Goal: Participate in discussion: Engage in conversation with other users on a specific topic

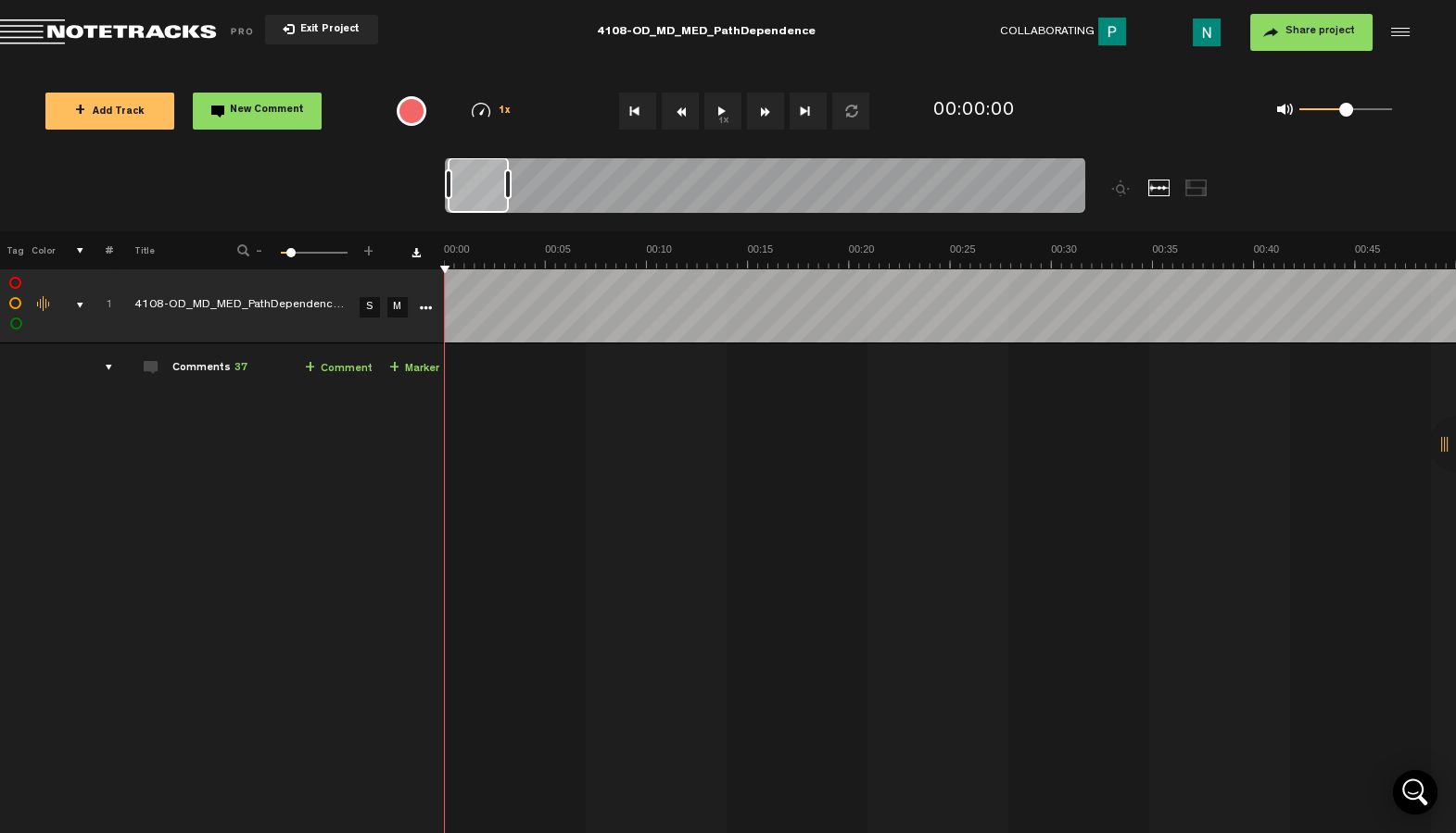
click at [512, 186] on div at bounding box center [508, 185] width 8 height 30
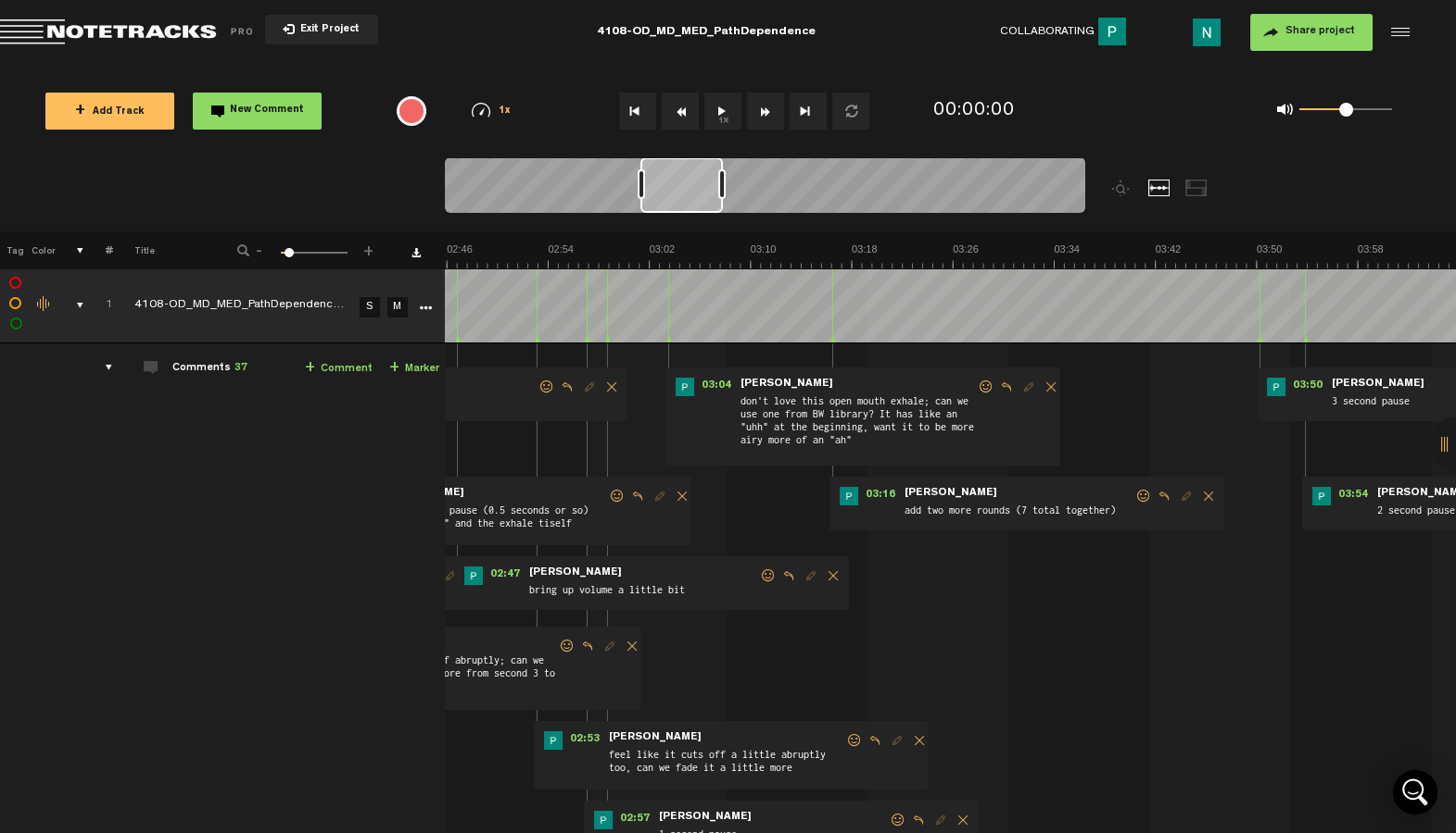
scroll to position [0, 2131]
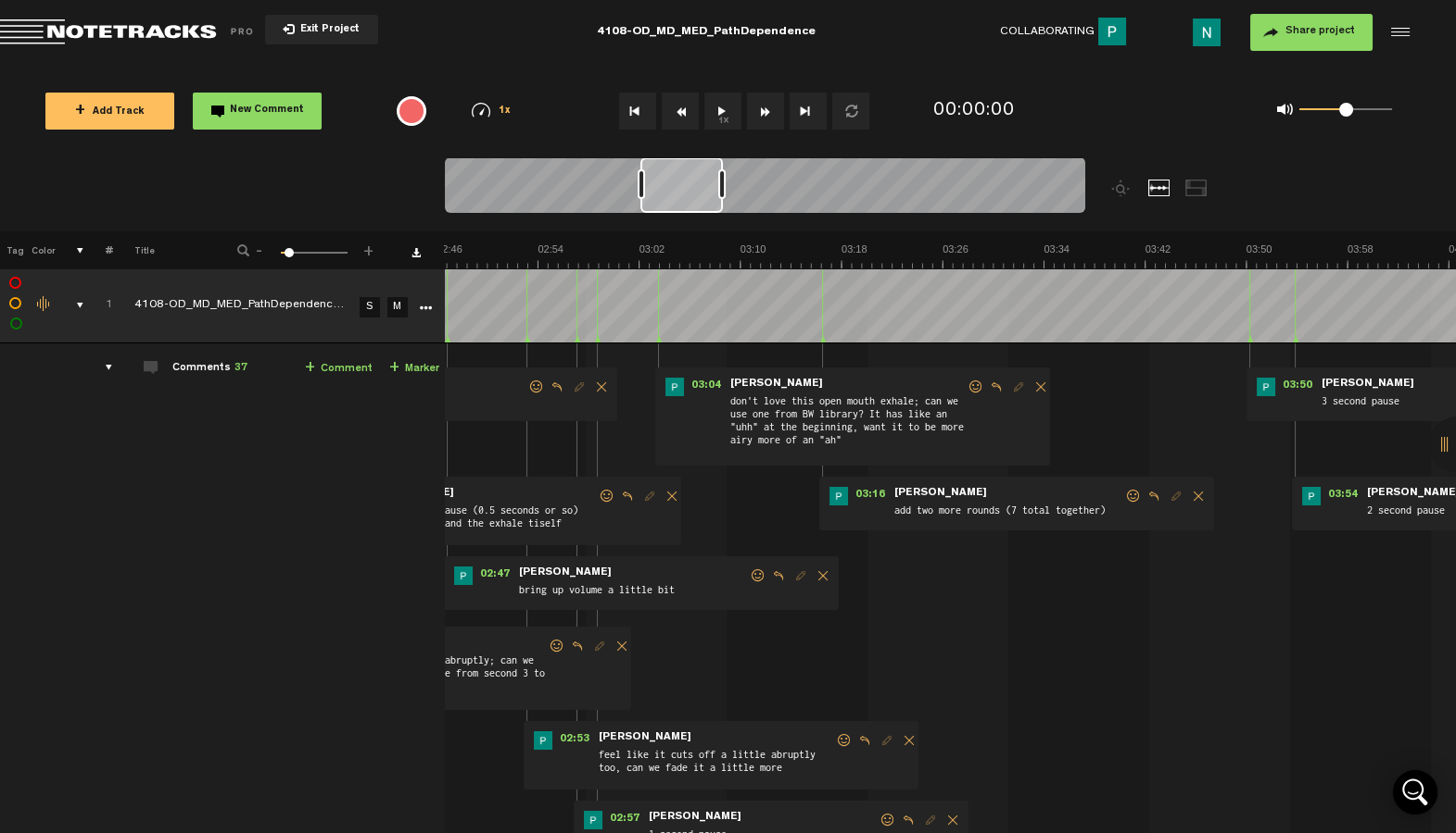
drag, startPoint x: 491, startPoint y: 203, endPoint x: 683, endPoint y: 205, distance: 192.0
click at [683, 205] on div at bounding box center [682, 185] width 83 height 55
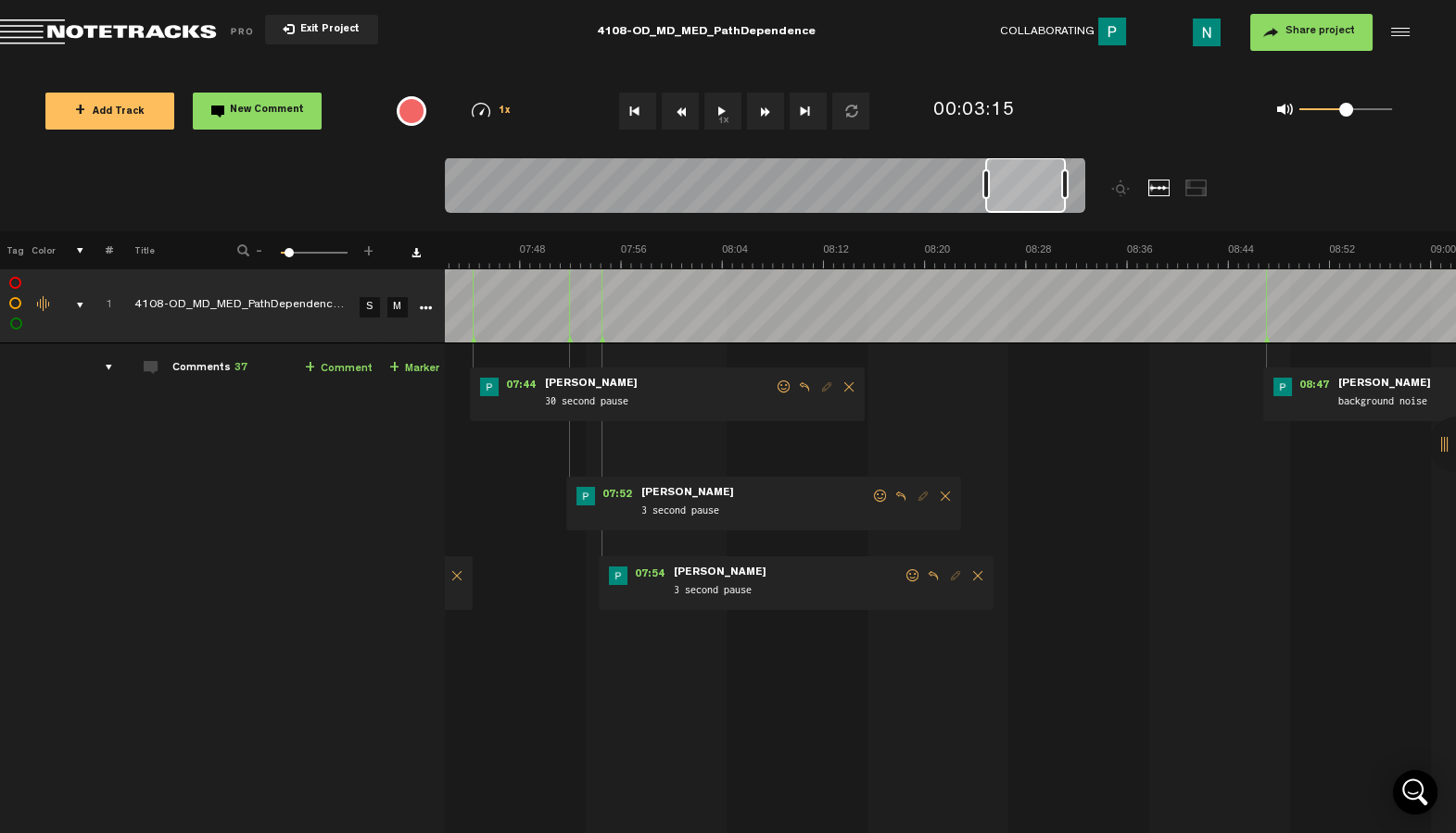
scroll to position [0, 6170]
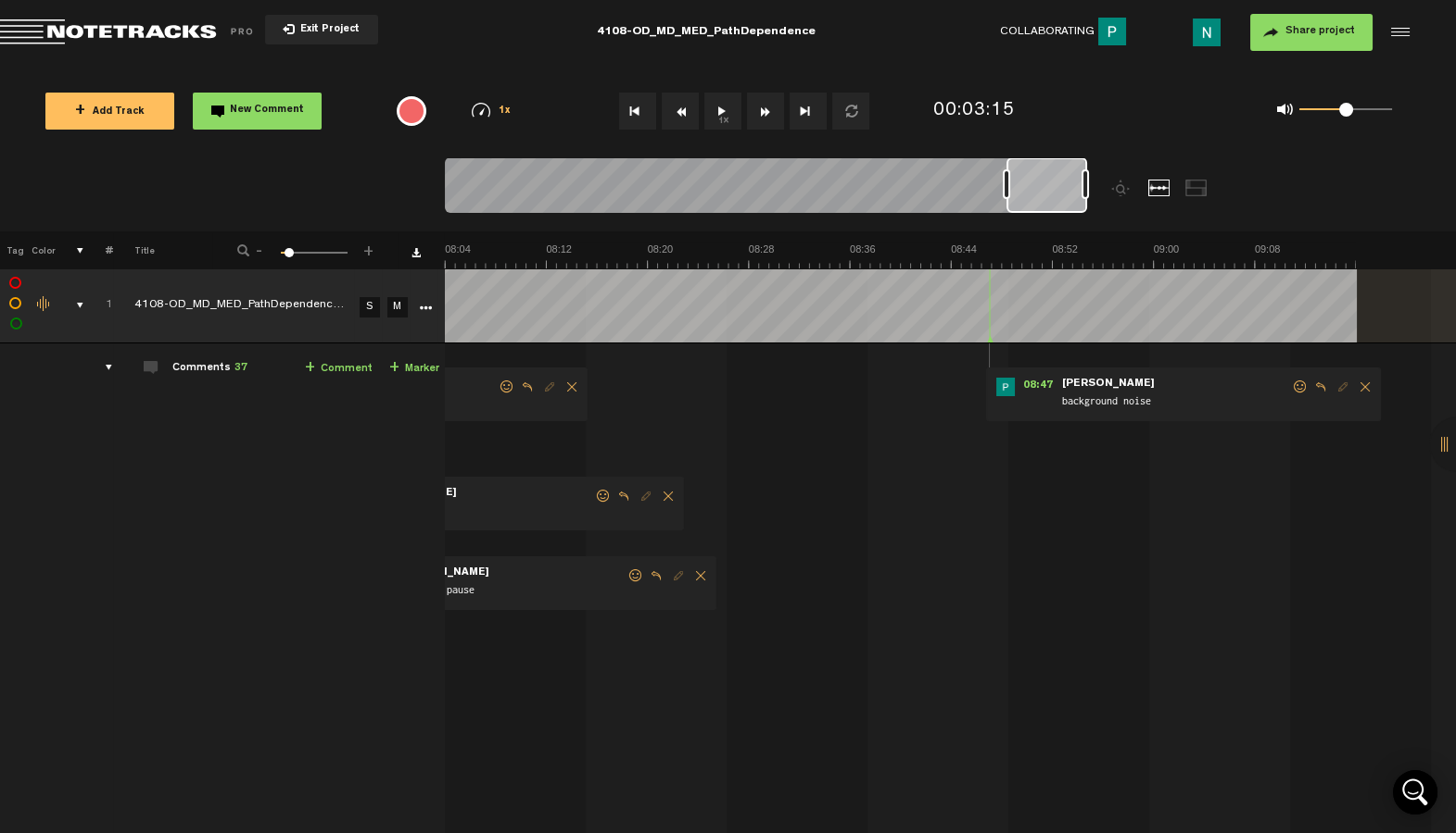
drag, startPoint x: 683, startPoint y: 204, endPoint x: 1078, endPoint y: 206, distance: 395.0
click at [1075, 205] on div at bounding box center [1046, 185] width 81 height 55
click at [1318, 389] on span "Reply to comment" at bounding box center [1320, 387] width 23 height 13
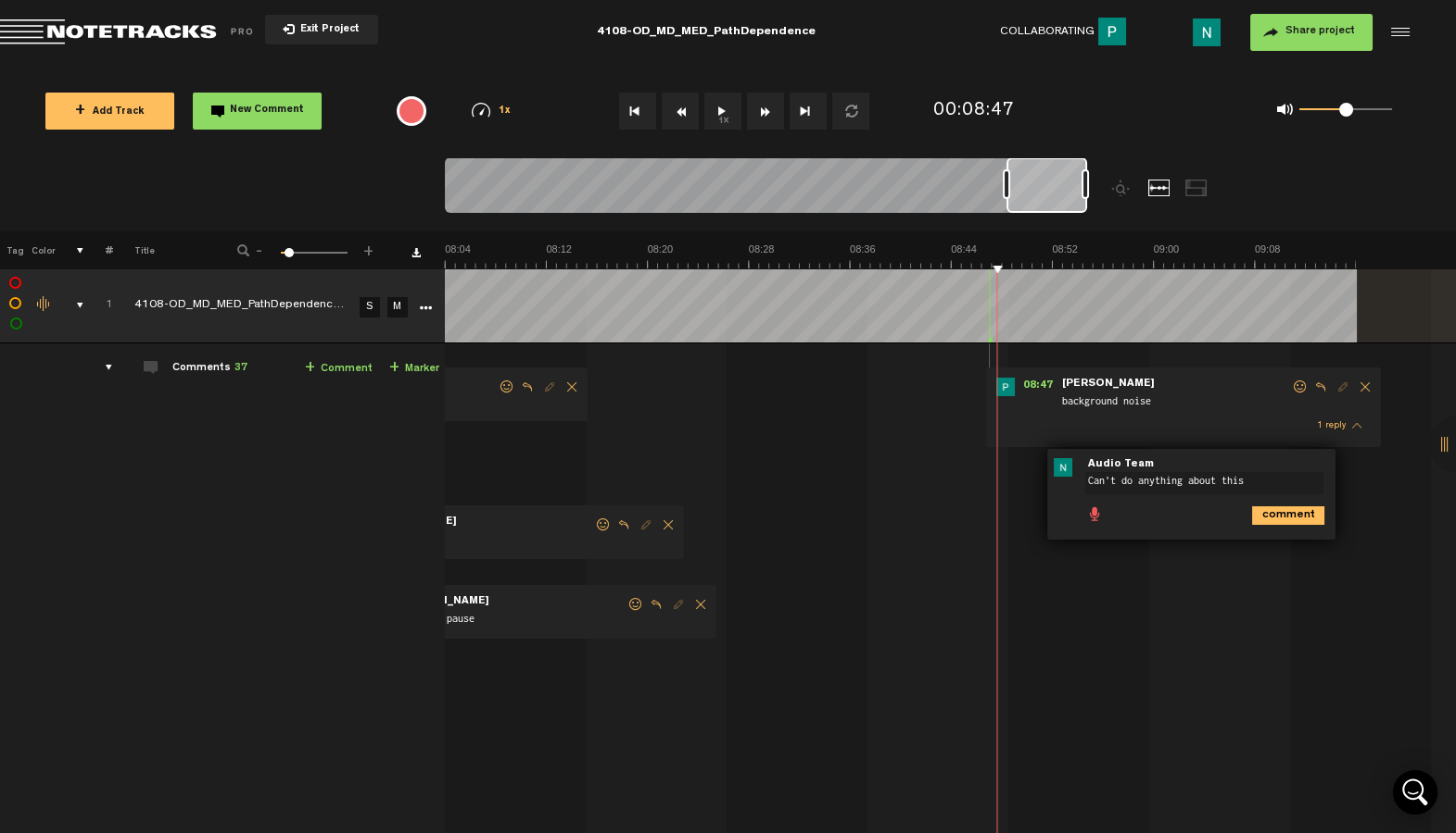
type textarea "Can't do anything about this"
click at [1291, 516] on icon "comment" at bounding box center [1287, 516] width 72 height 19
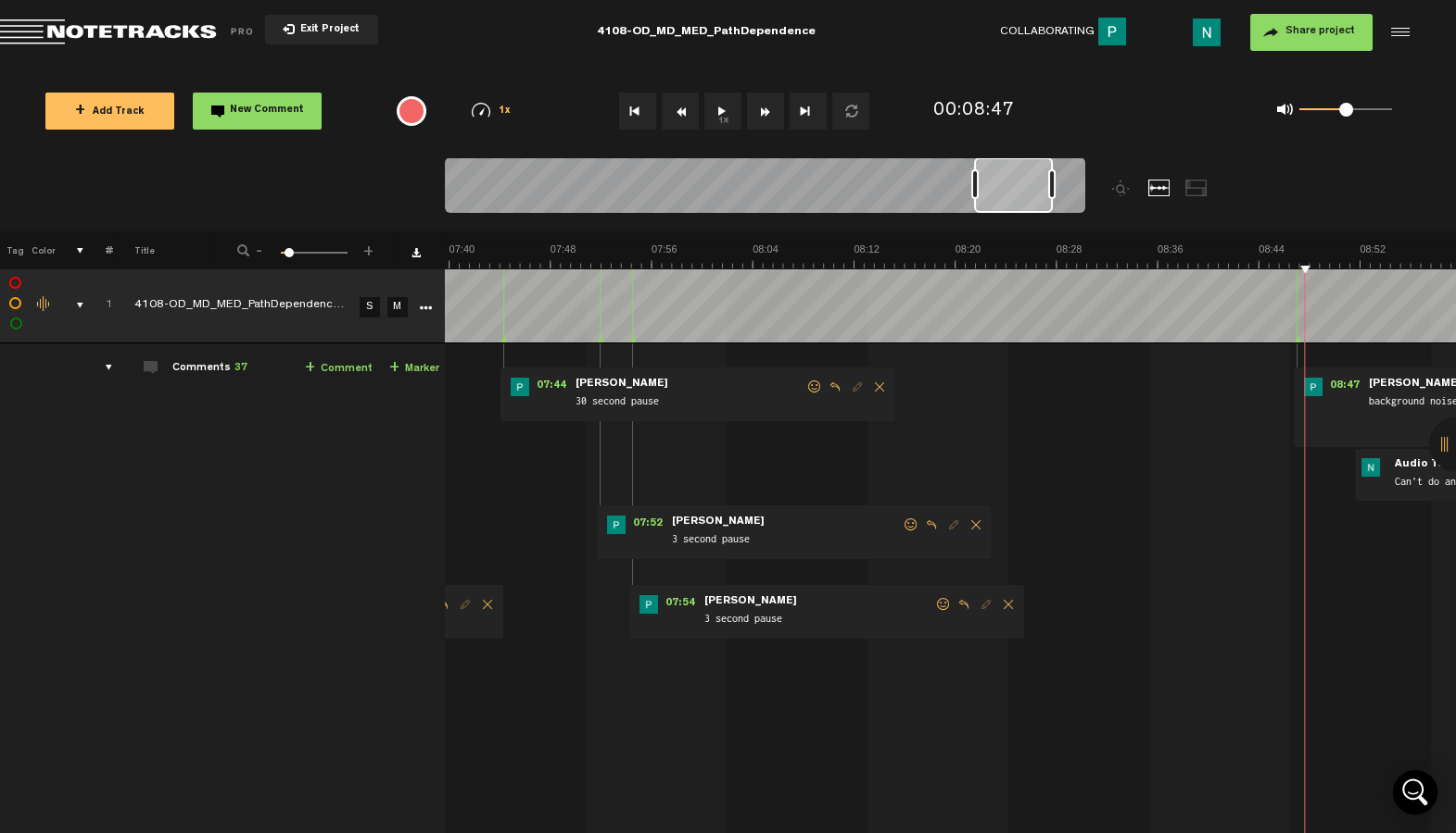
scroll to position [0, 5728]
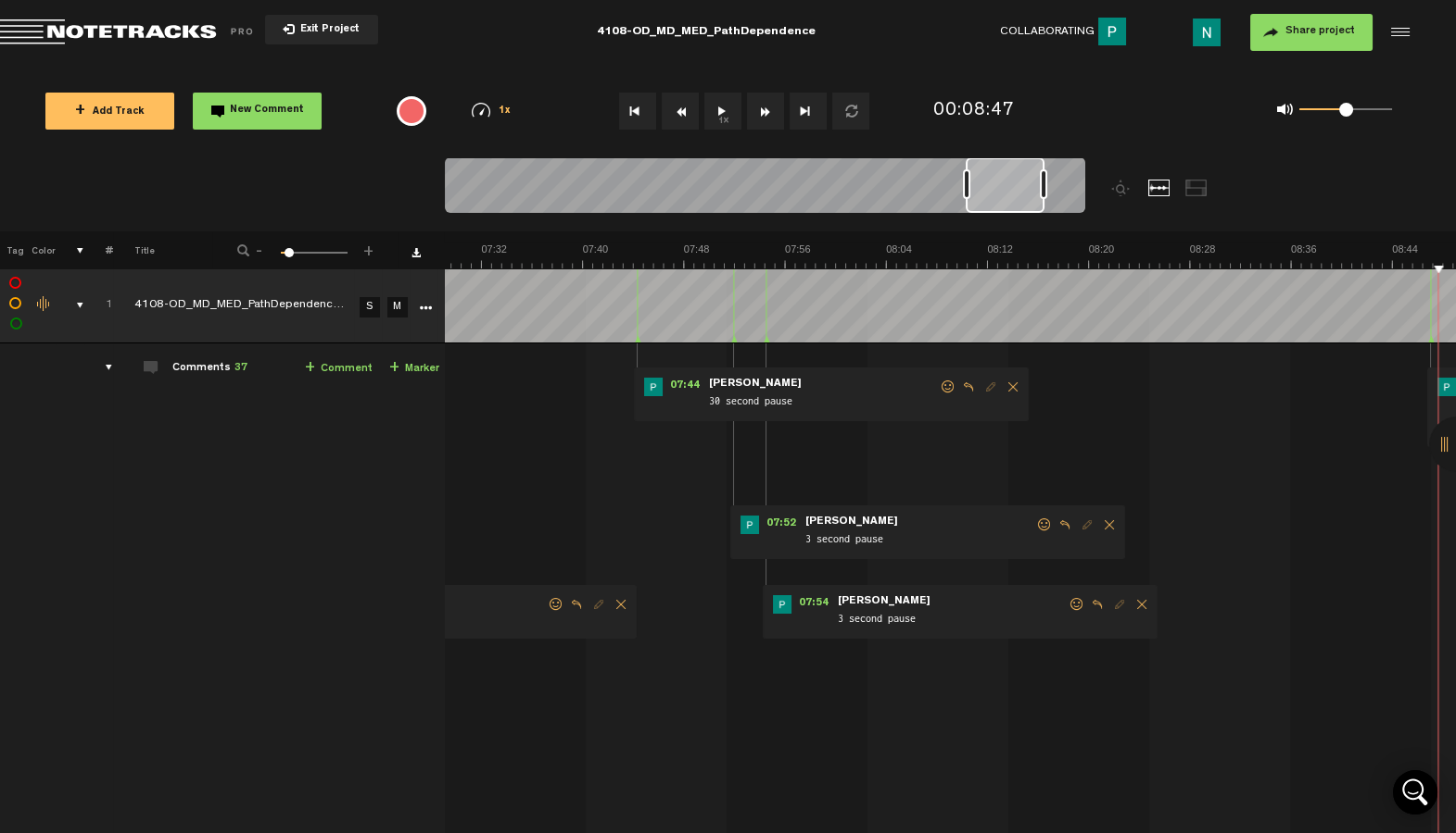
drag, startPoint x: 1041, startPoint y: 193, endPoint x: 1000, endPoint y: 196, distance: 41.1
click at [1000, 196] on div at bounding box center [1005, 185] width 79 height 55
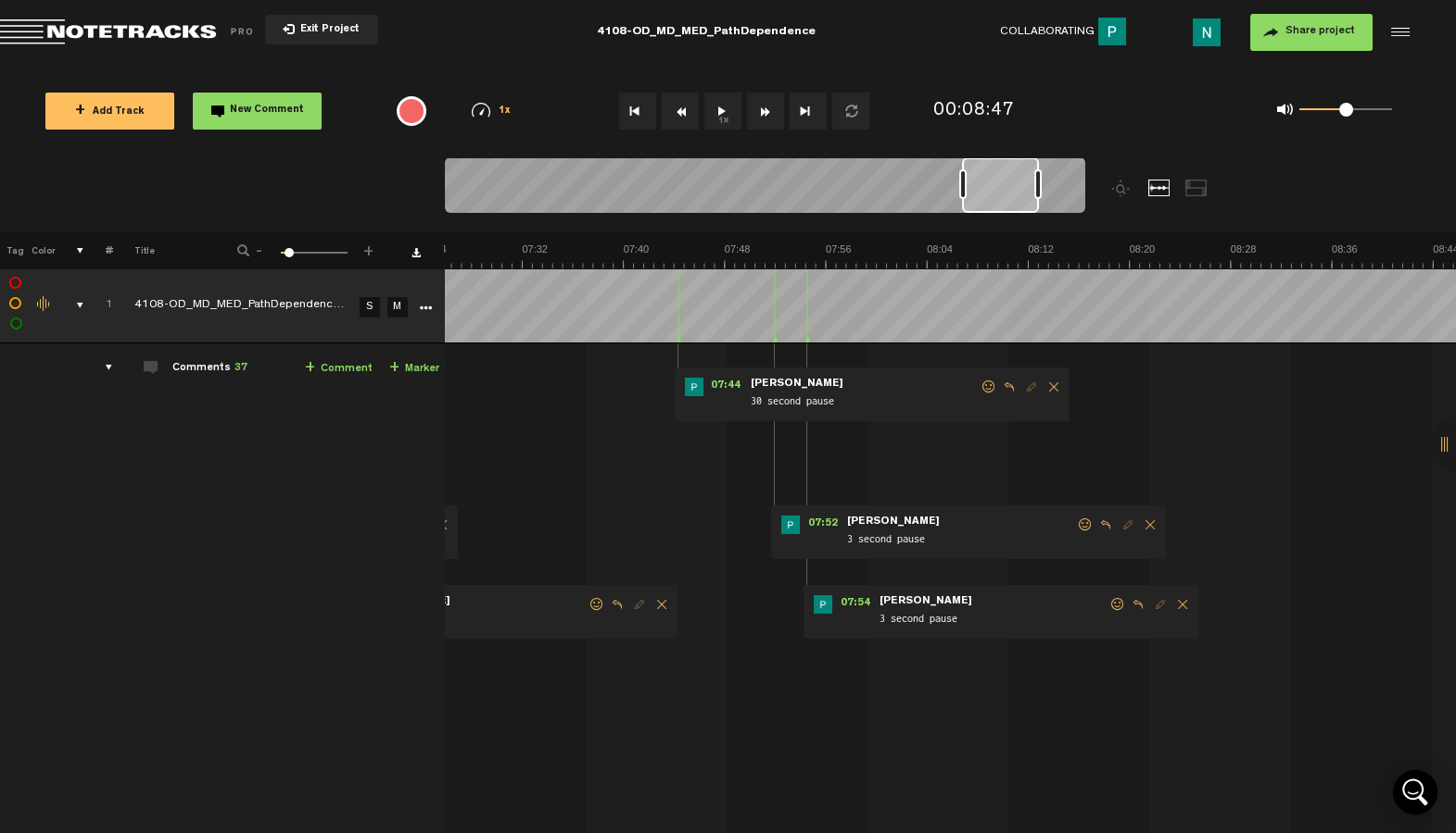
drag, startPoint x: 1015, startPoint y: 200, endPoint x: 992, endPoint y: 206, distance: 23.8
click at [992, 206] on div at bounding box center [1000, 185] width 77 height 55
click at [1116, 600] on span at bounding box center [1118, 604] width 19 height 13
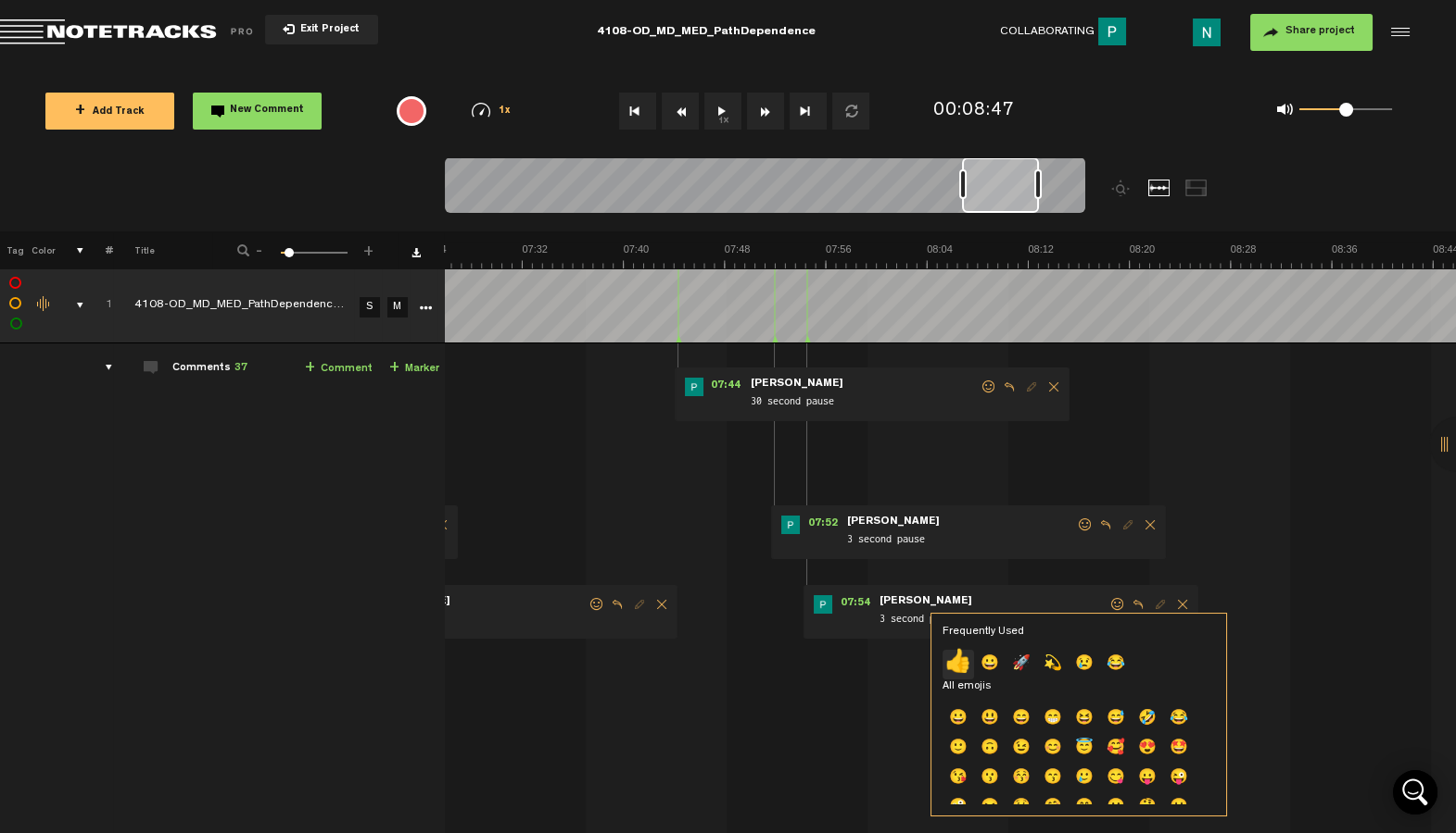
click at [948, 671] on p "👍" at bounding box center [958, 665] width 32 height 30
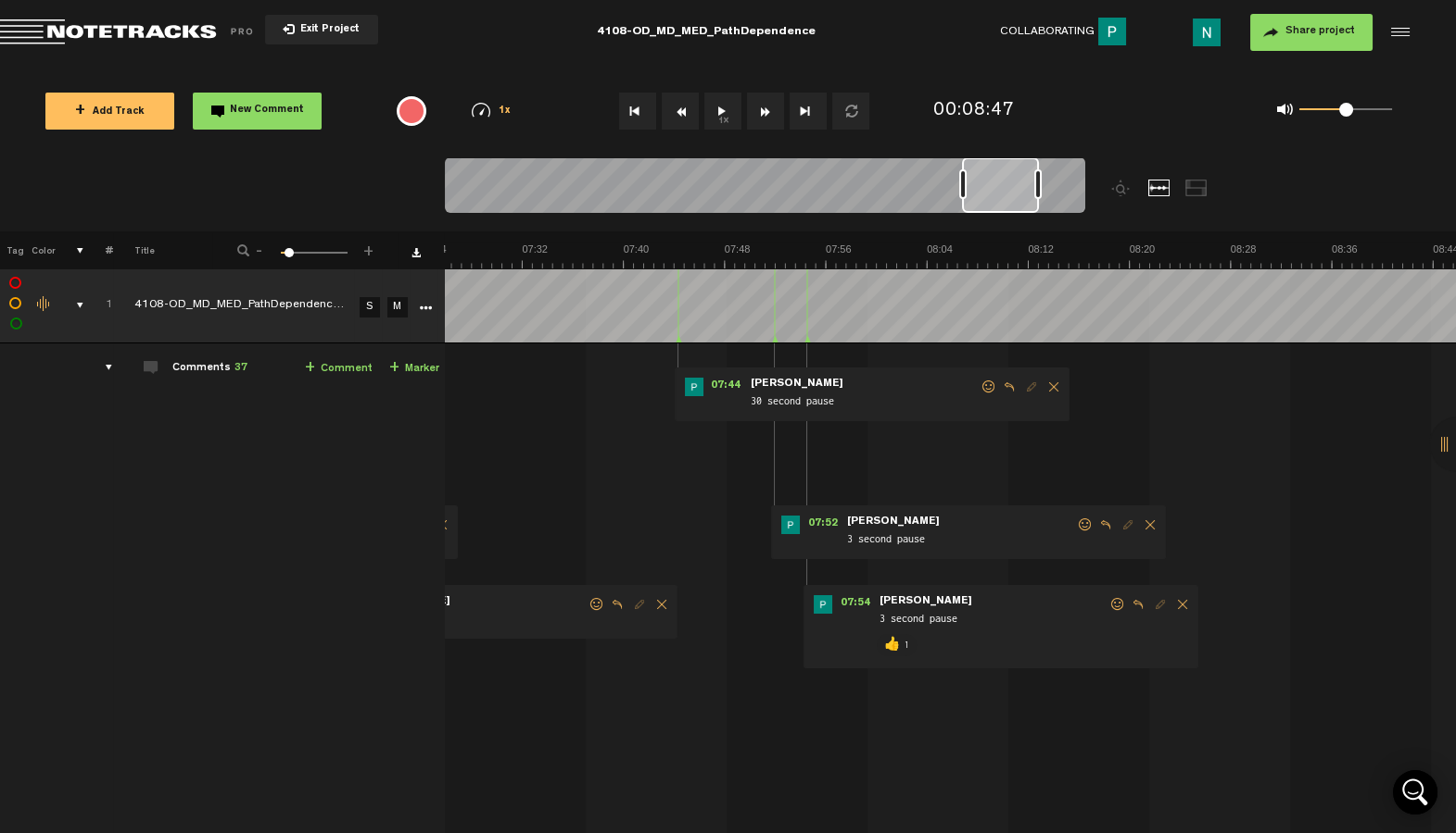
click at [1081, 530] on span at bounding box center [1085, 525] width 19 height 13
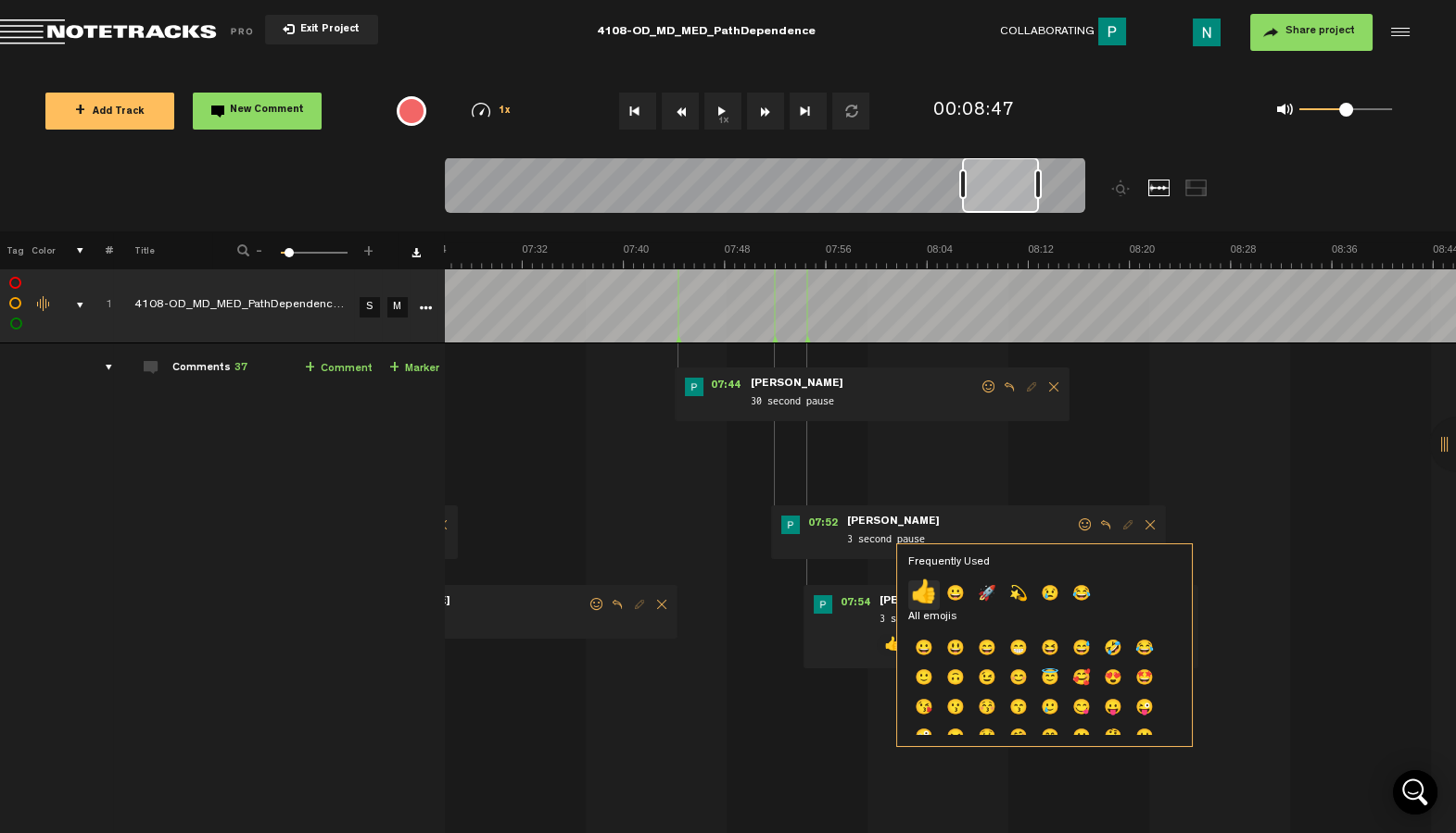
click at [924, 595] on p "👍" at bounding box center [923, 596] width 32 height 30
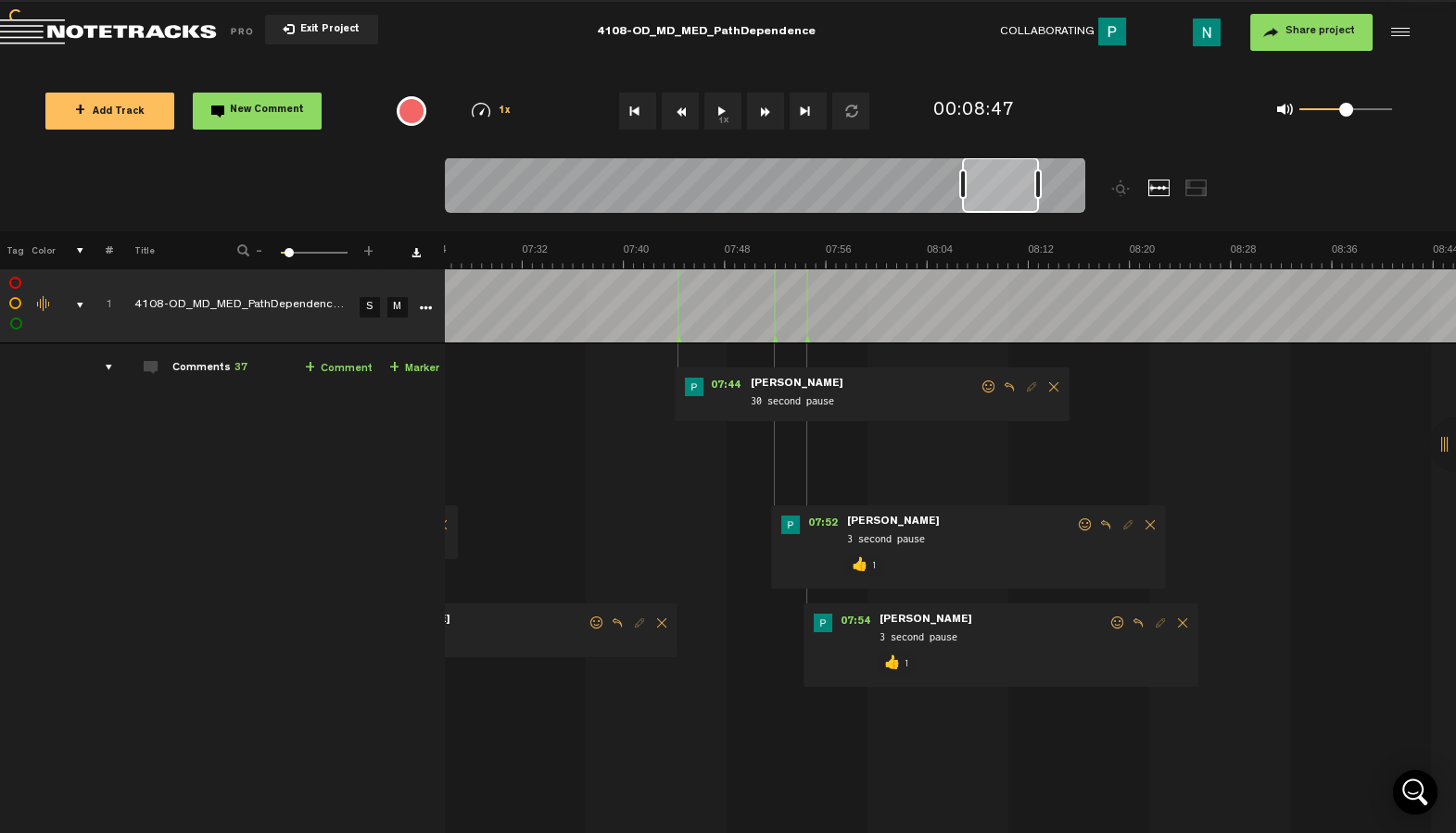
click at [985, 390] on span at bounding box center [989, 387] width 19 height 13
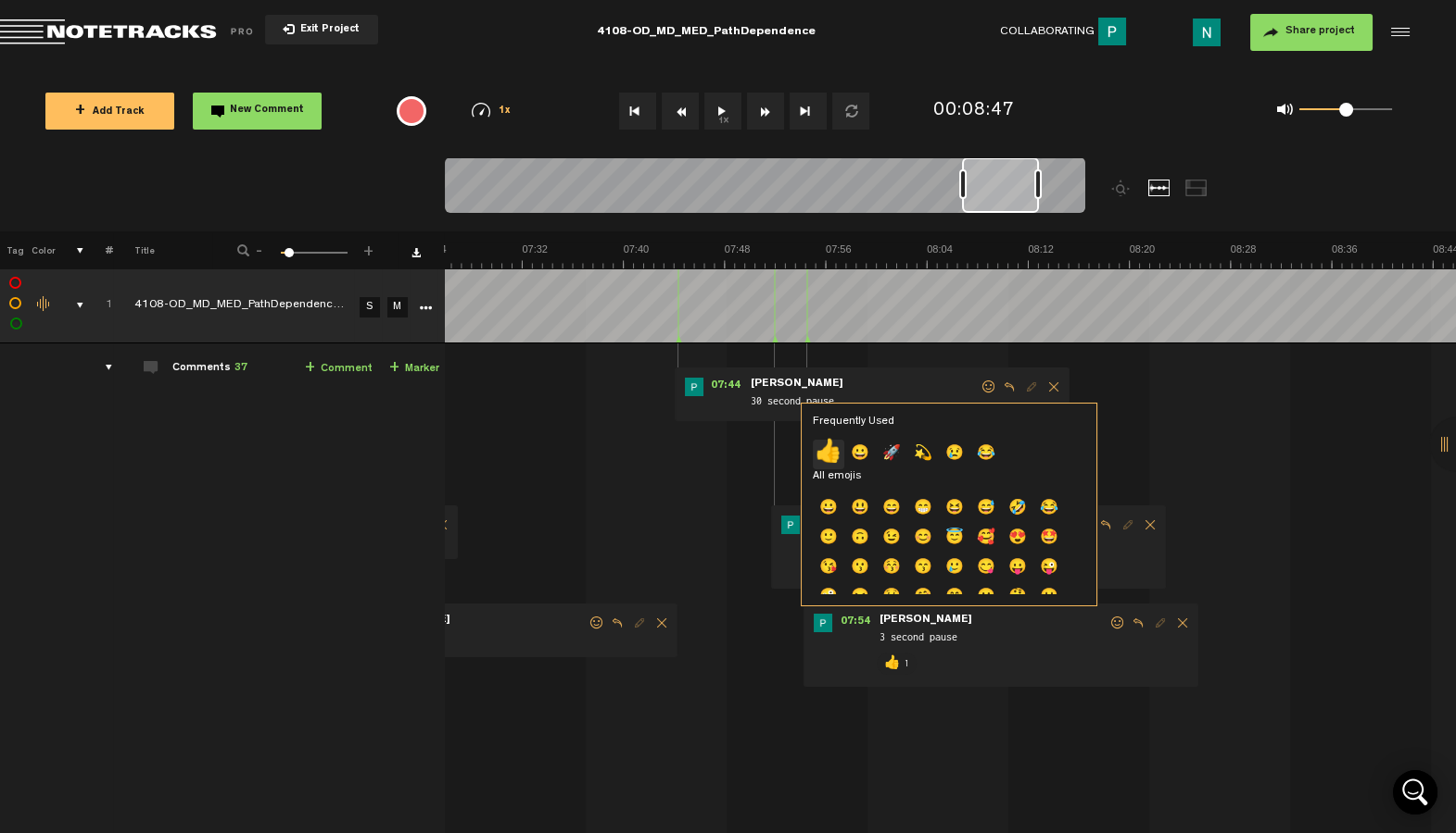
click at [838, 447] on p "👍" at bounding box center [829, 454] width 32 height 30
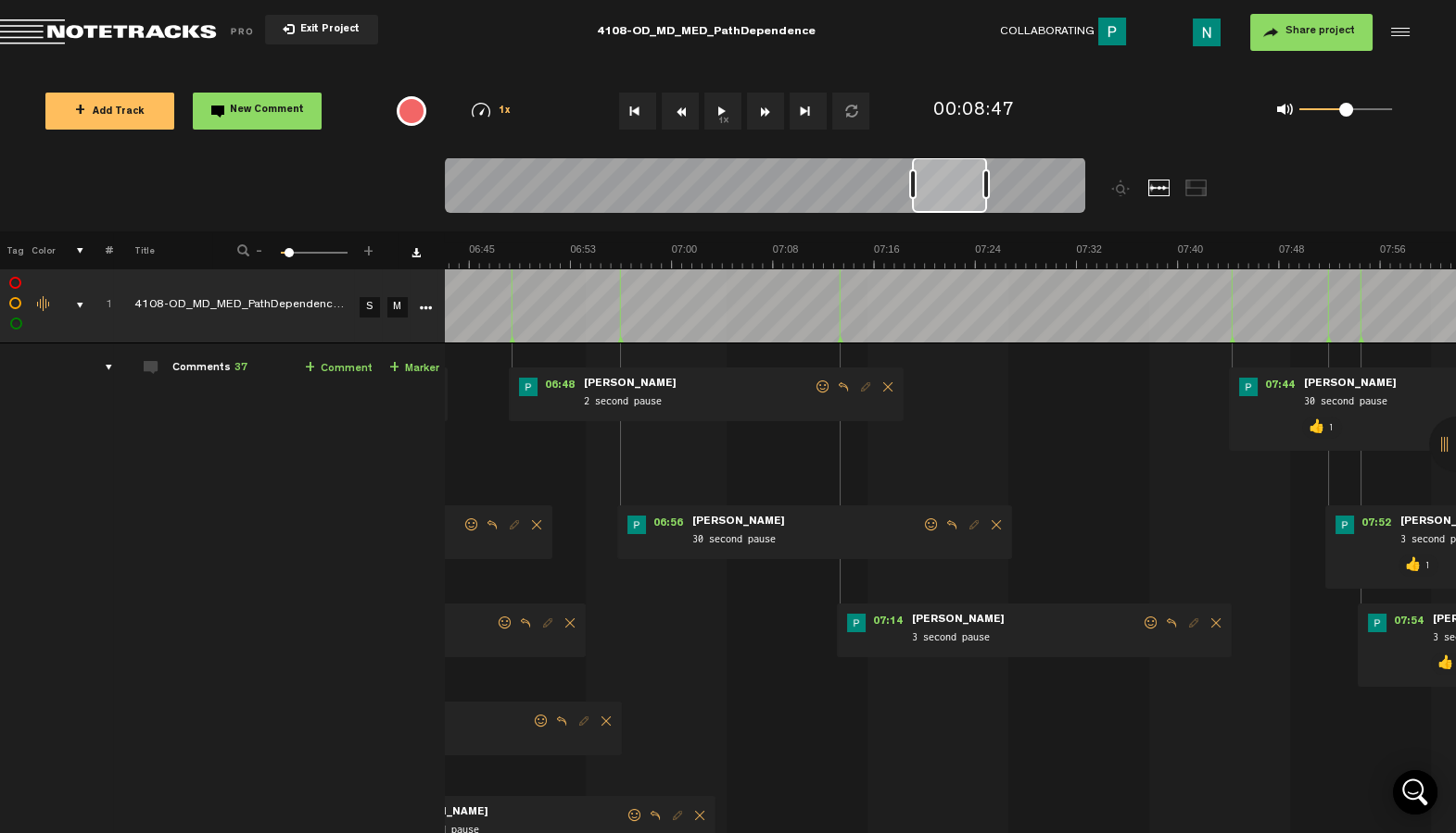
scroll to position [0, 5124]
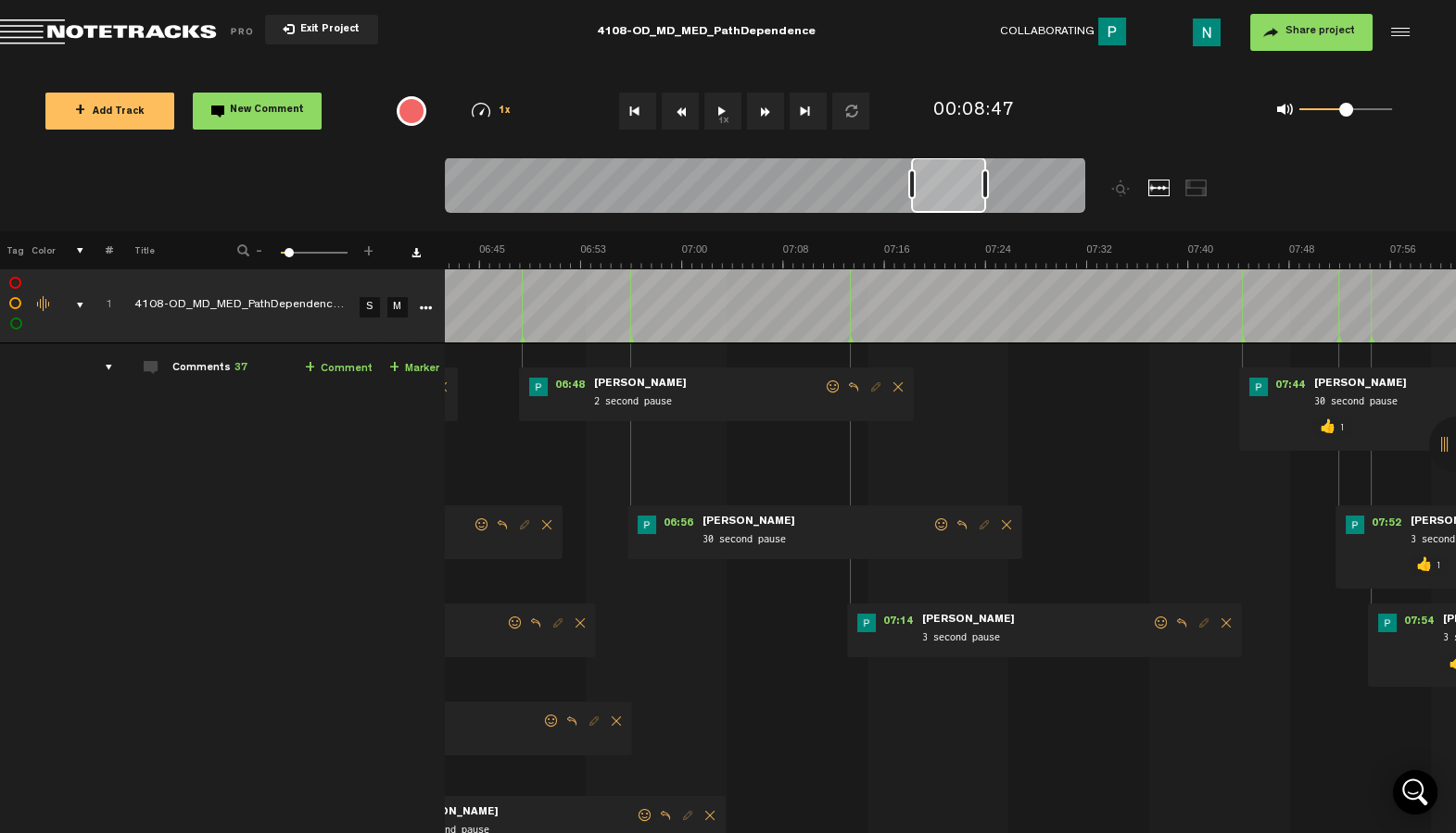
drag, startPoint x: 1012, startPoint y: 201, endPoint x: 961, endPoint y: 216, distance: 53.2
click at [961, 216] on div at bounding box center [764, 188] width 640 height 62
click at [1156, 618] on span at bounding box center [1161, 623] width 19 height 13
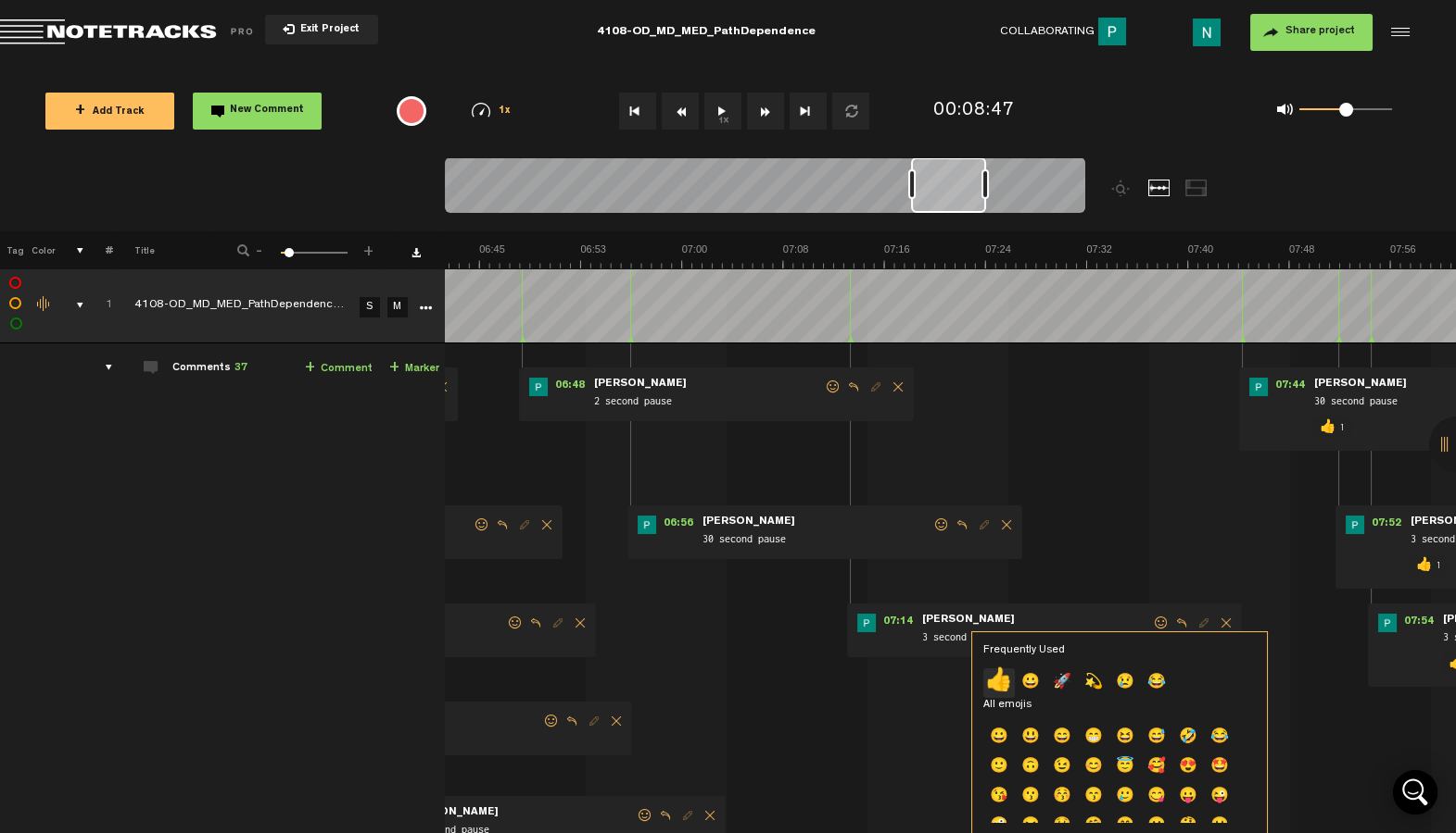
click at [991, 672] on p "👍" at bounding box center [999, 684] width 32 height 30
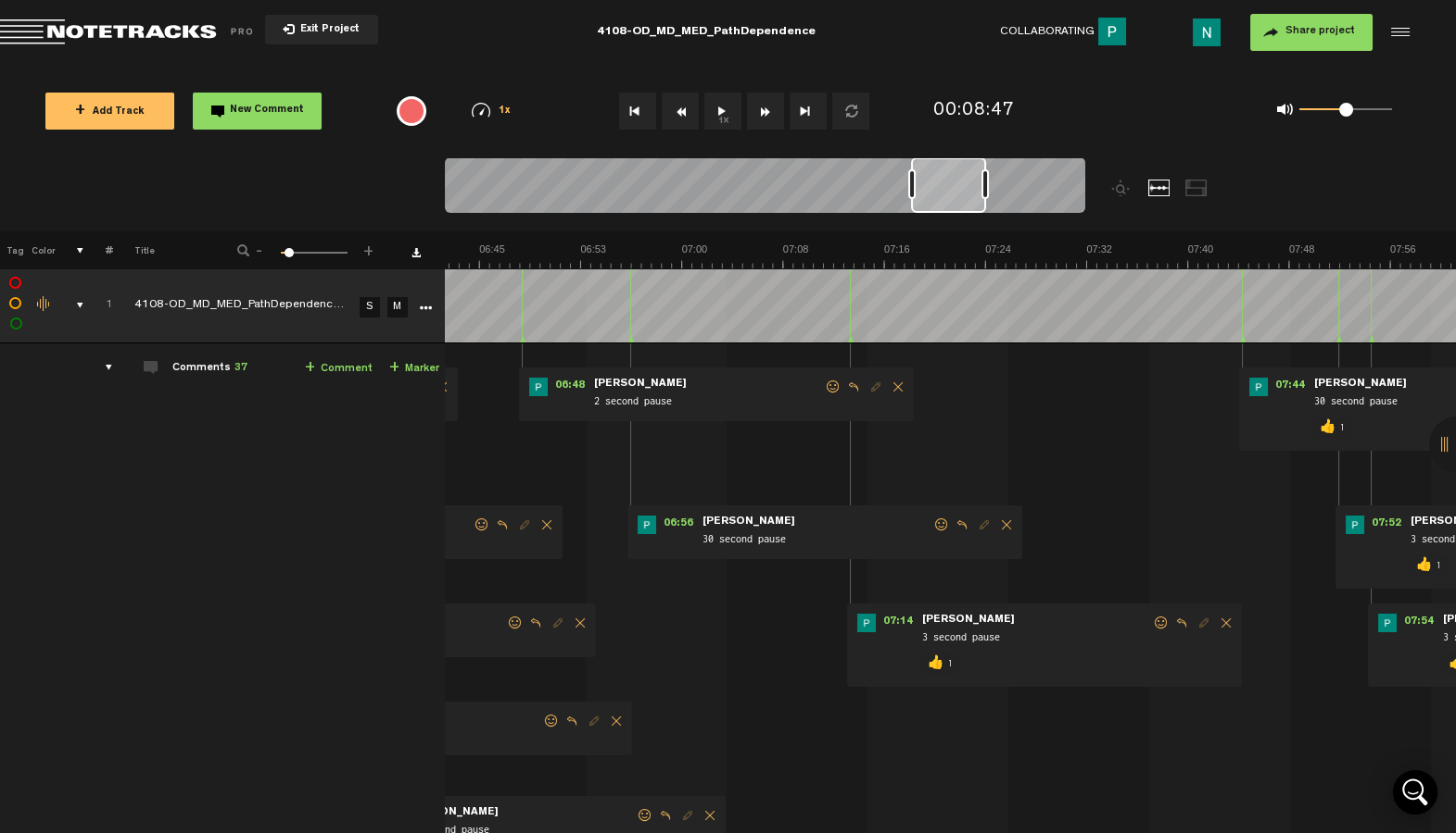
click at [941, 527] on span at bounding box center [941, 525] width 19 height 13
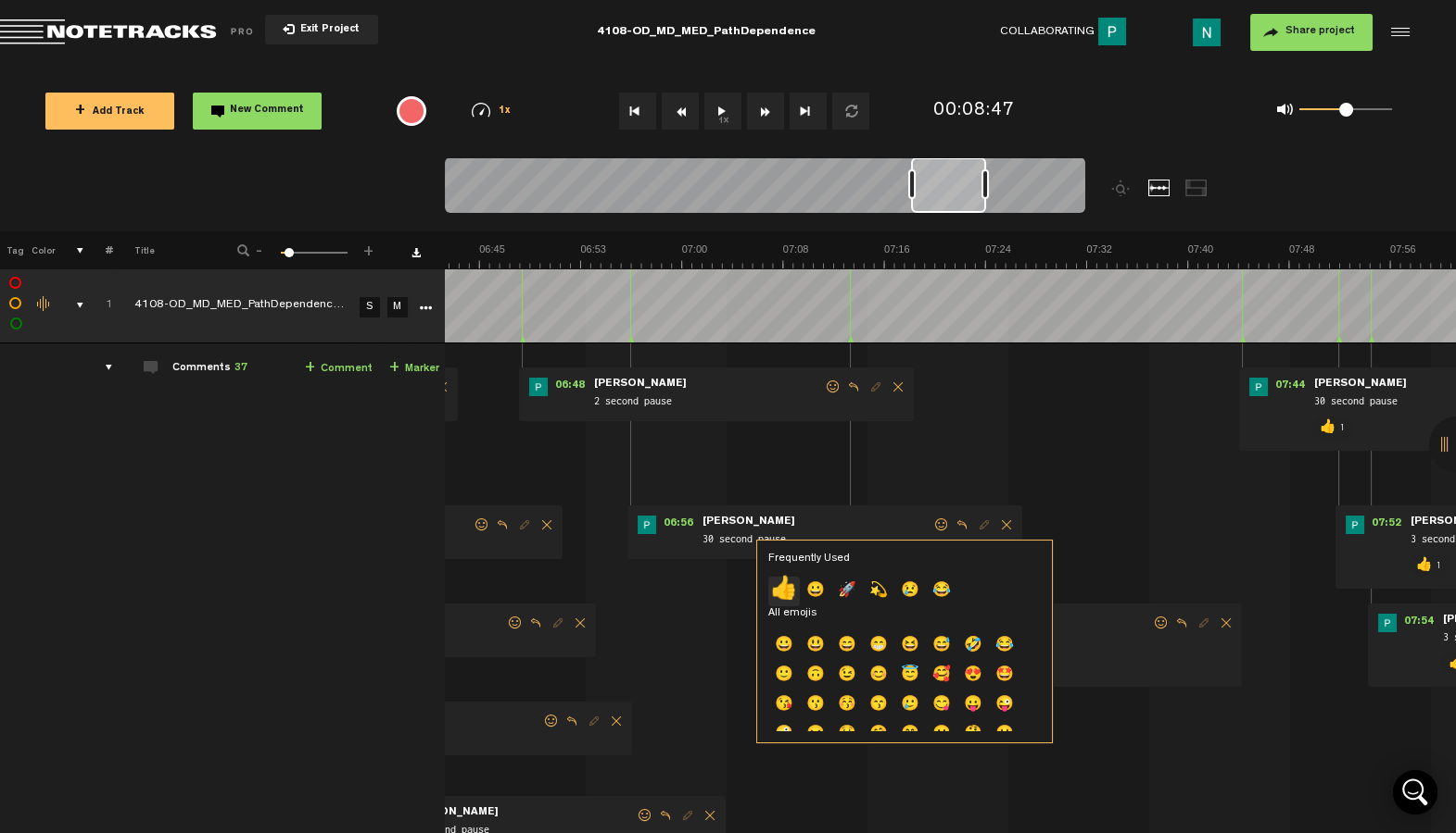
click at [781, 589] on p "👍" at bounding box center [784, 592] width 32 height 30
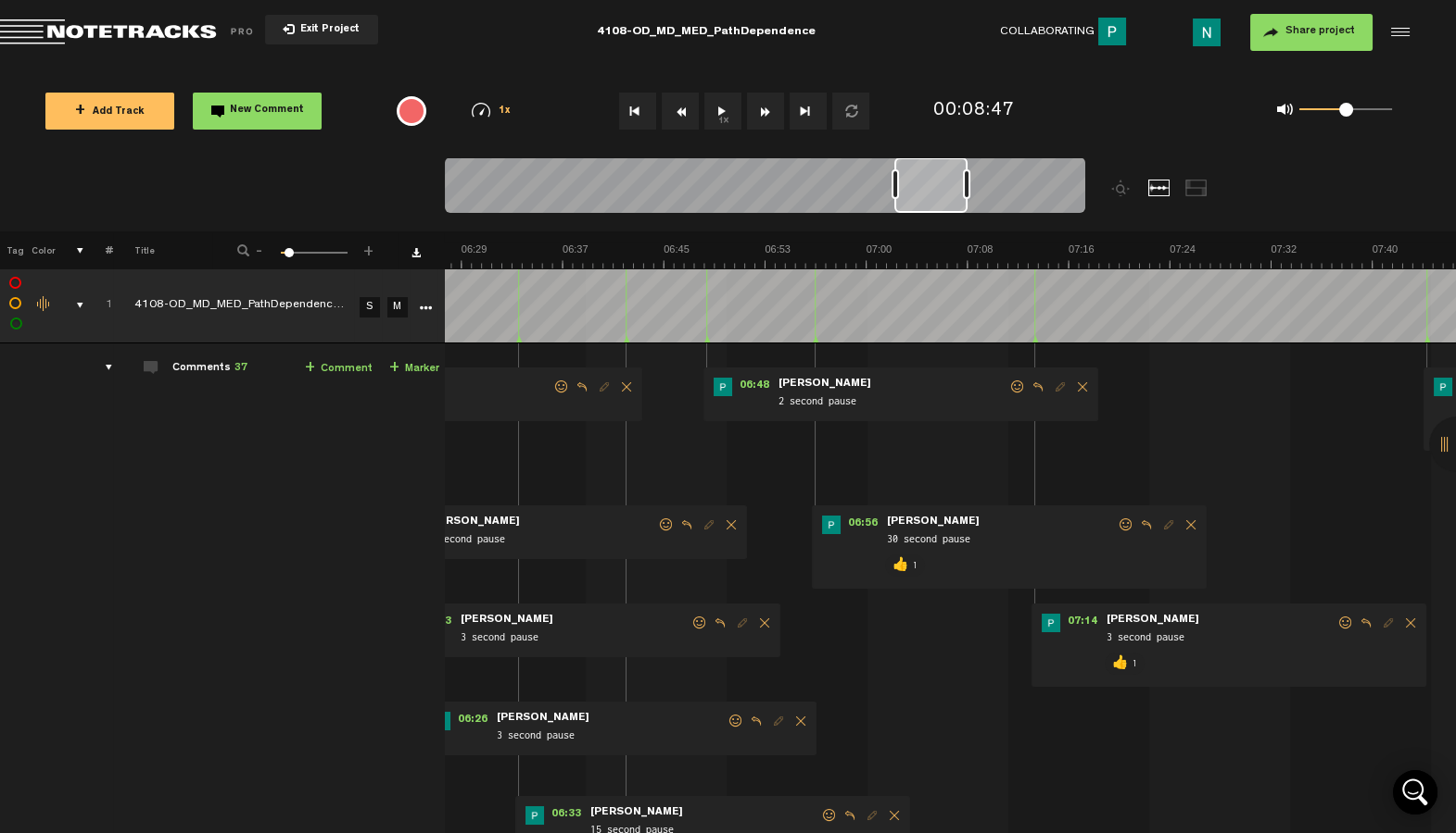
scroll to position [0, 4939]
drag, startPoint x: 966, startPoint y: 202, endPoint x: 949, endPoint y: 203, distance: 17.0
click at [949, 203] on div at bounding box center [931, 185] width 73 height 55
click at [1022, 387] on span at bounding box center [1017, 387] width 19 height 13
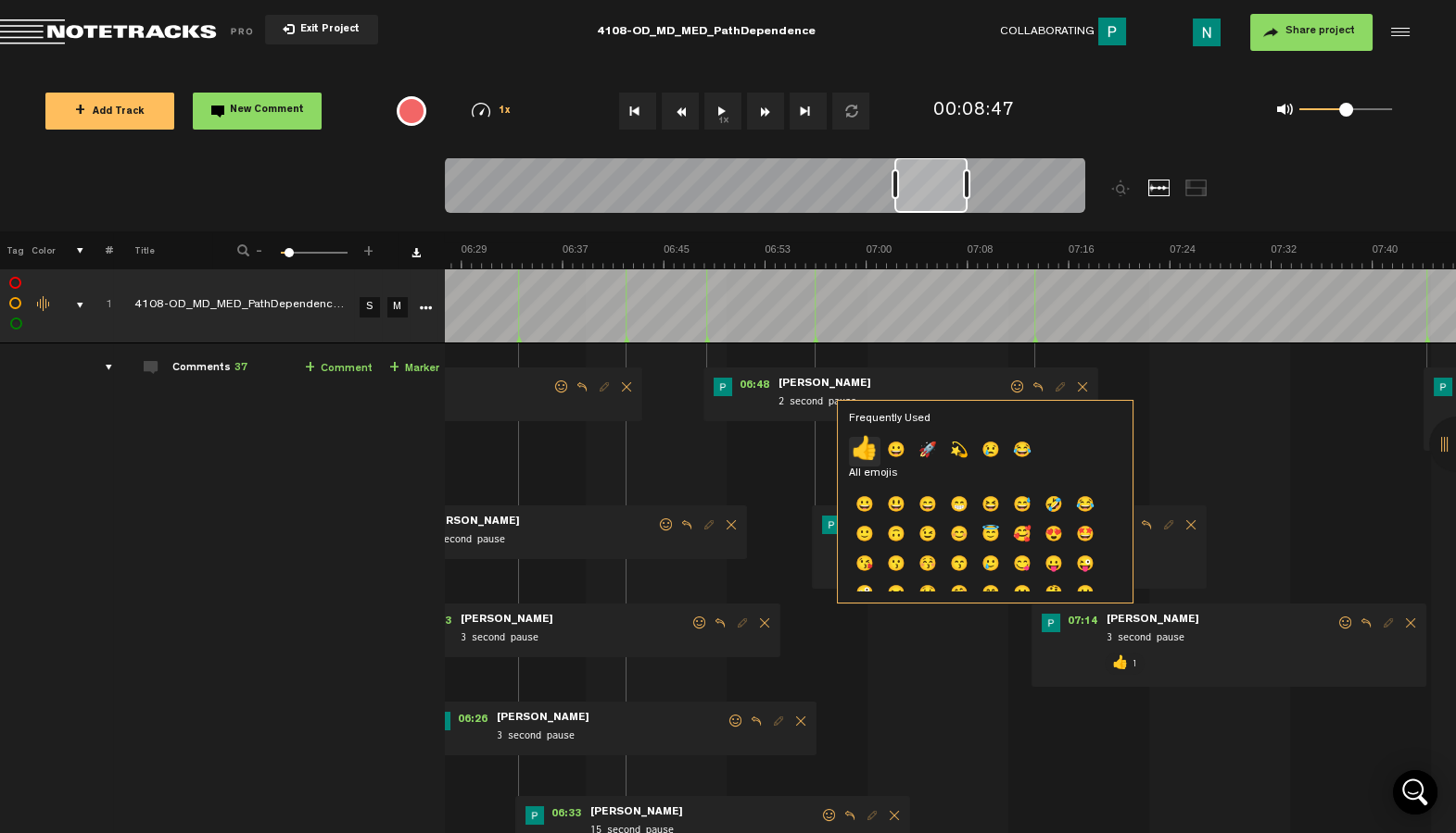
click at [868, 453] on p "👍" at bounding box center [864, 452] width 32 height 30
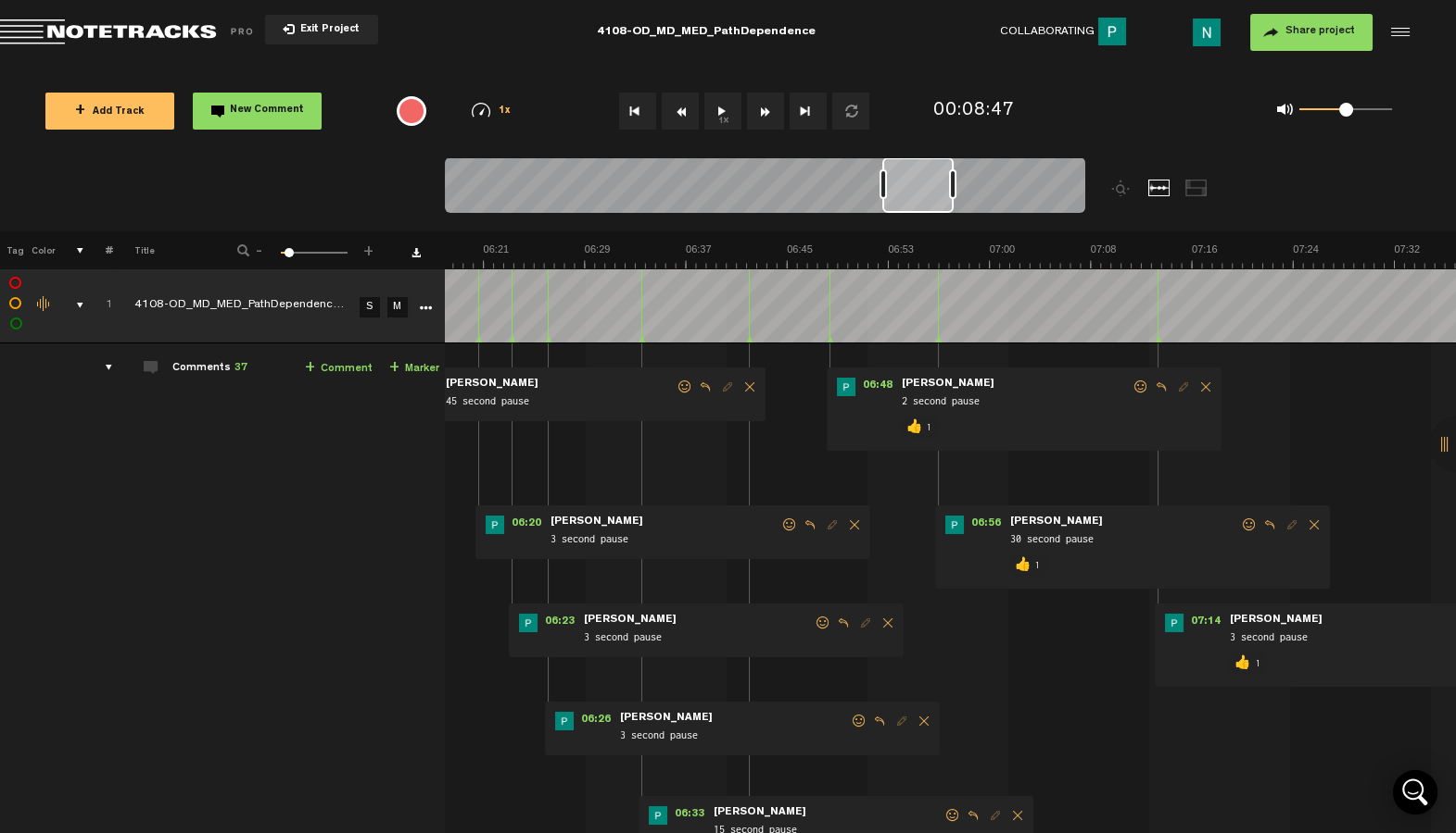
drag, startPoint x: 919, startPoint y: 207, endPoint x: 907, endPoint y: 211, distance: 12.6
click at [907, 211] on div at bounding box center [918, 185] width 71 height 55
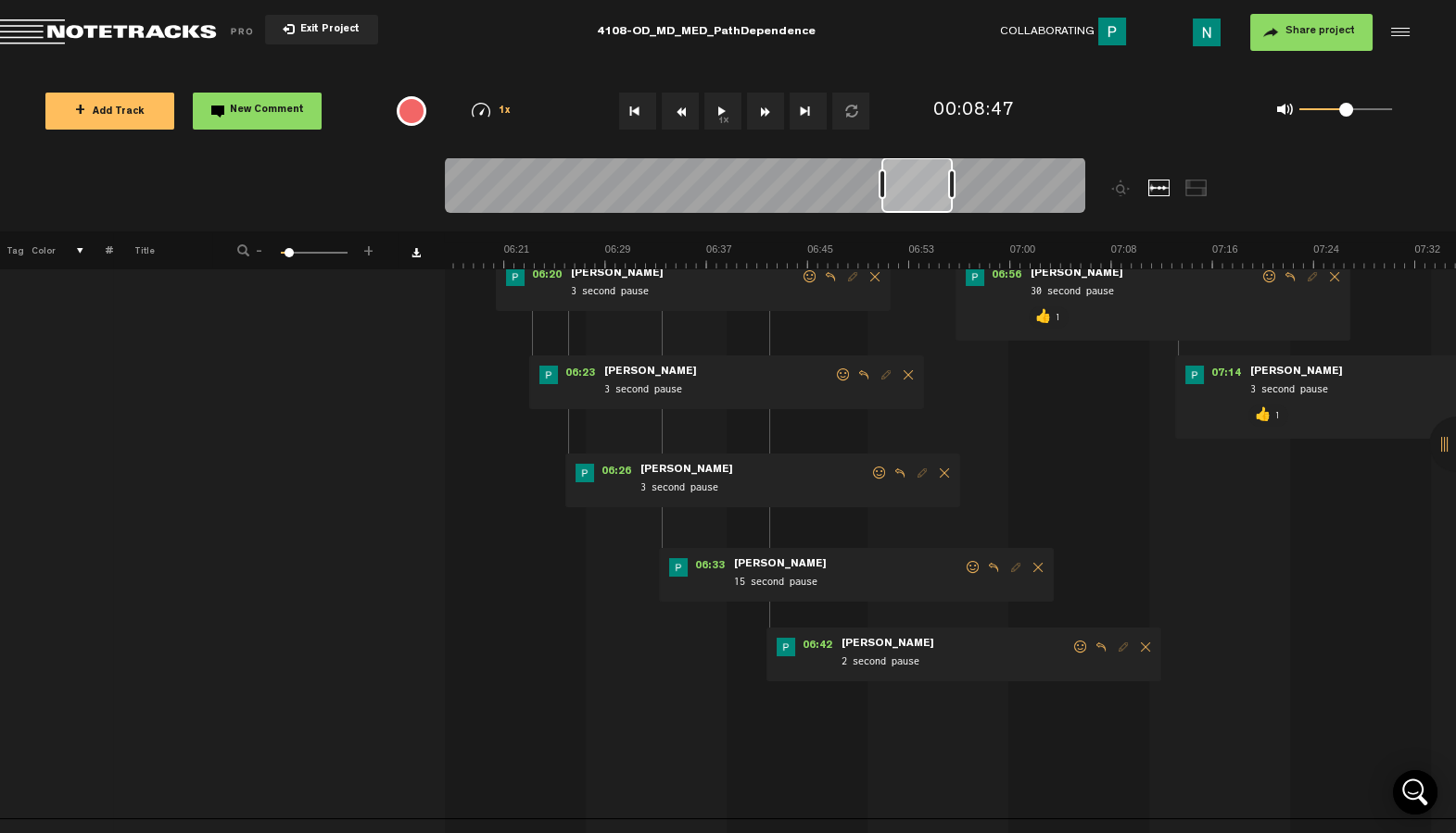
scroll to position [249, 0]
click at [1078, 650] on span at bounding box center [1080, 647] width 19 height 13
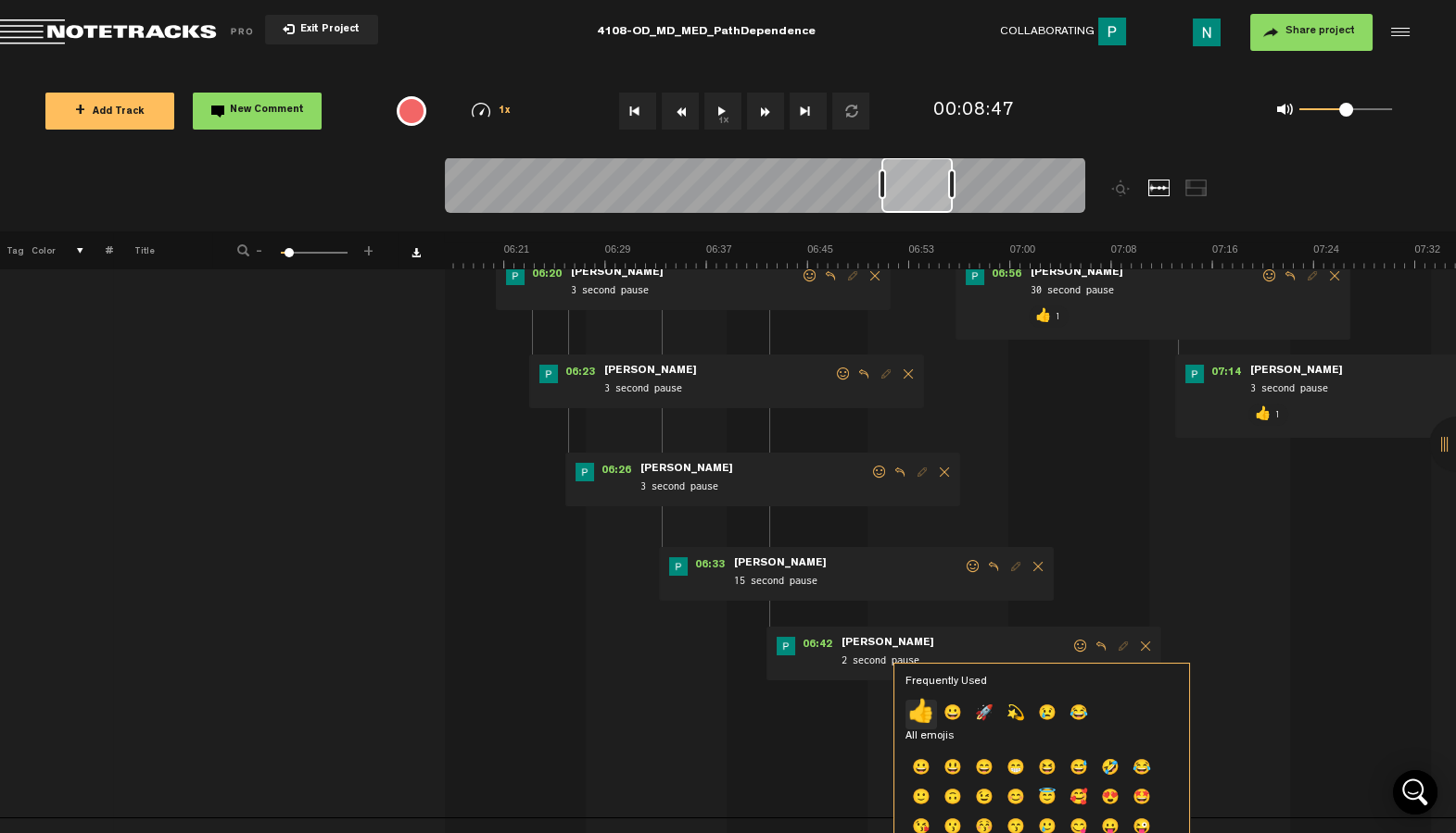
click at [922, 710] on p "👍" at bounding box center [922, 715] width 32 height 30
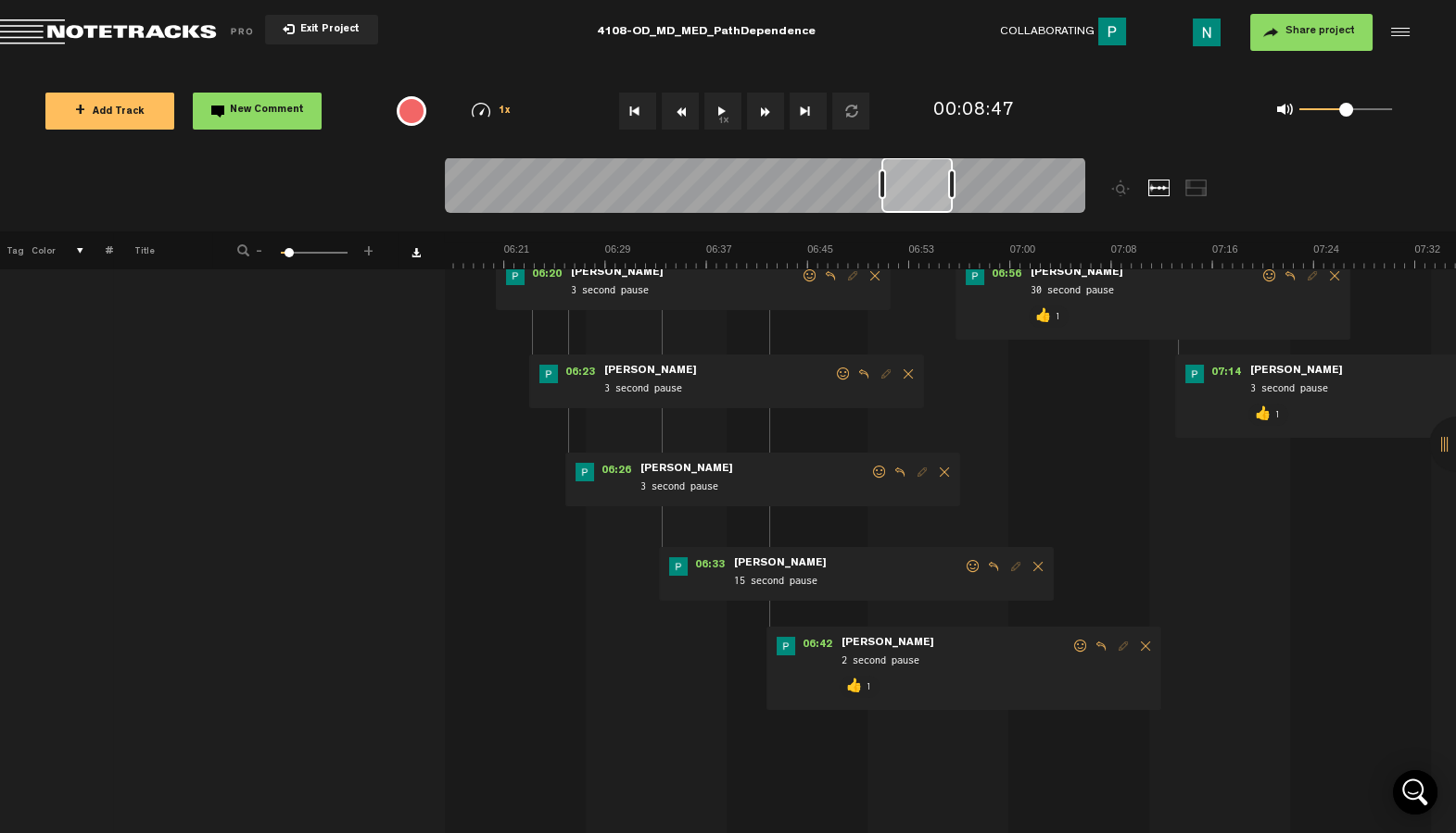
click at [969, 564] on span at bounding box center [973, 567] width 19 height 13
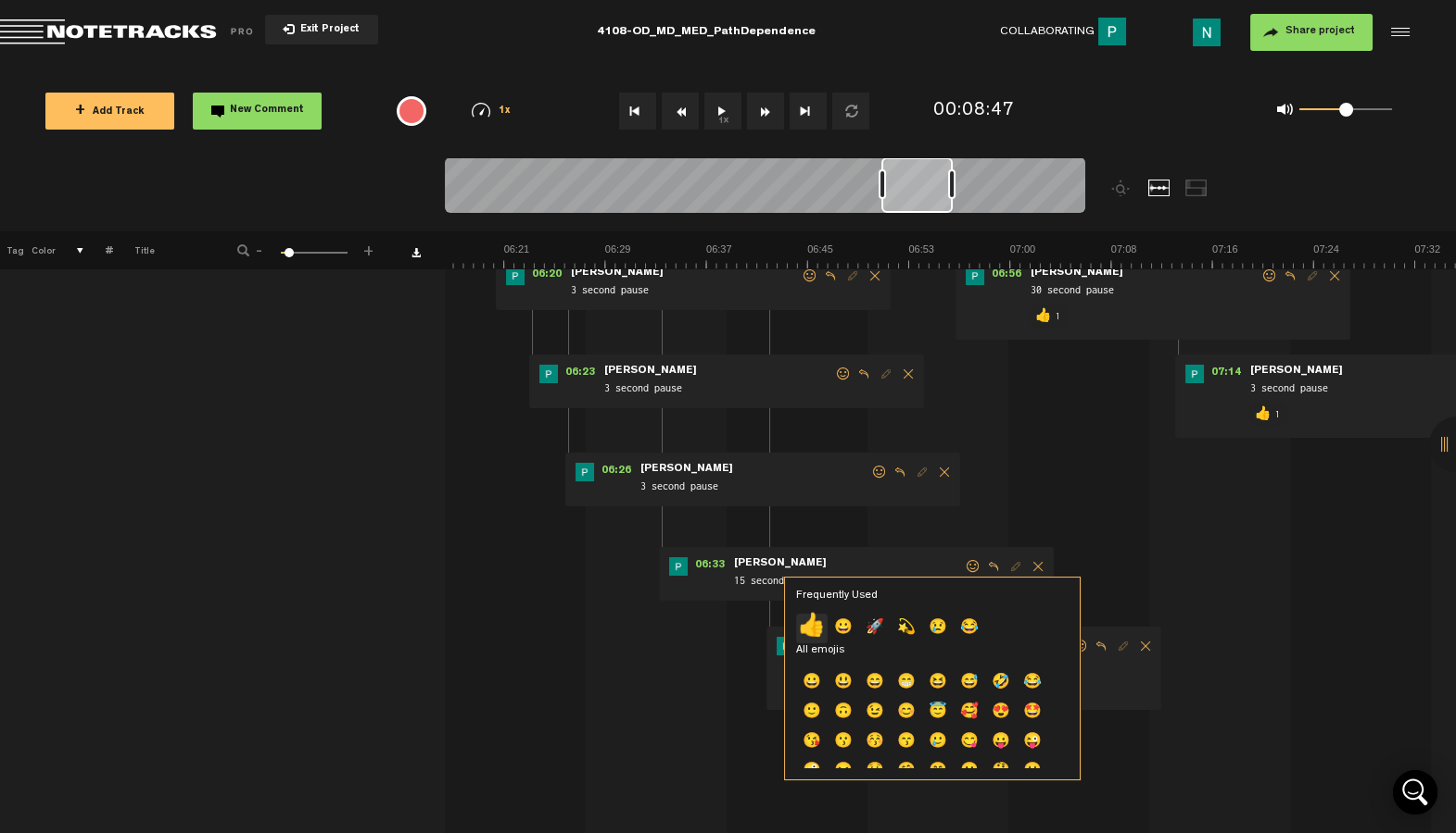
click at [819, 628] on p "👍" at bounding box center [812, 629] width 32 height 30
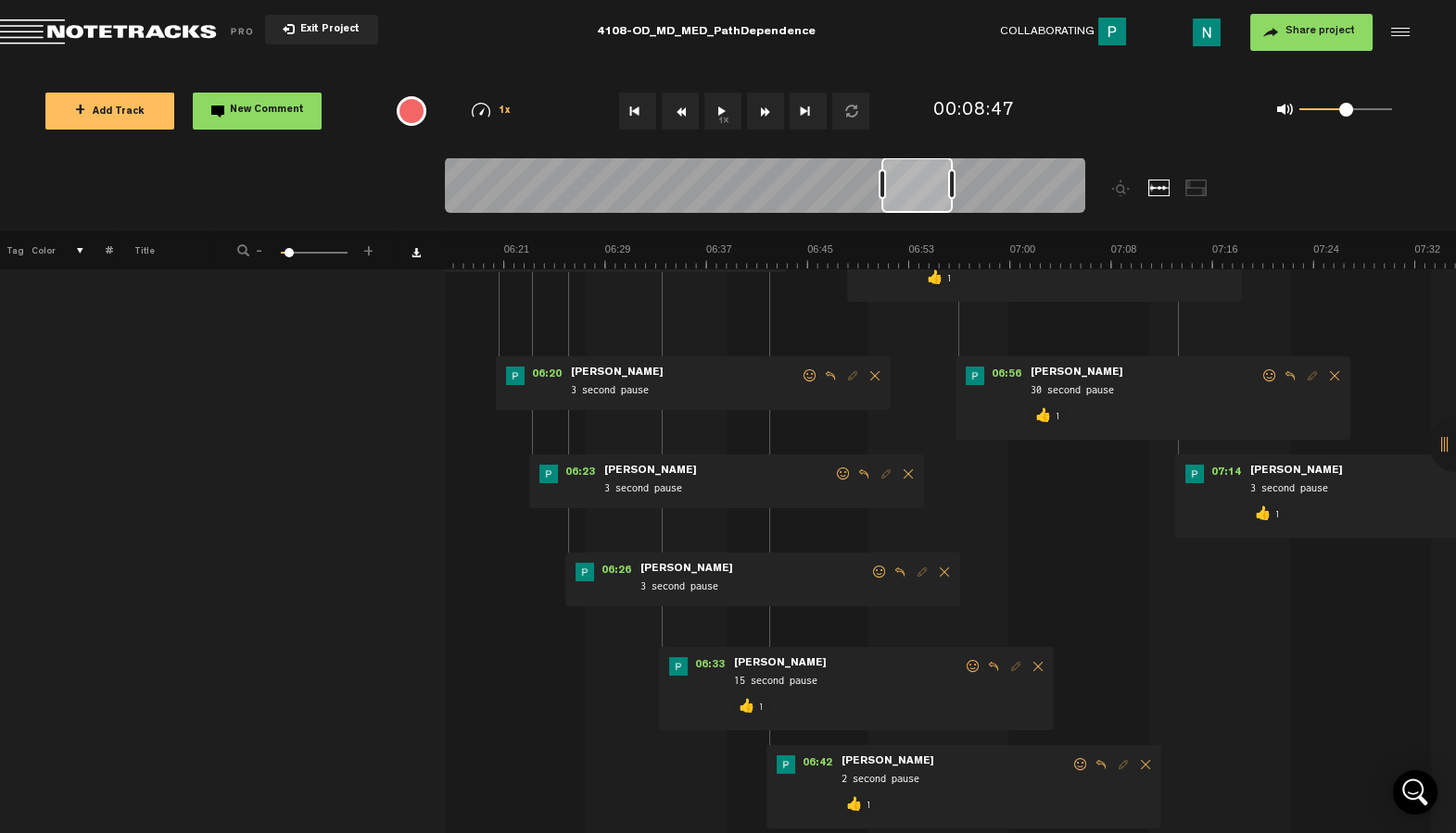
scroll to position [139, 0]
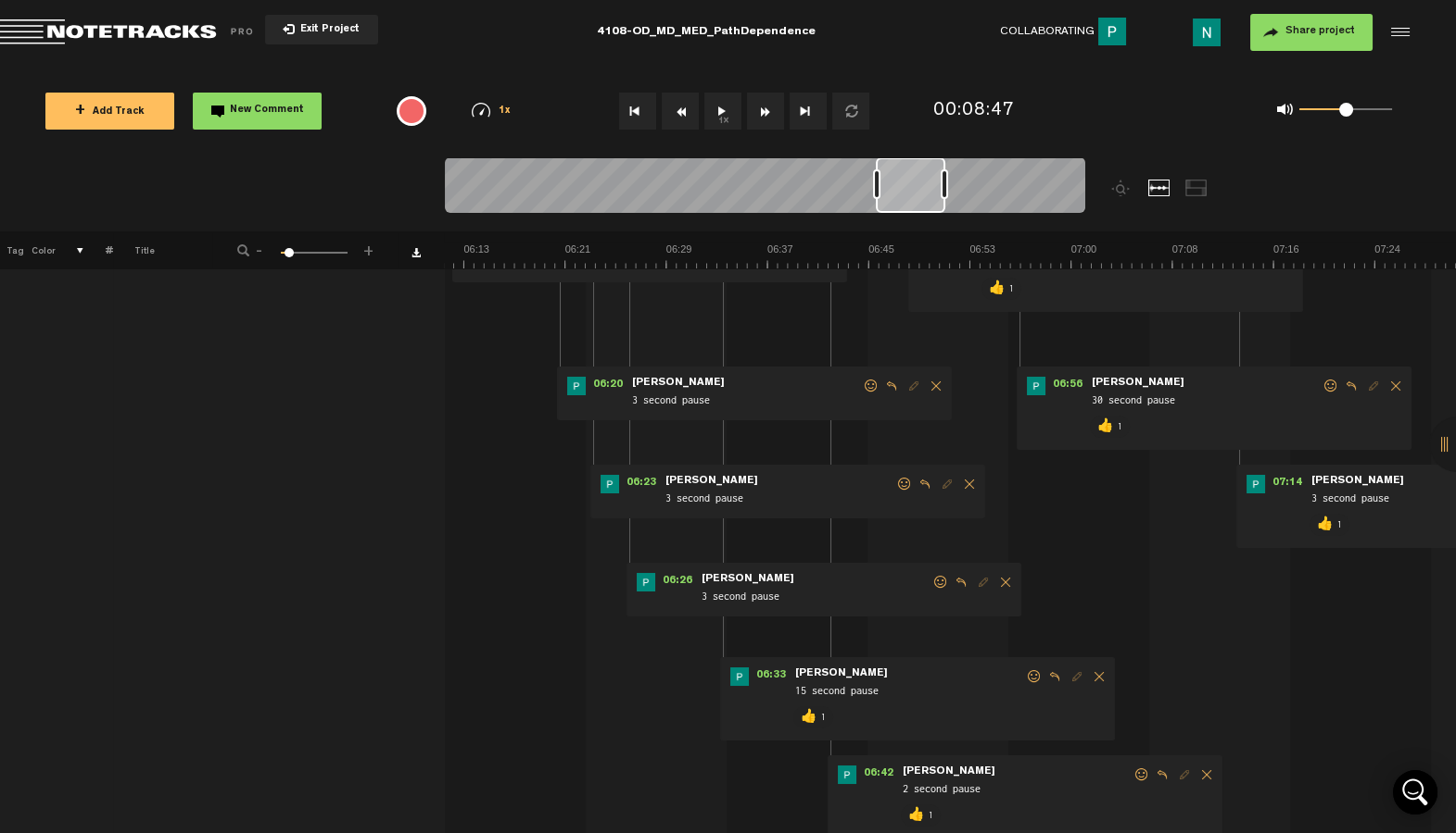
click at [929, 194] on div at bounding box center [910, 185] width 69 height 55
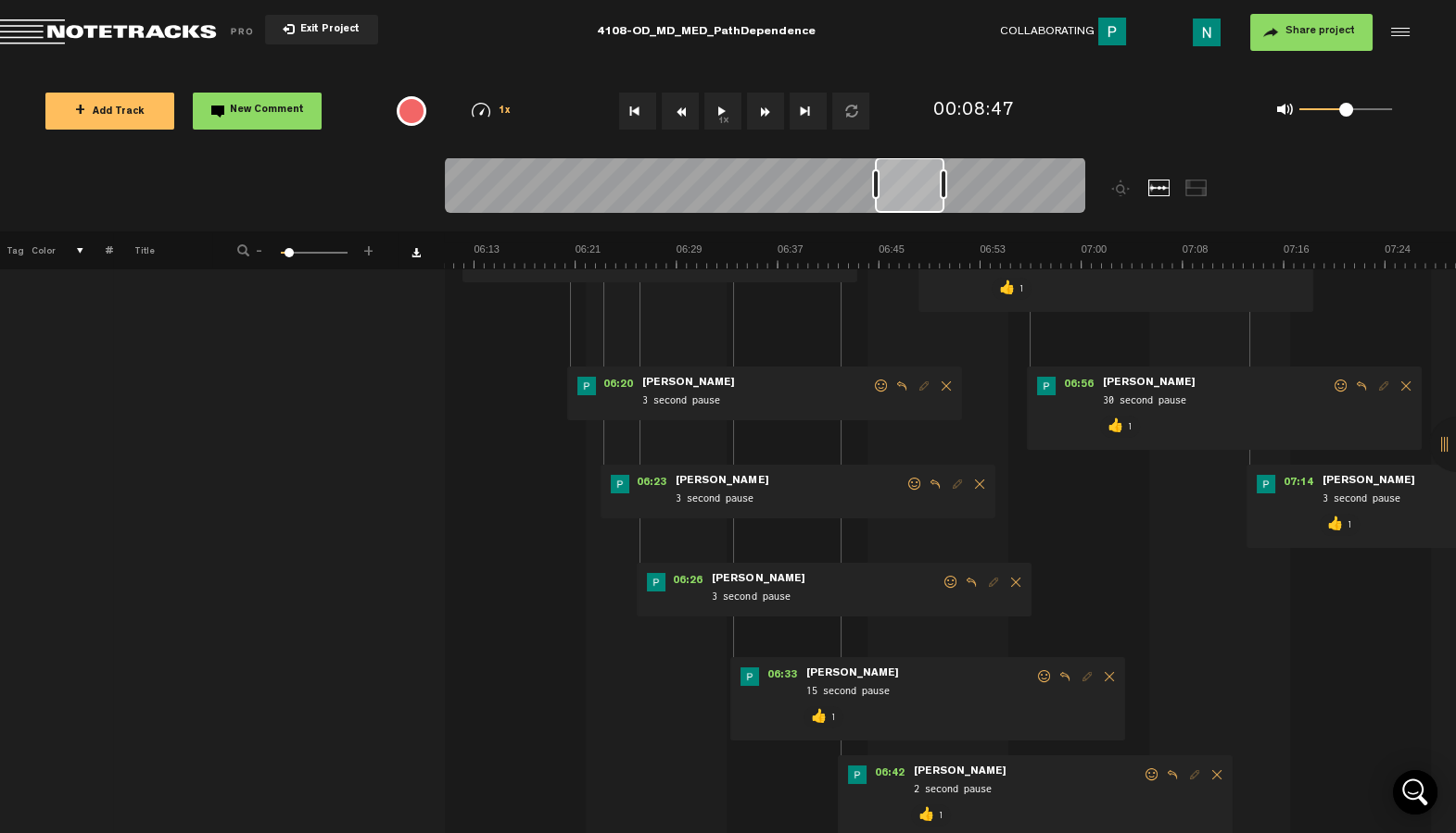
click at [948, 580] on span at bounding box center [951, 583] width 19 height 13
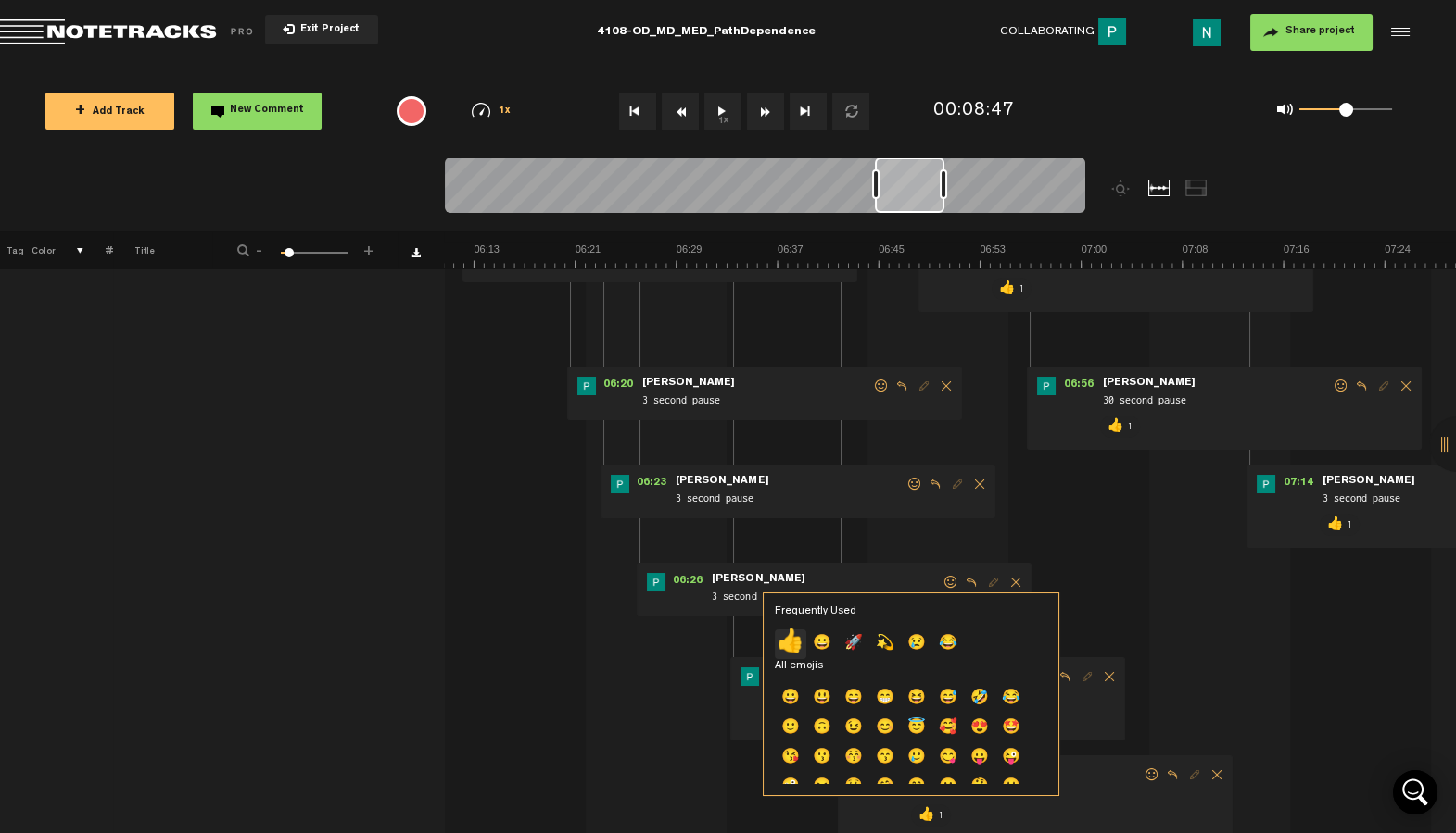
click at [798, 633] on p "👍" at bounding box center [790, 645] width 32 height 30
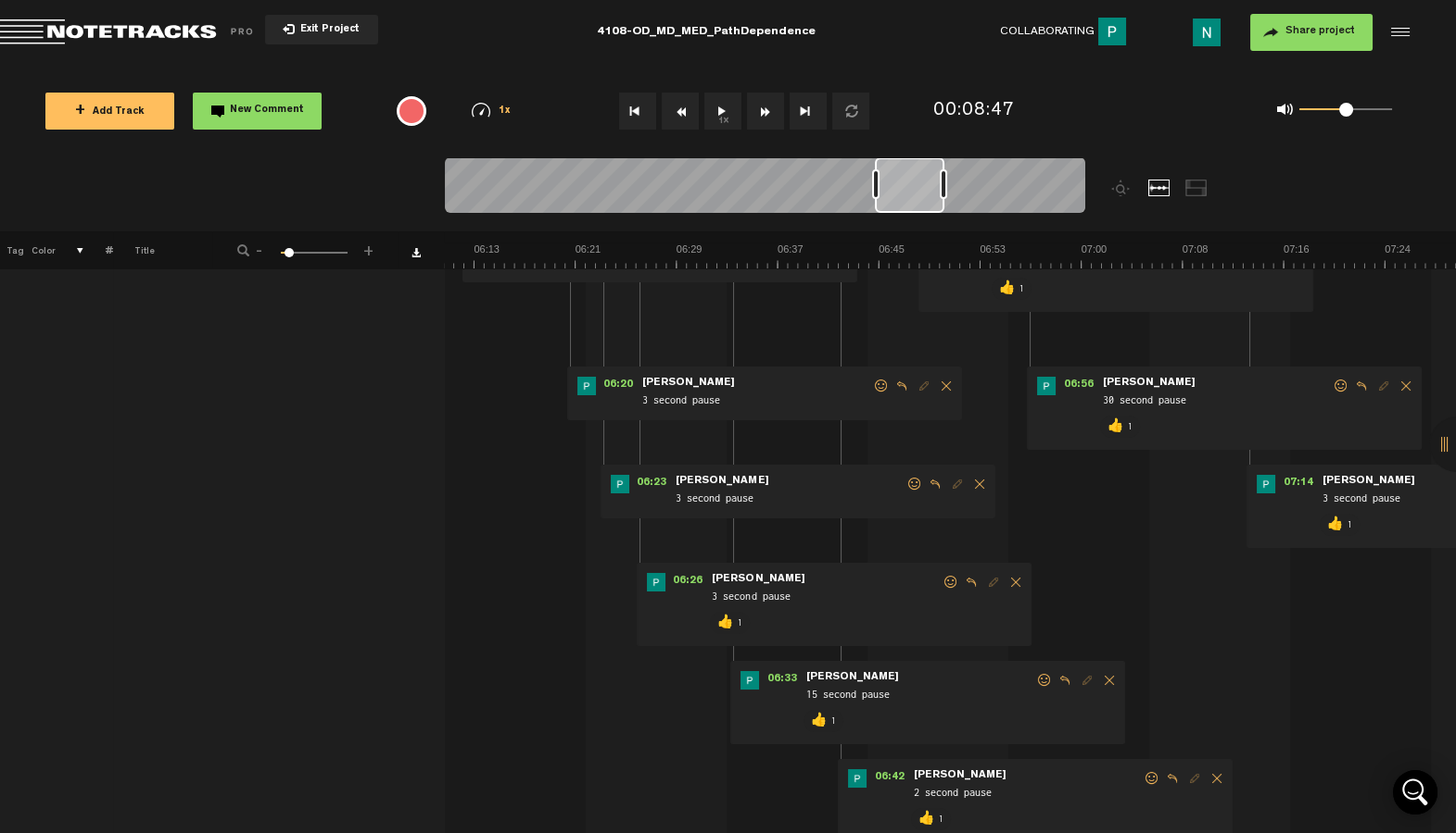
click at [916, 485] on span at bounding box center [915, 484] width 19 height 13
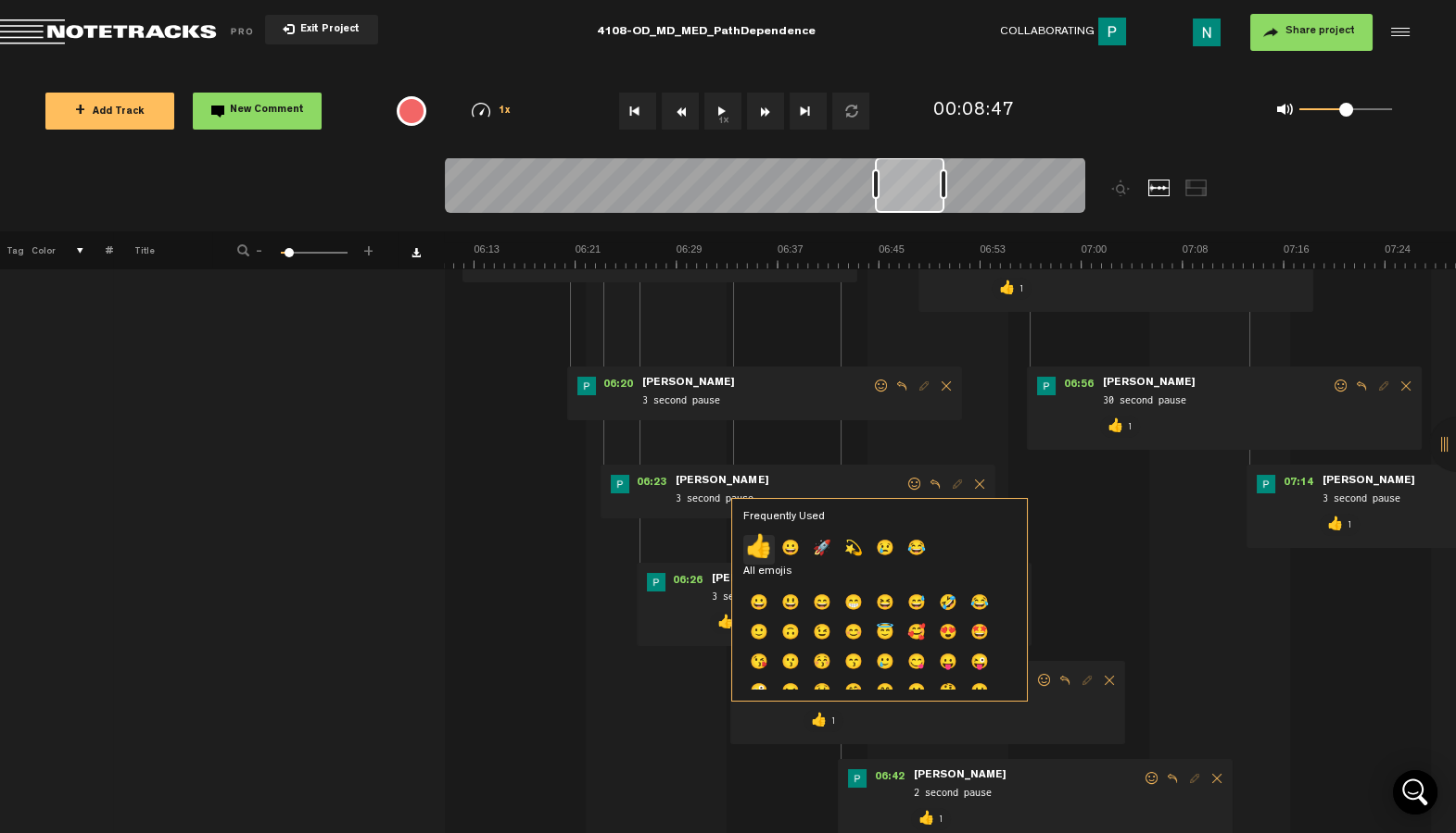
click at [763, 542] on p "👍" at bounding box center [759, 550] width 32 height 30
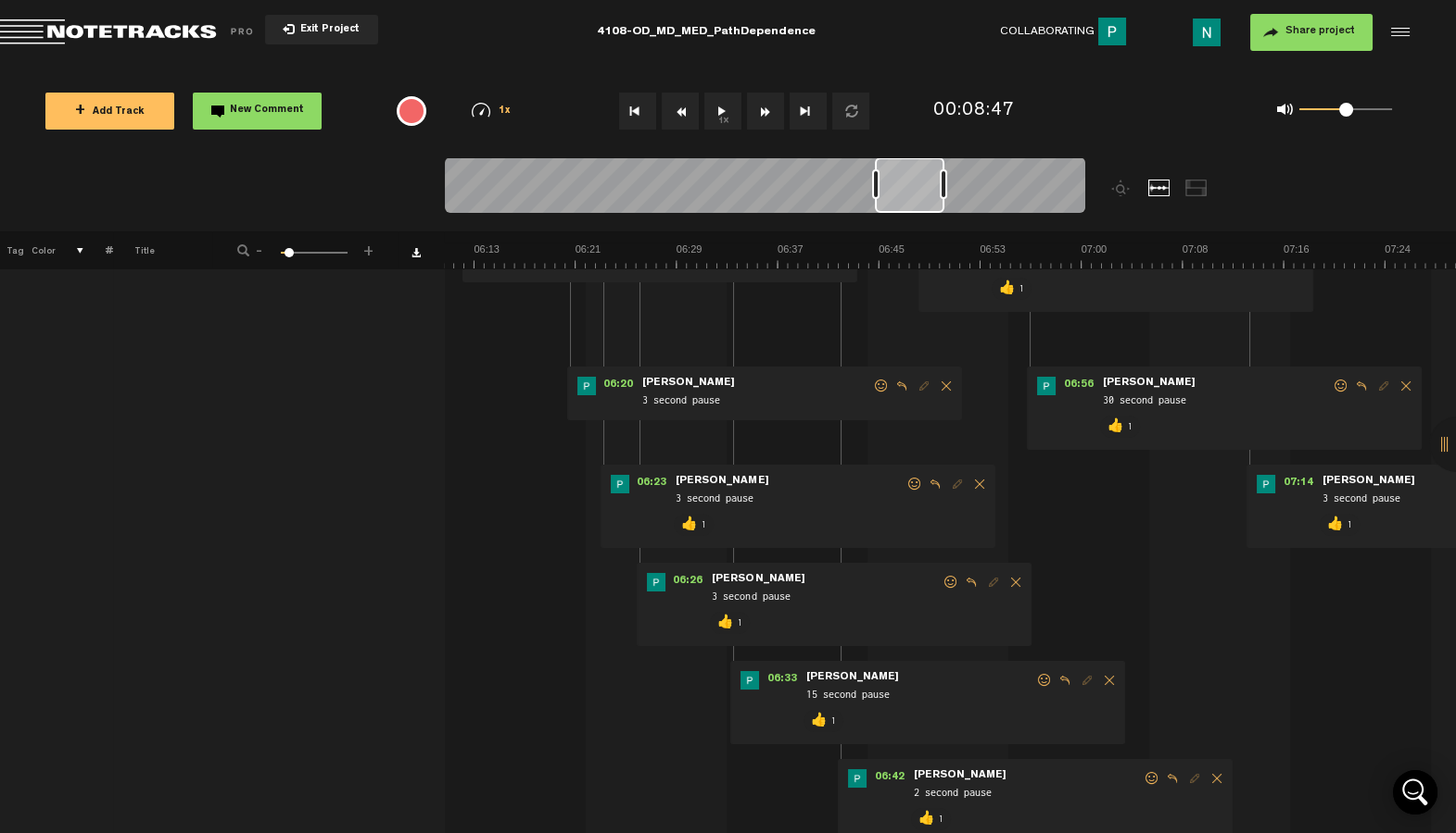
click at [877, 384] on span at bounding box center [881, 386] width 19 height 13
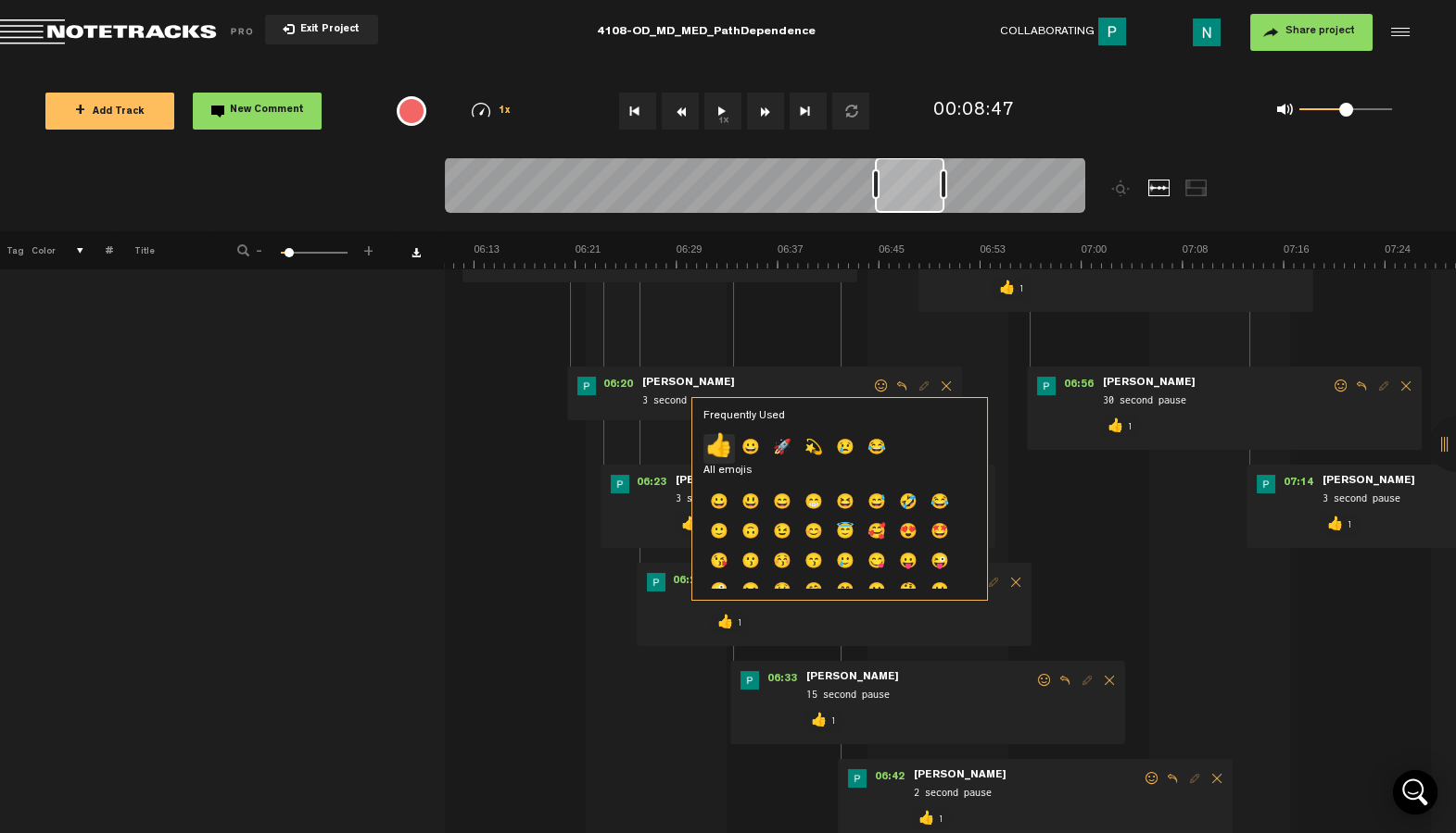
click at [728, 445] on p "👍" at bounding box center [719, 449] width 32 height 30
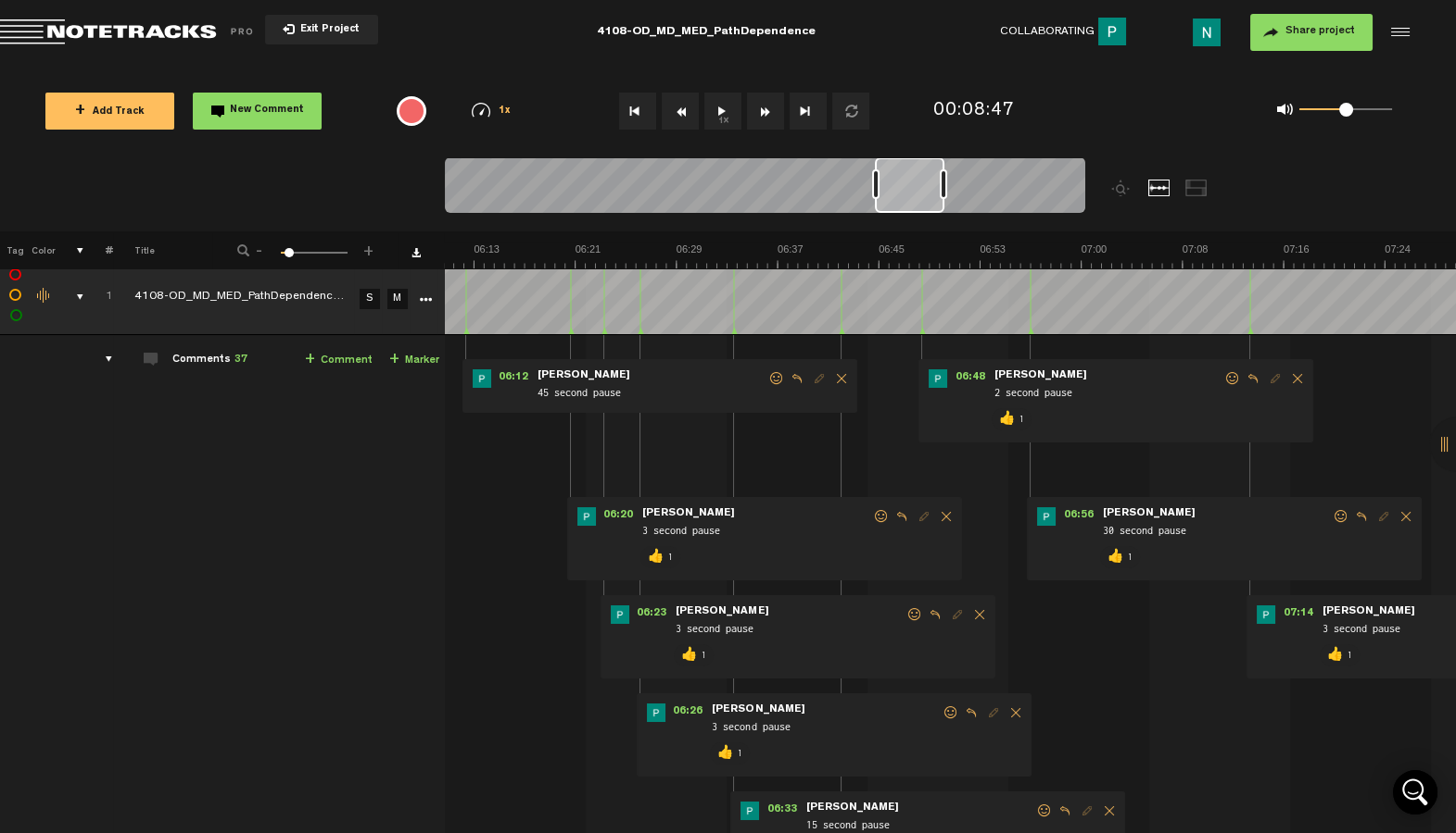
scroll to position [0, 0]
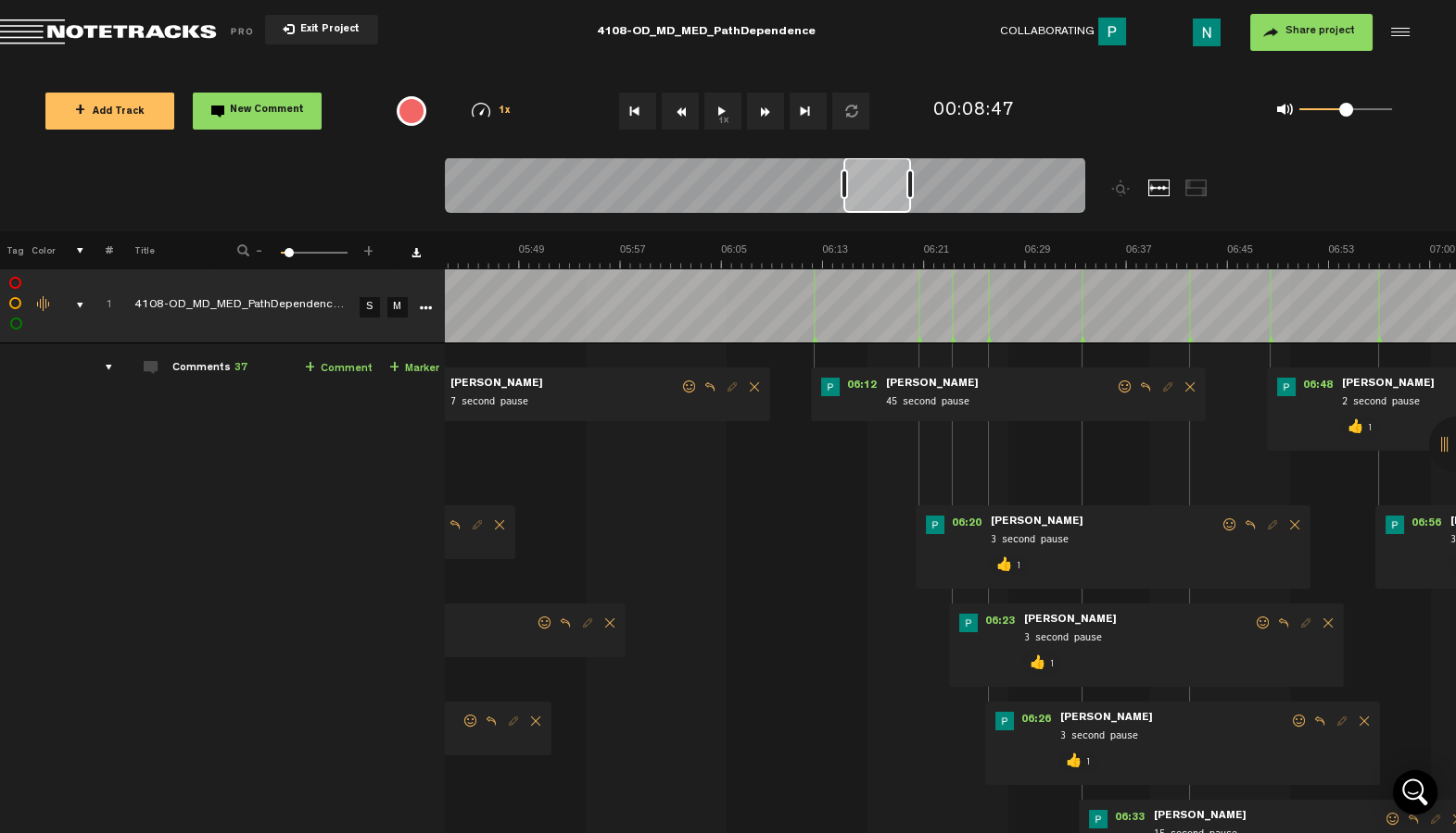
drag, startPoint x: 907, startPoint y: 201, endPoint x: 876, endPoint y: 205, distance: 31.3
click at [876, 205] on div at bounding box center [877, 185] width 68 height 55
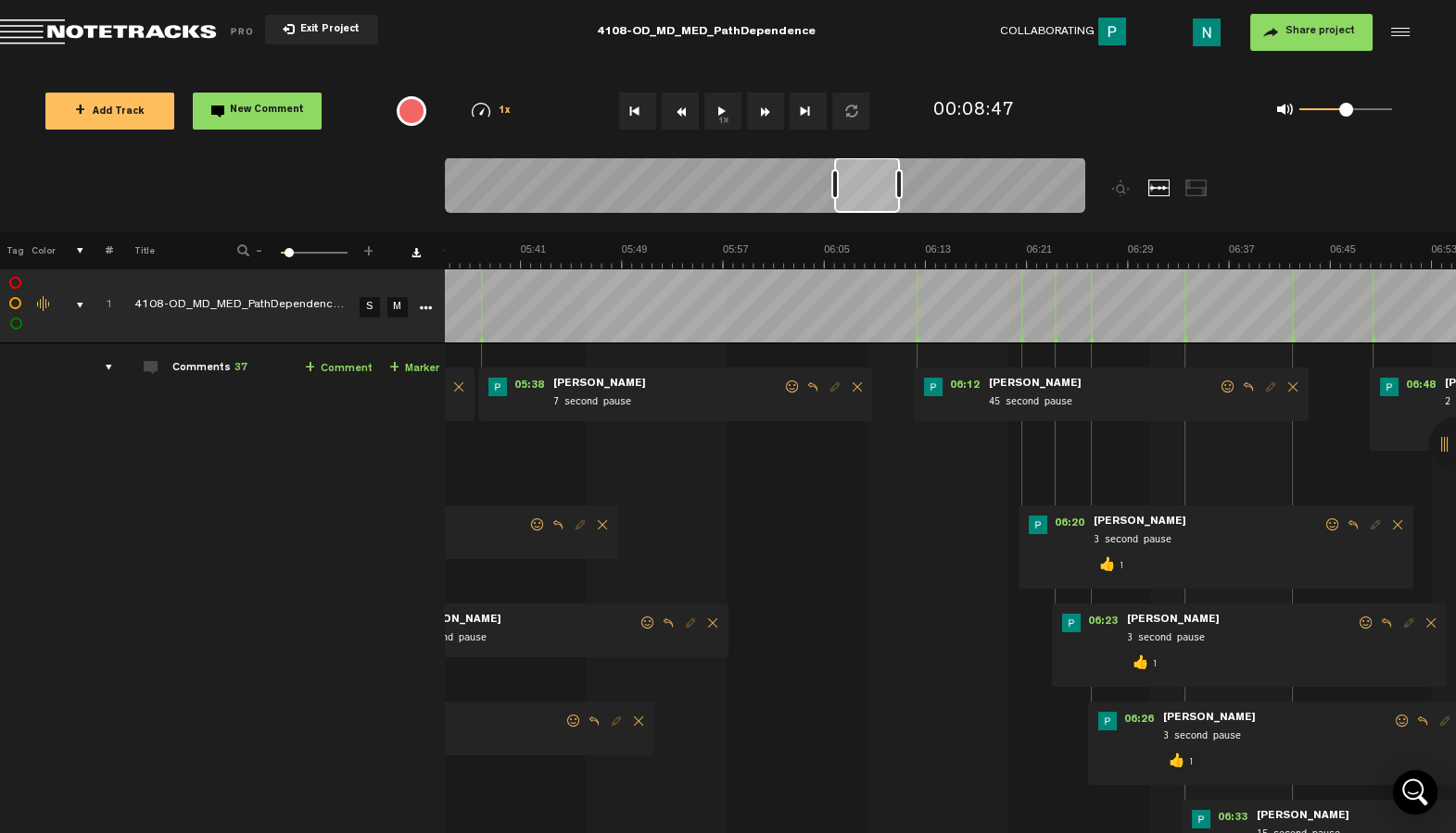
scroll to position [0, 4273]
click at [866, 205] on div at bounding box center [866, 185] width 66 height 55
click at [1227, 385] on span at bounding box center [1228, 387] width 19 height 13
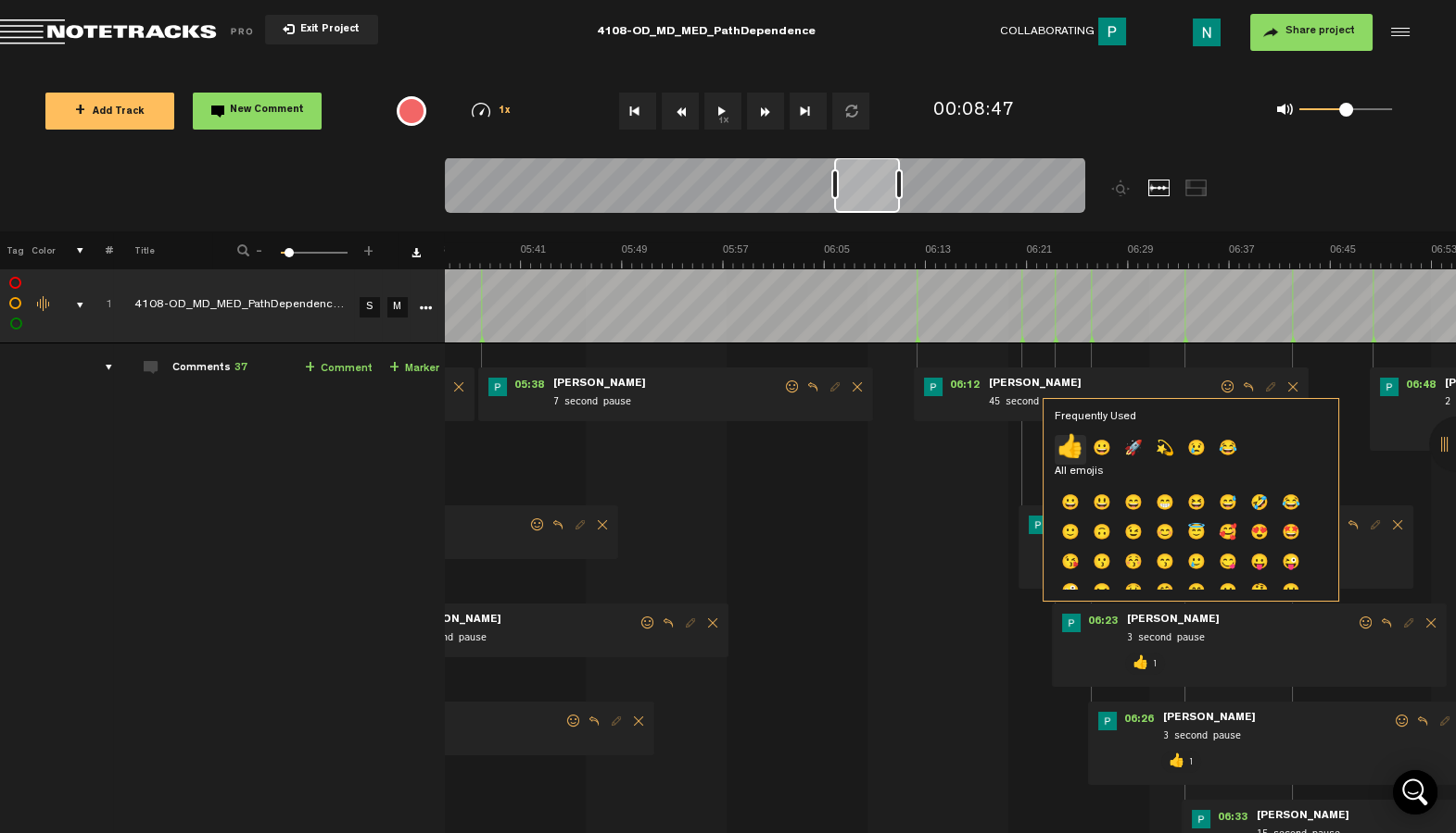
click at [1072, 447] on p "👍" at bounding box center [1071, 450] width 32 height 30
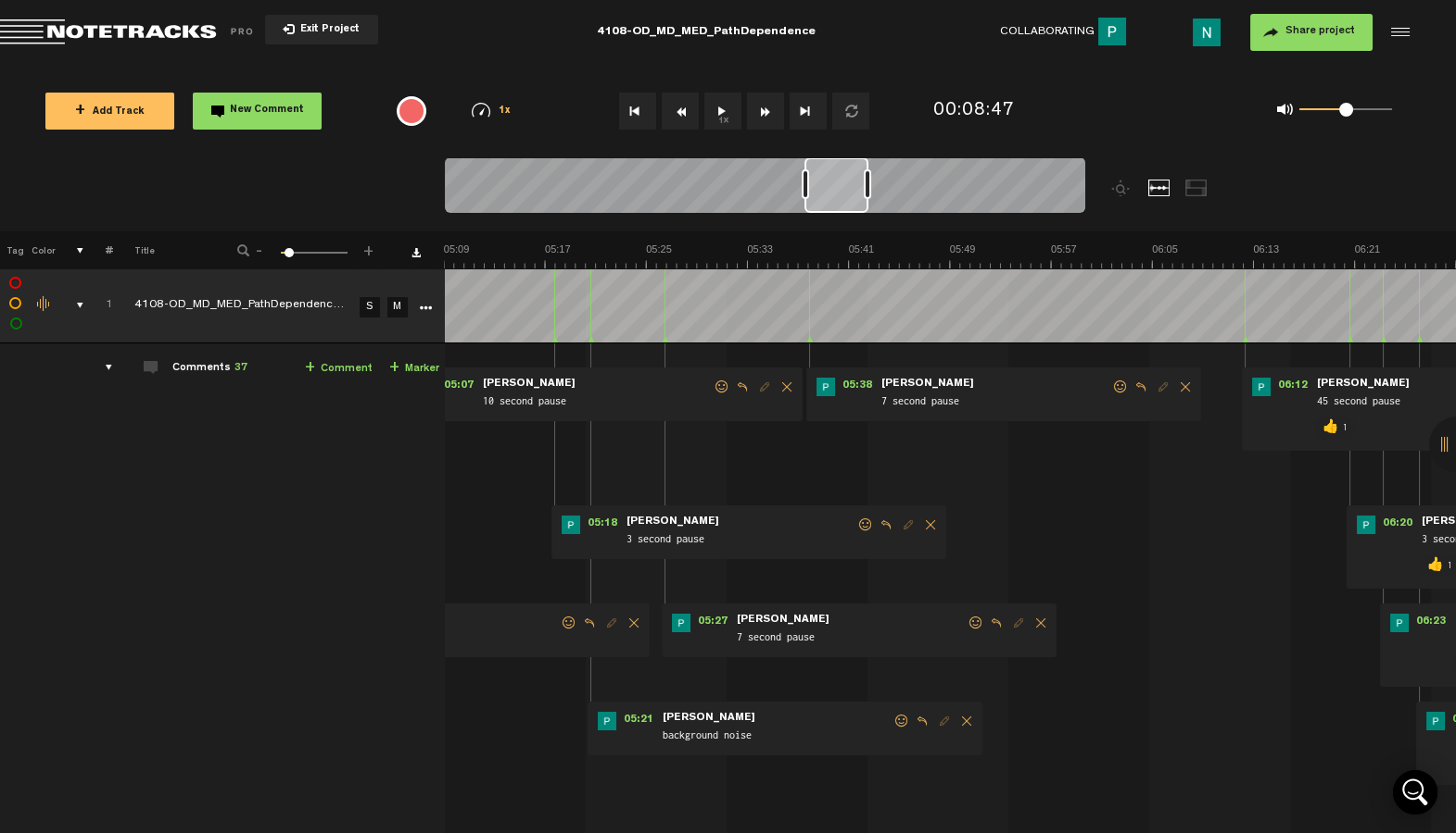
scroll to position [0, 3935]
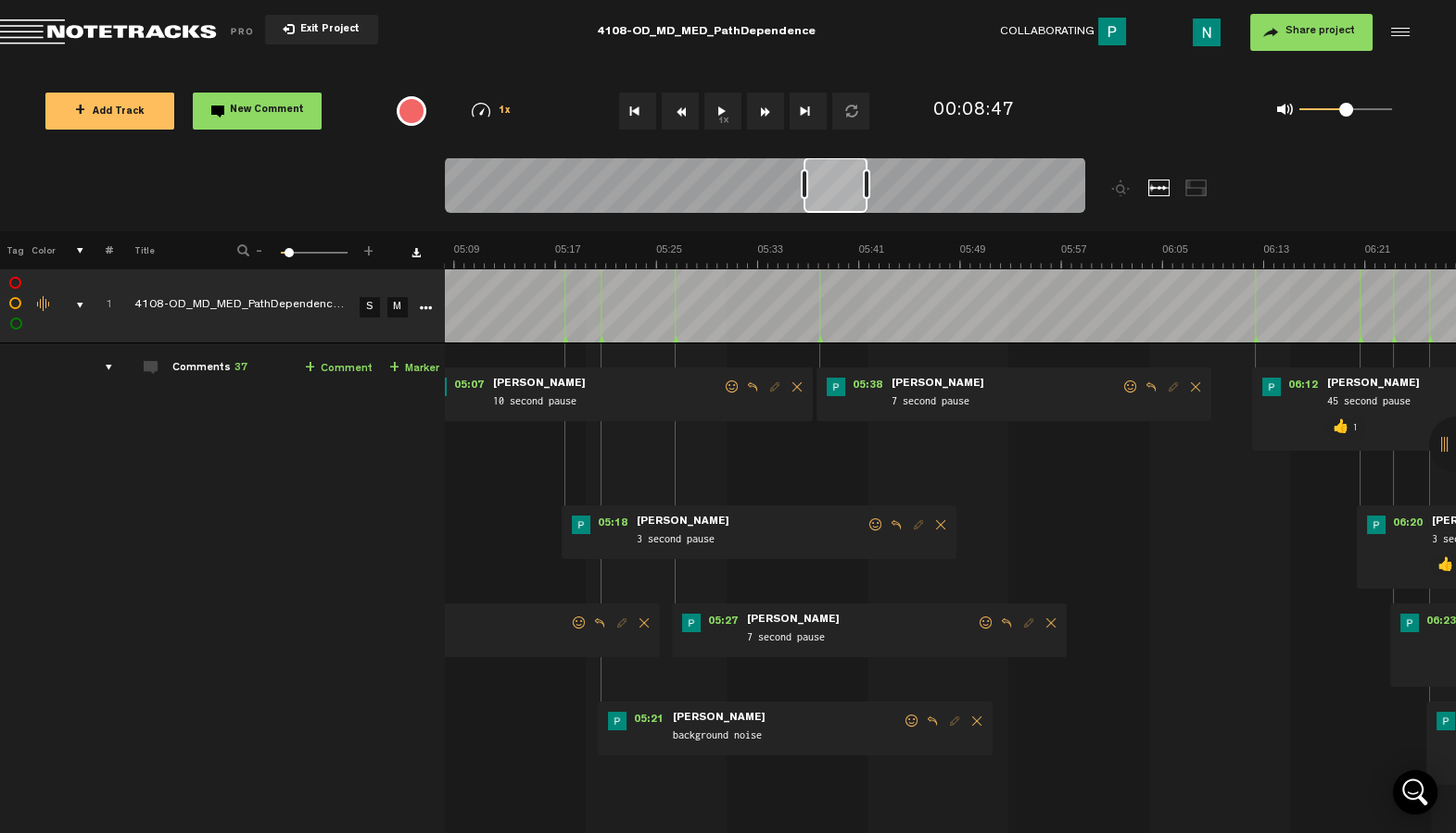
drag, startPoint x: 878, startPoint y: 201, endPoint x: 847, endPoint y: 202, distance: 31.0
click at [847, 202] on div at bounding box center [835, 185] width 64 height 55
click at [1135, 390] on span at bounding box center [1131, 387] width 19 height 13
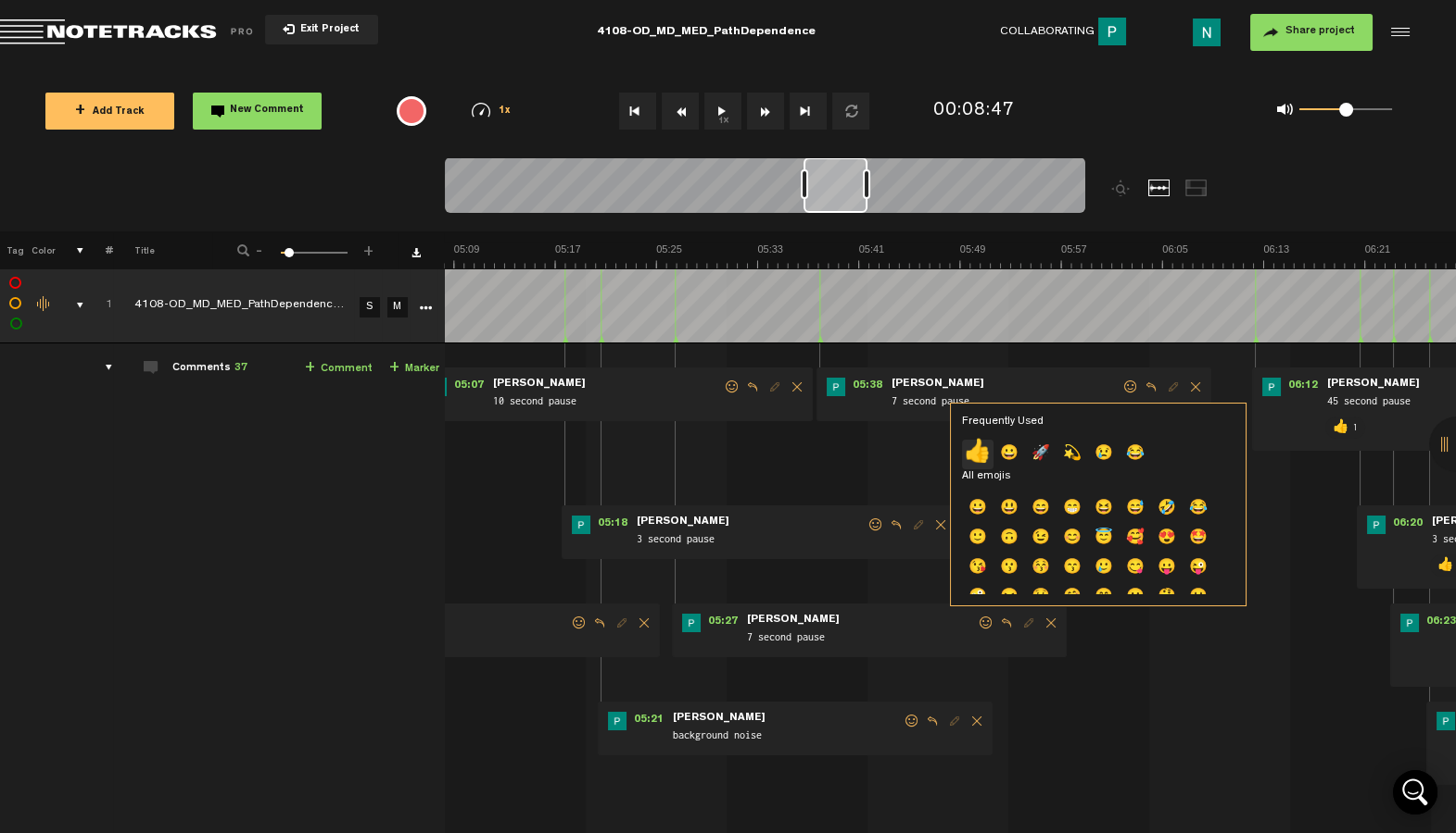
click at [986, 458] on p "👍" at bounding box center [978, 454] width 32 height 30
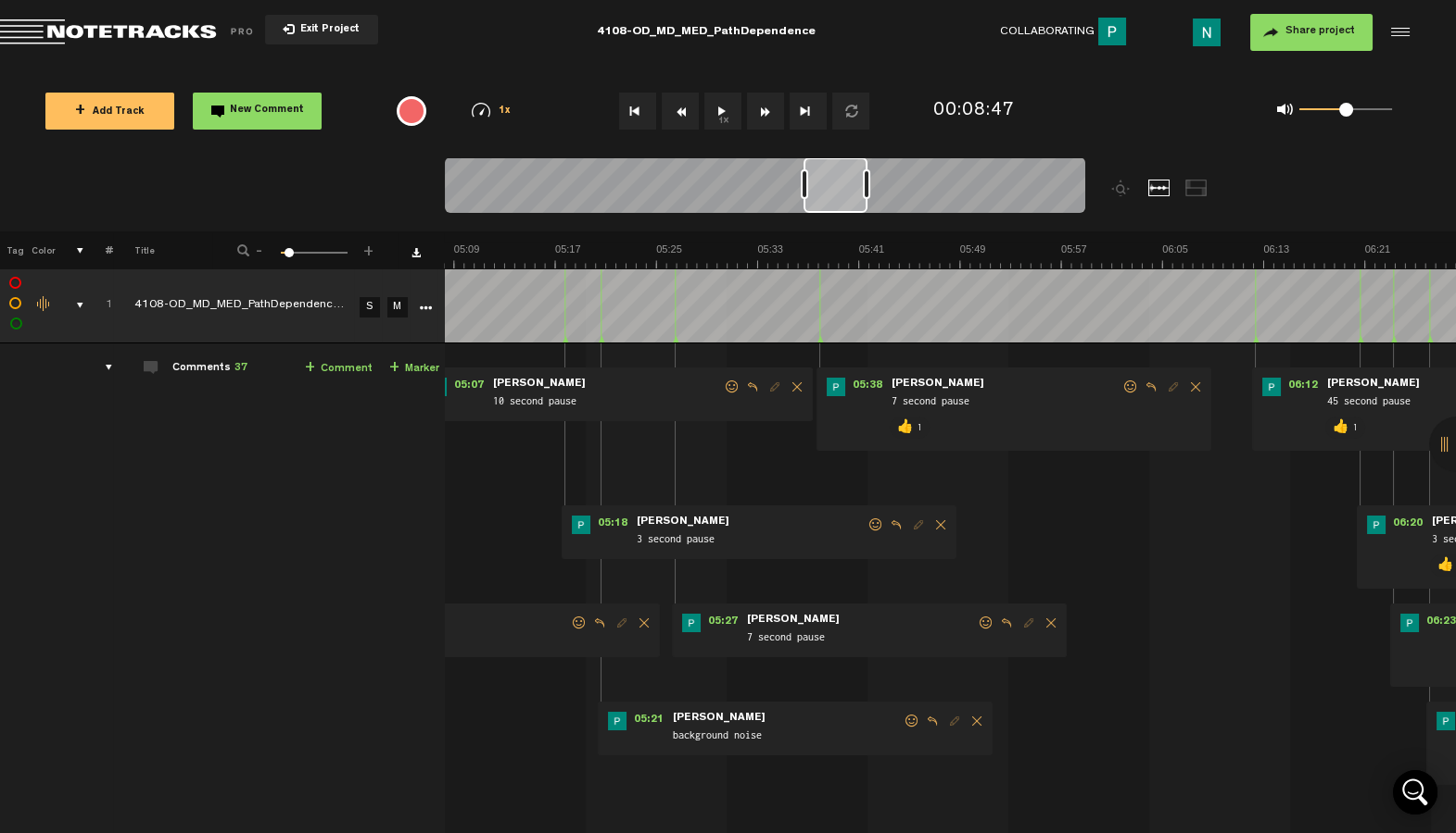
drag, startPoint x: 984, startPoint y: 625, endPoint x: 974, endPoint y: 625, distance: 10.0
click at [984, 625] on span at bounding box center [986, 623] width 19 height 13
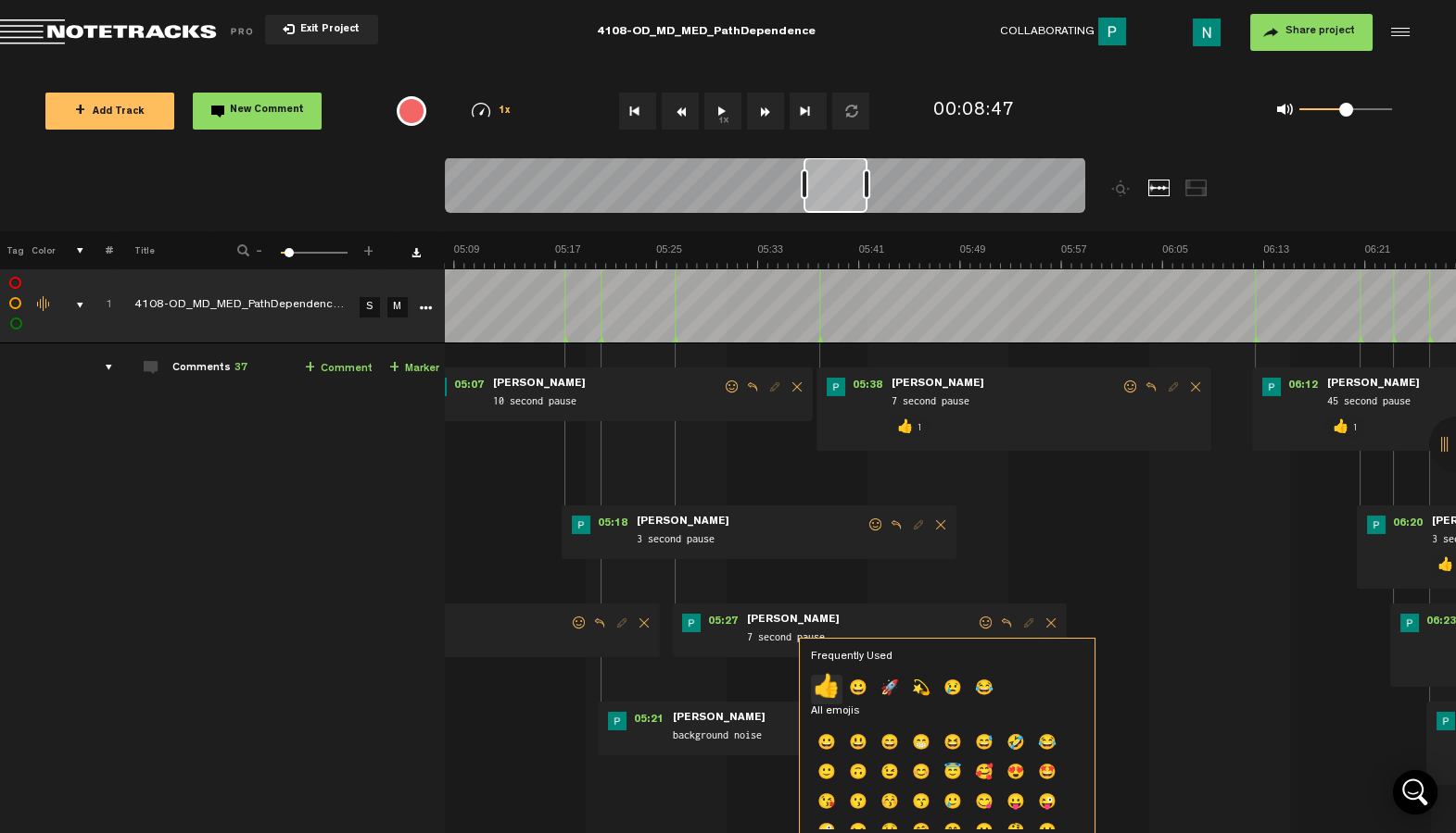
click at [828, 692] on p "👍" at bounding box center [827, 690] width 32 height 30
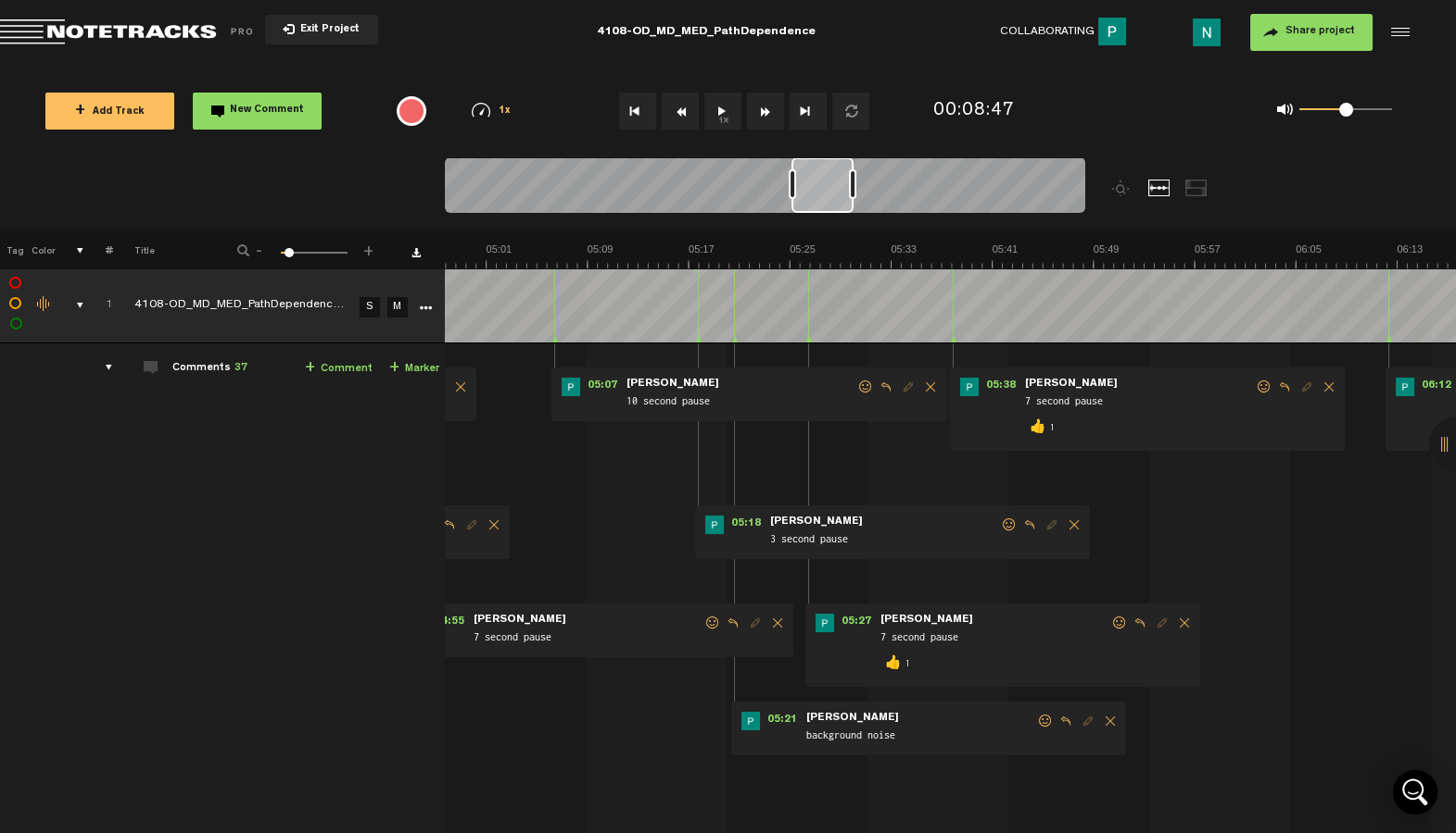
scroll to position [0, 3792]
drag, startPoint x: 834, startPoint y: 206, endPoint x: 822, endPoint y: 206, distance: 12.0
click at [822, 206] on div at bounding box center [822, 185] width 62 height 55
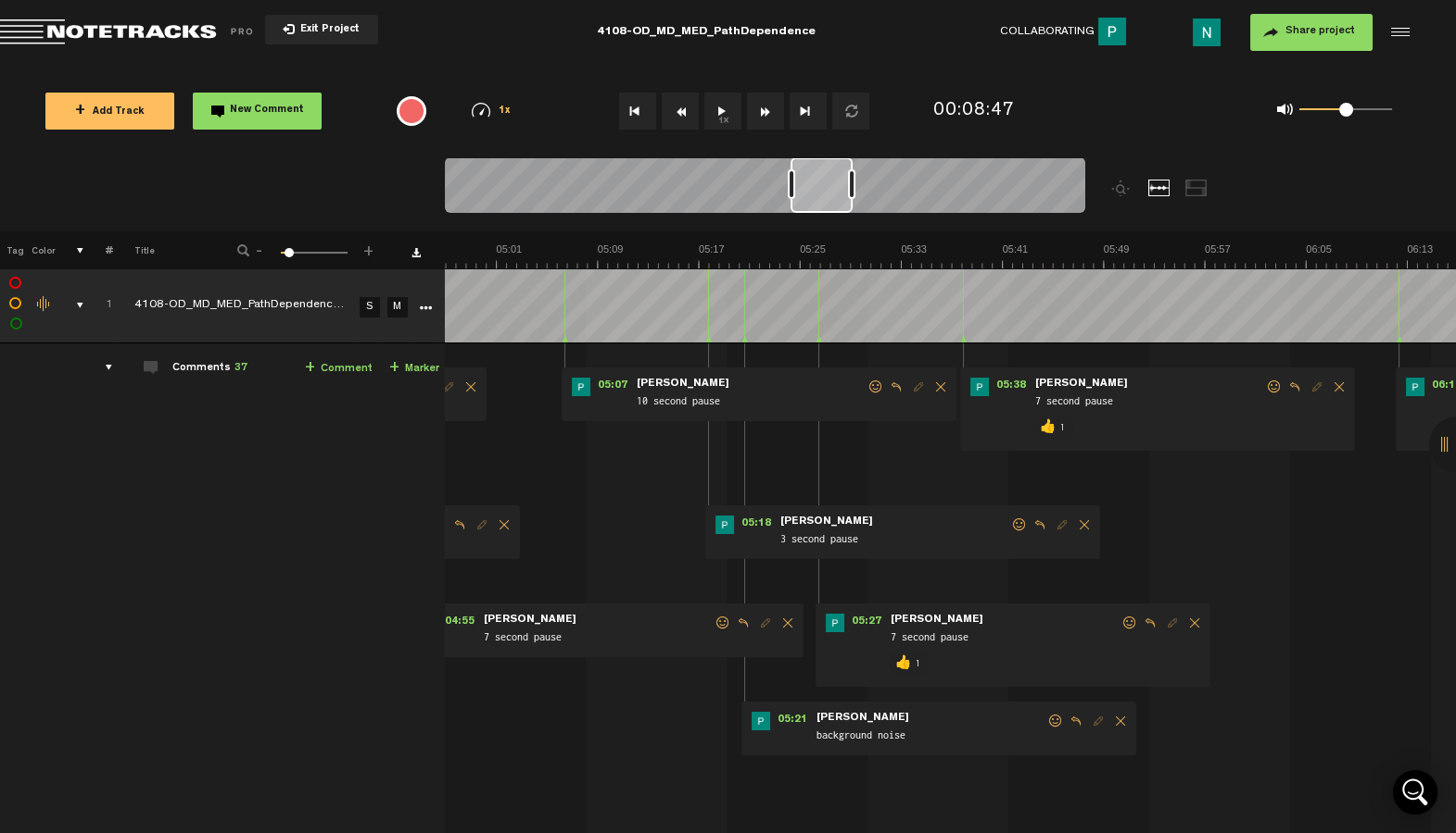
click at [1016, 529] on span at bounding box center [1019, 525] width 19 height 13
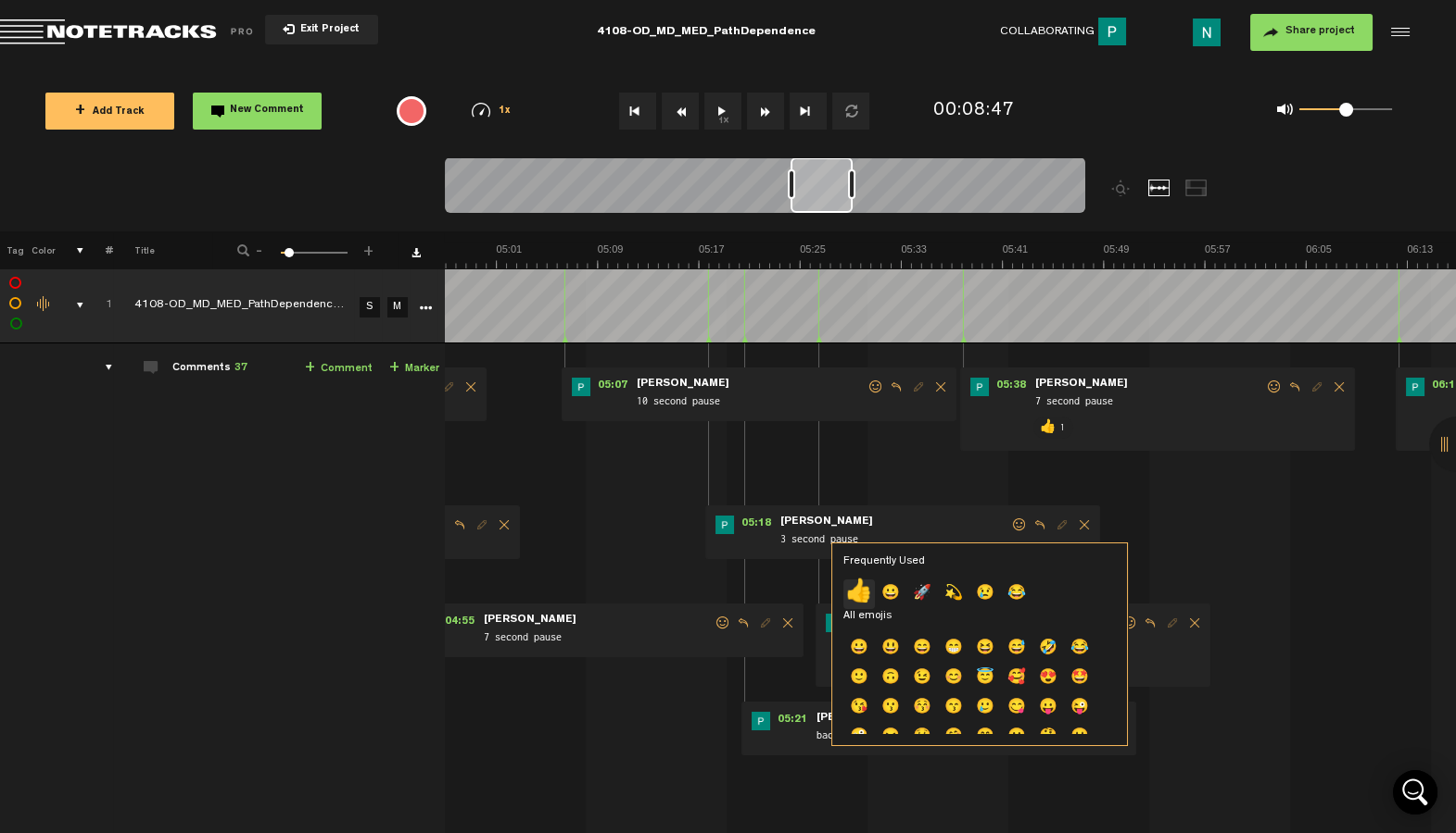
click at [861, 588] on p "👍" at bounding box center [859, 595] width 32 height 30
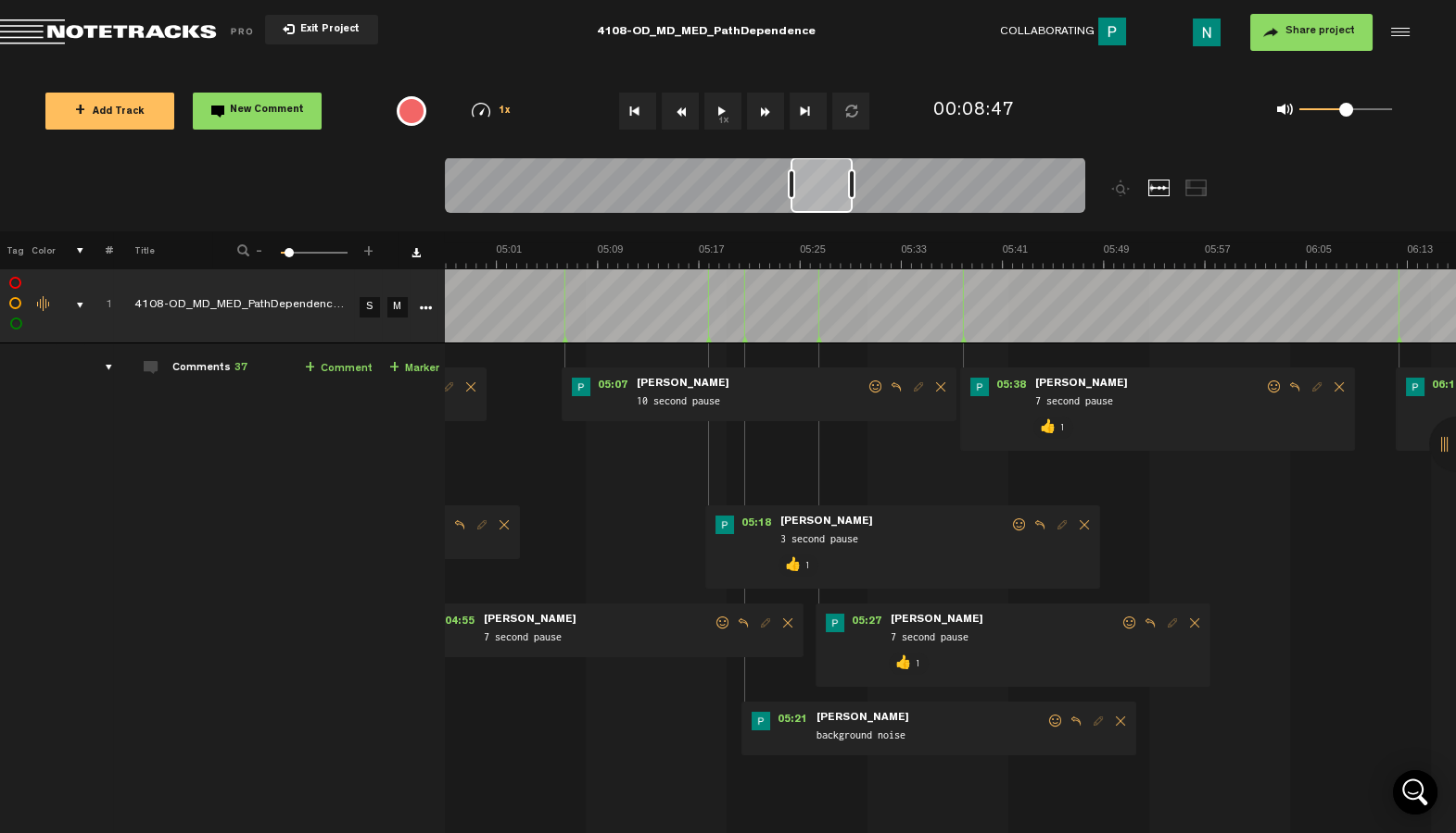
click at [876, 387] on span at bounding box center [876, 387] width 19 height 13
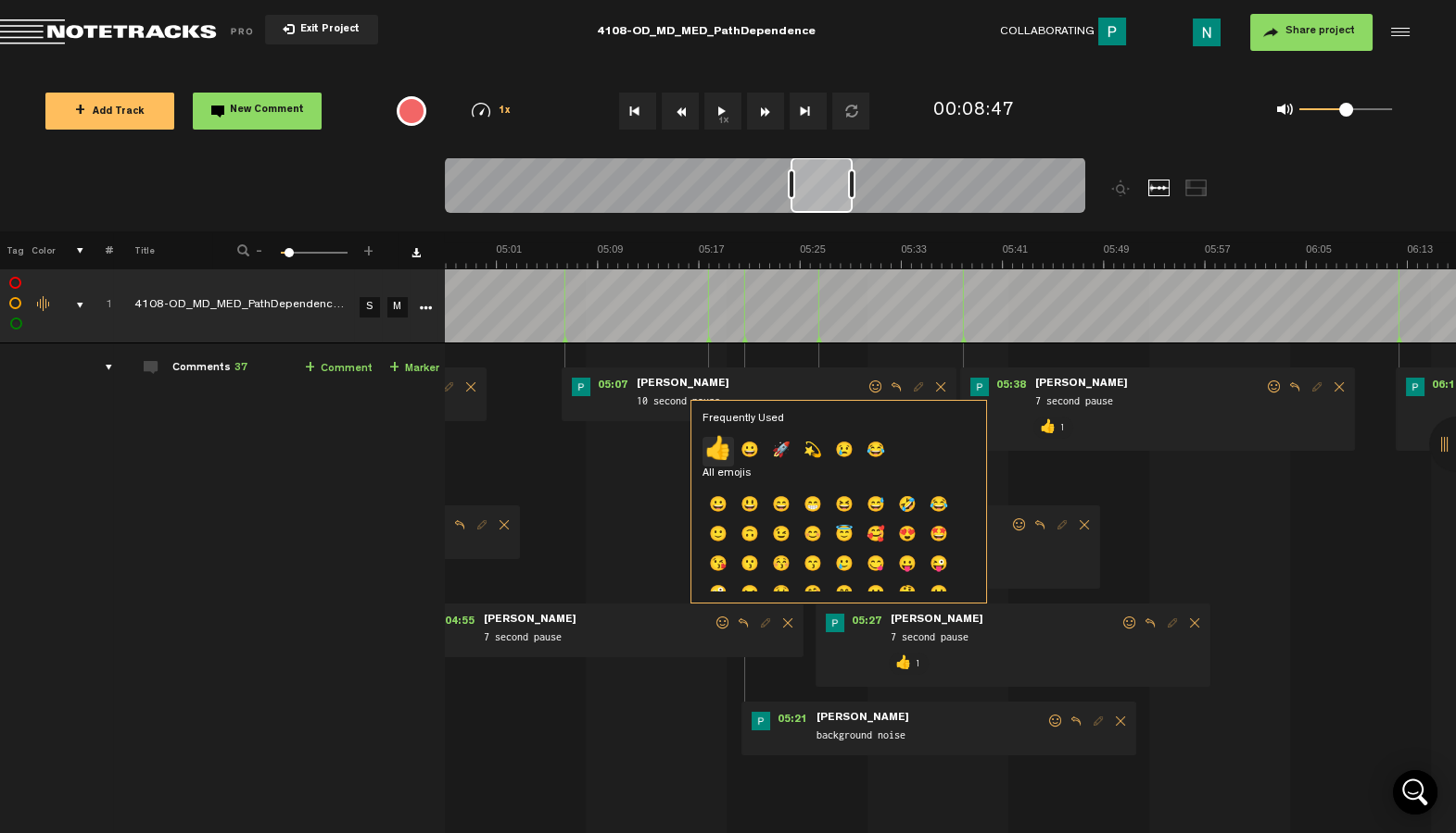
click at [707, 451] on p "👍" at bounding box center [718, 452] width 32 height 30
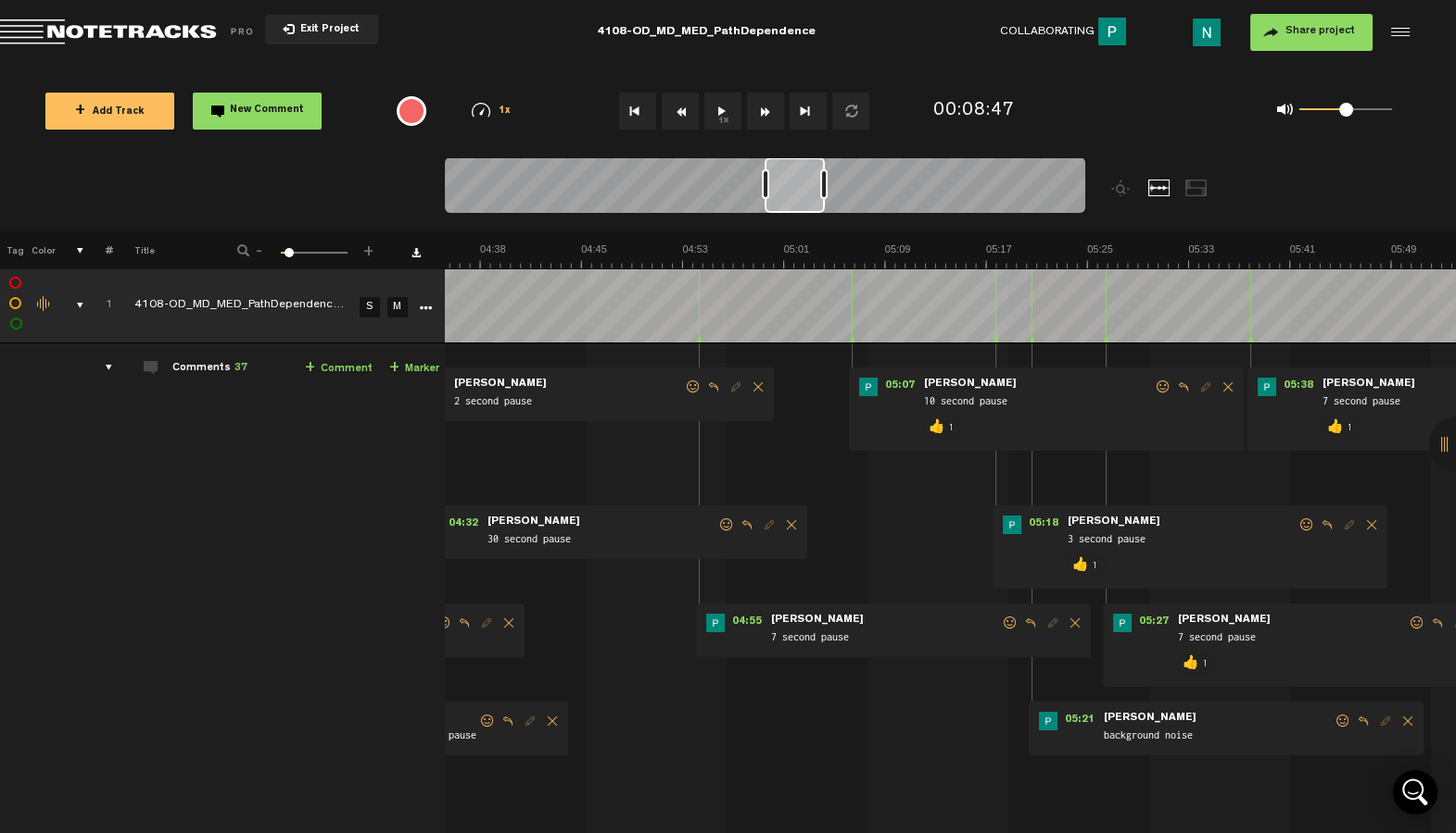
drag, startPoint x: 835, startPoint y: 193, endPoint x: 808, endPoint y: 193, distance: 27.0
click at [808, 193] on div at bounding box center [794, 185] width 60 height 55
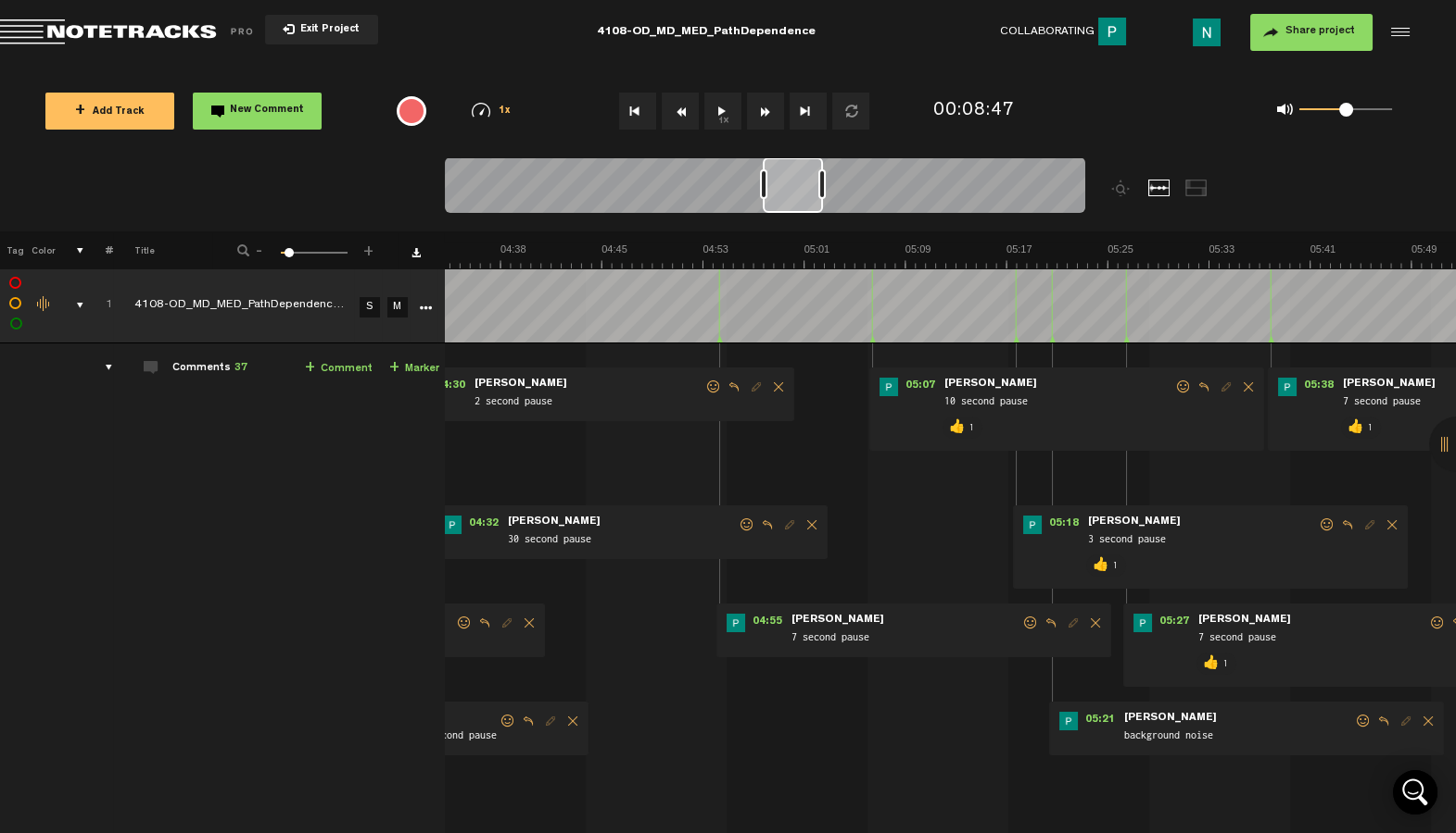
click at [1030, 623] on span at bounding box center [1030, 623] width 19 height 13
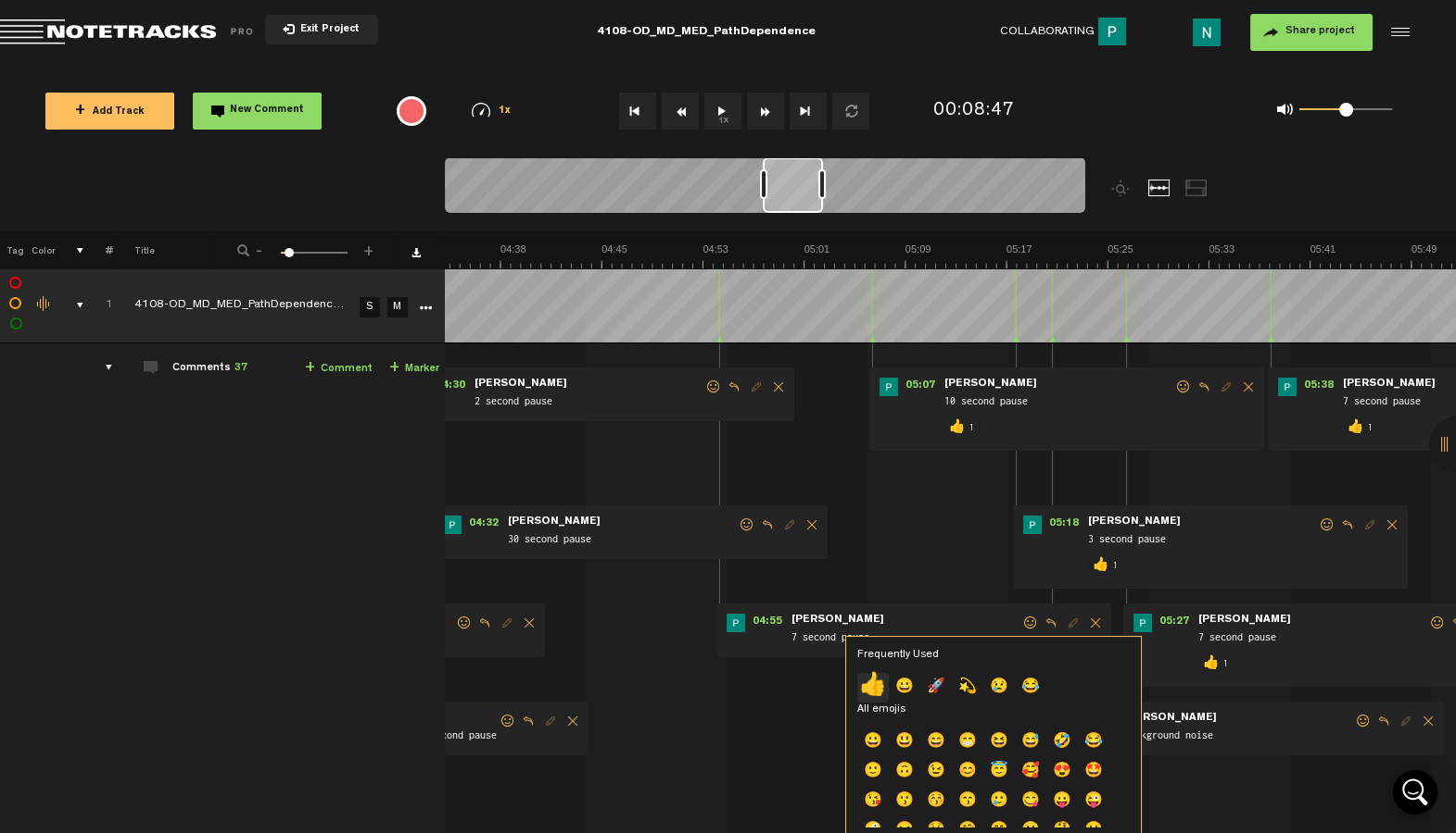
click at [875, 686] on p "👍" at bounding box center [873, 688] width 32 height 30
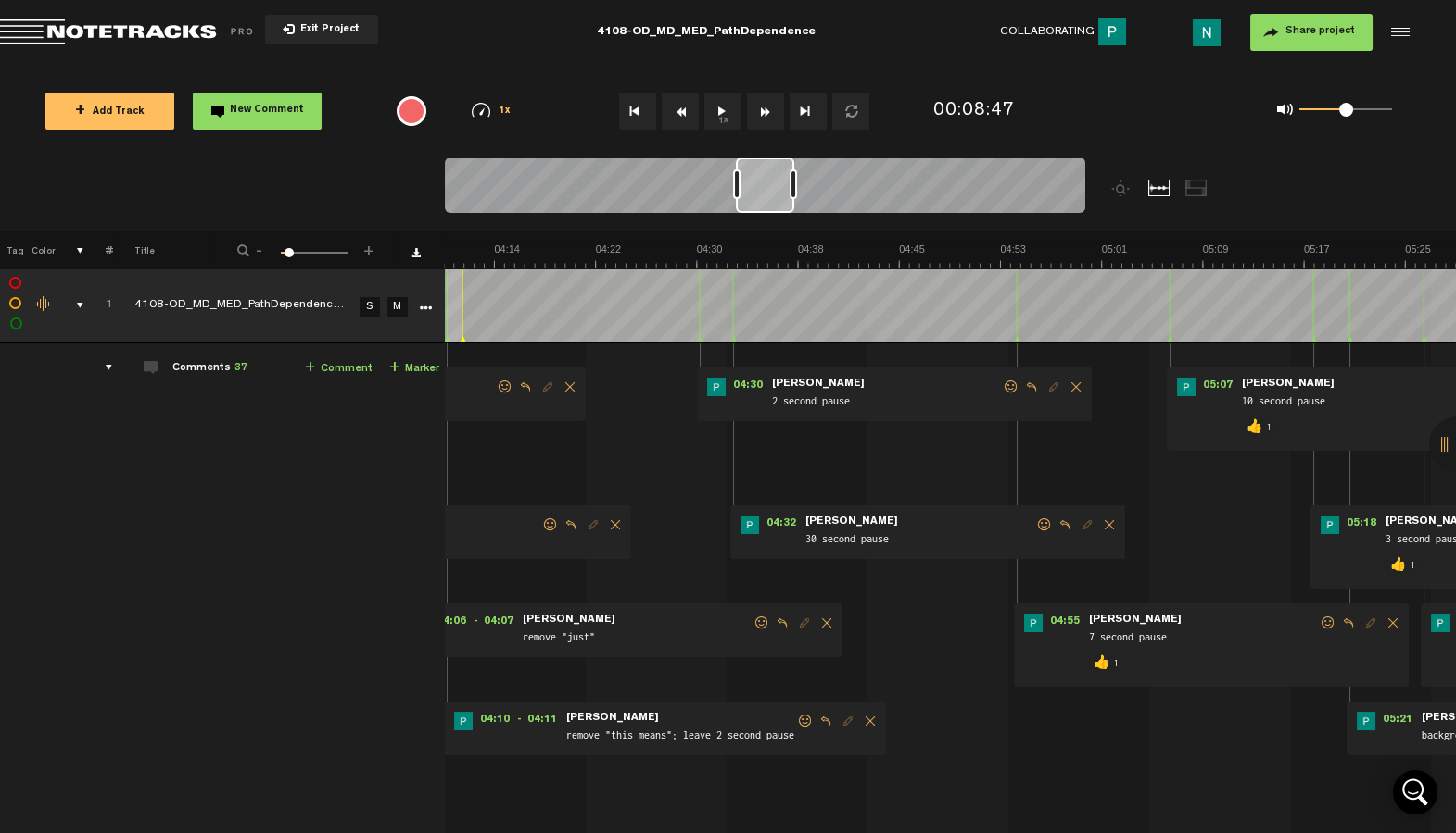
drag, startPoint x: 807, startPoint y: 197, endPoint x: 780, endPoint y: 200, distance: 27.2
click at [780, 200] on div at bounding box center [765, 185] width 58 height 55
click at [1046, 527] on span at bounding box center [1044, 525] width 19 height 13
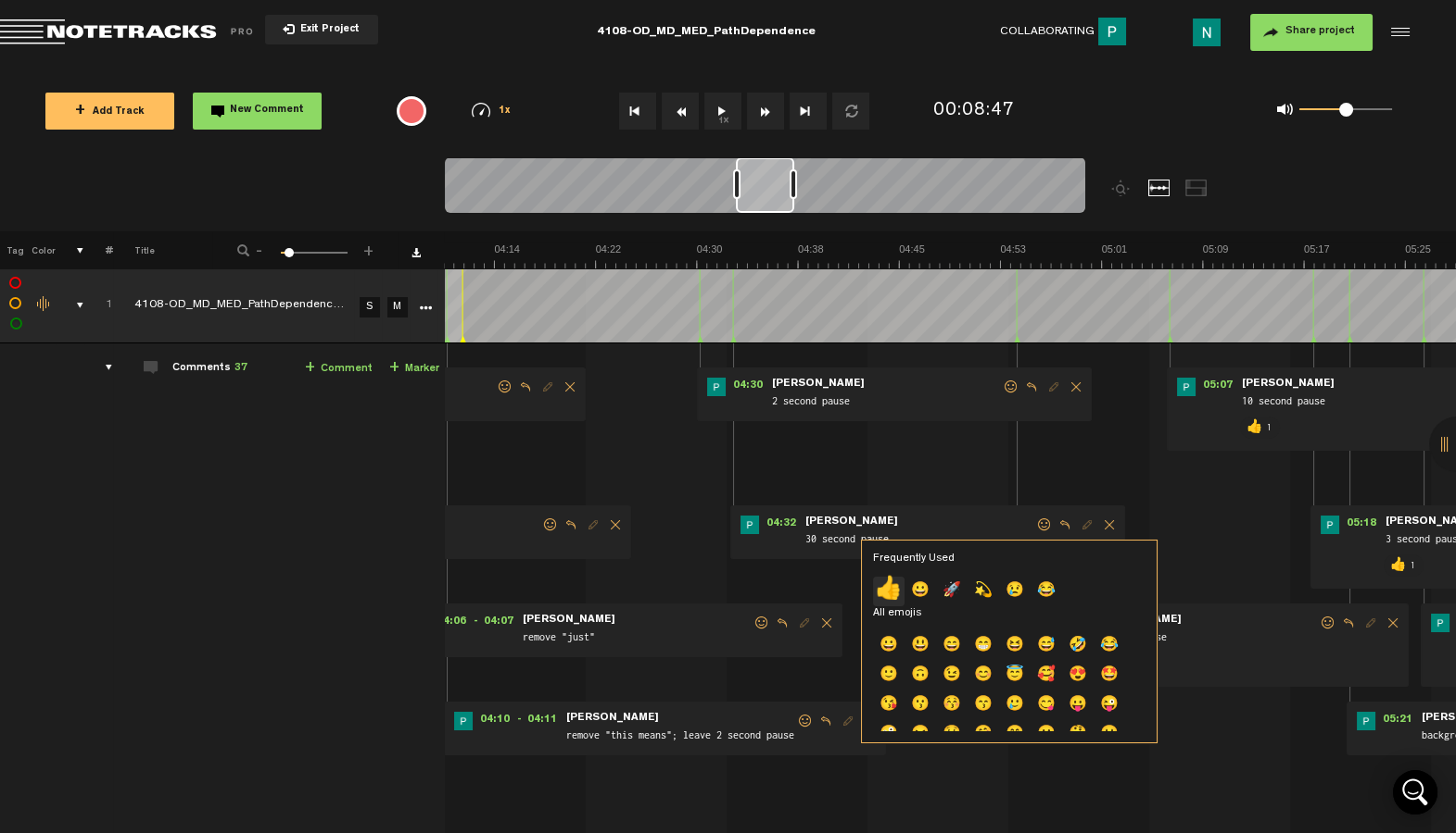
click at [888, 585] on p "👍" at bounding box center [889, 592] width 32 height 30
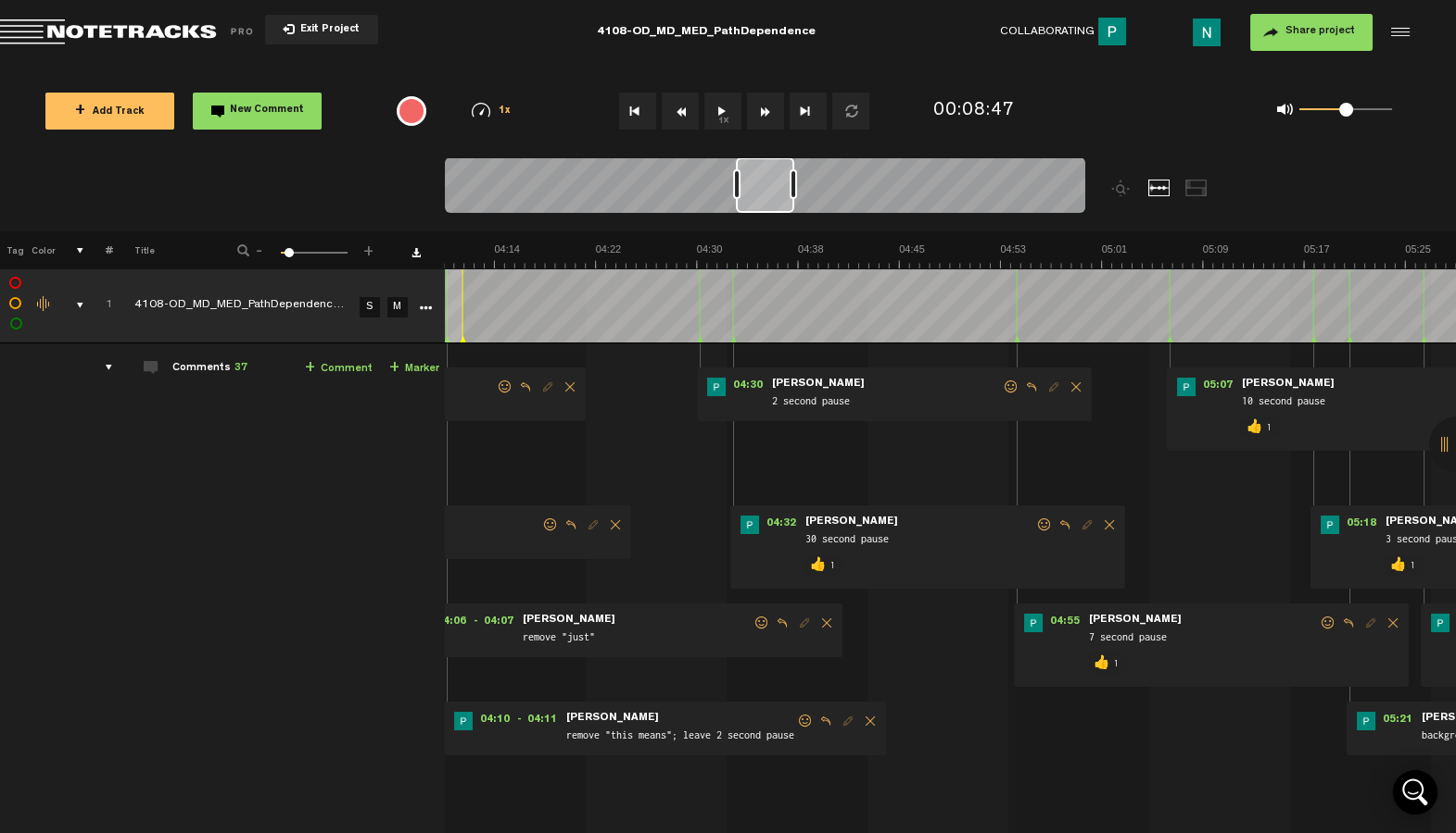
click at [1010, 388] on span at bounding box center [1011, 387] width 19 height 13
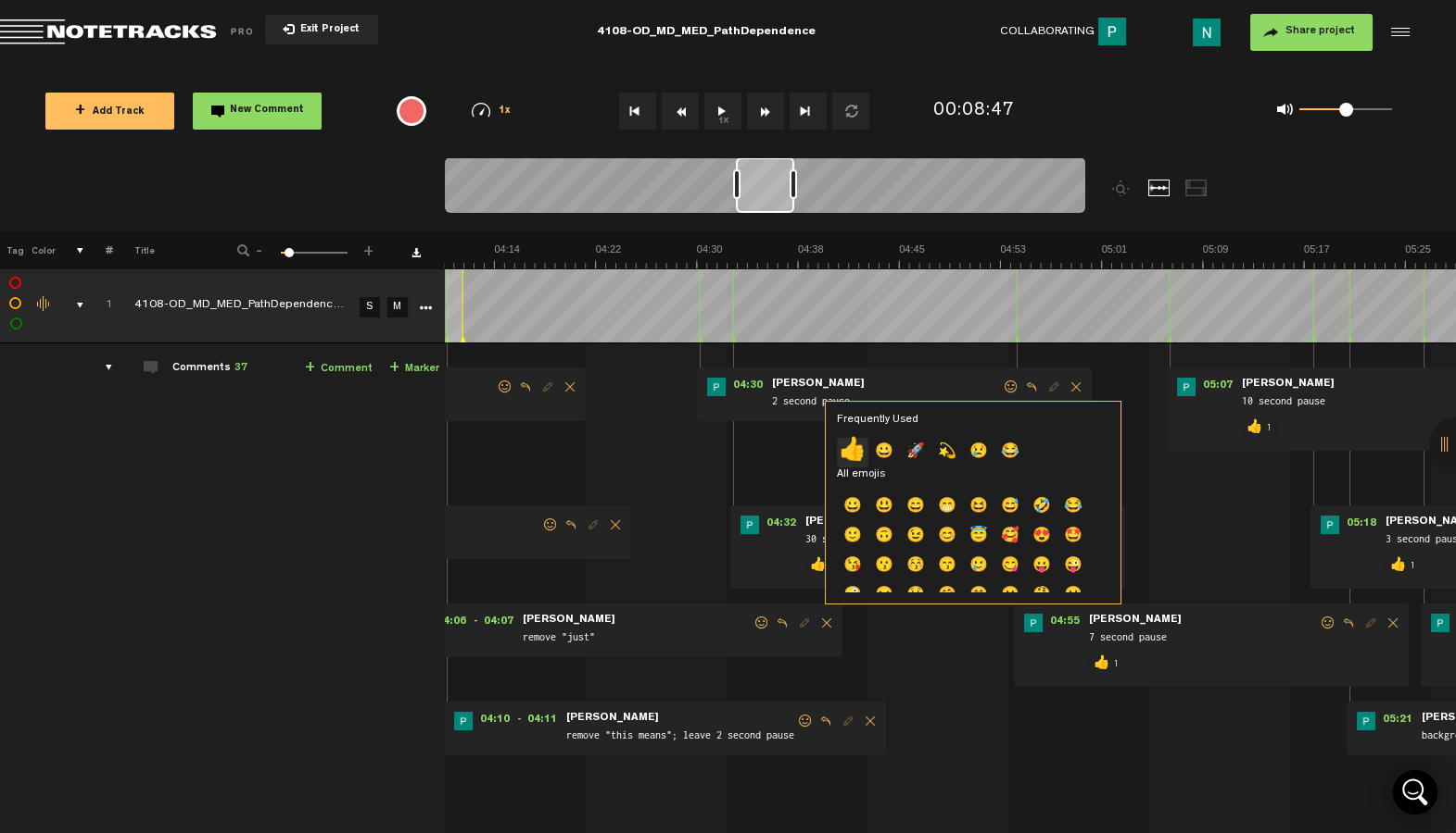
click at [856, 443] on p "👍" at bounding box center [852, 453] width 32 height 30
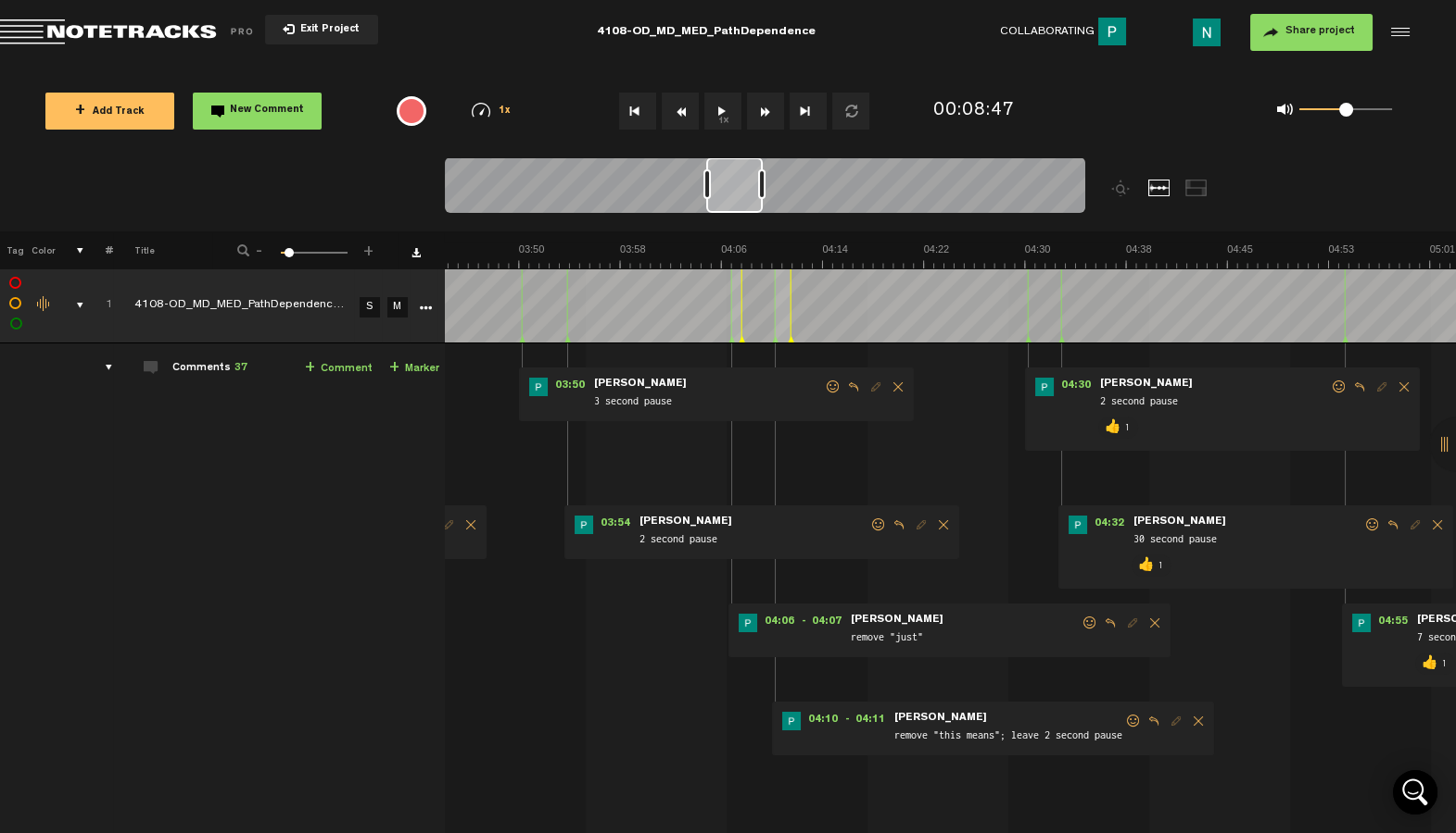
drag, startPoint x: 766, startPoint y: 193, endPoint x: 736, endPoint y: 197, distance: 30.3
click at [736, 197] on div at bounding box center [734, 185] width 56 height 55
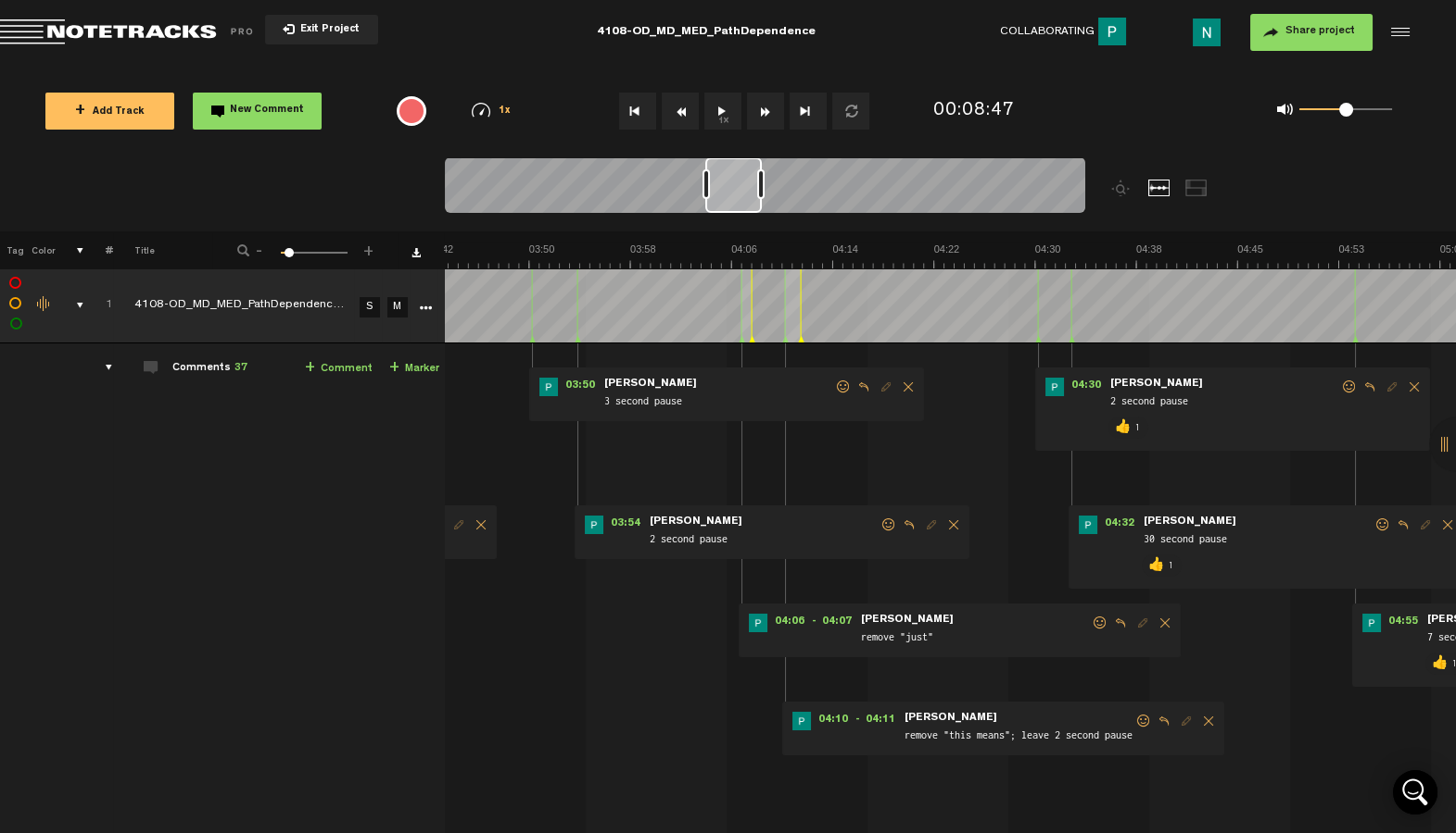
click at [1138, 722] on span at bounding box center [1144, 721] width 19 height 13
click at [983, 778] on p "👍" at bounding box center [981, 787] width 32 height 30
click at [1101, 620] on span at bounding box center [1100, 623] width 19 height 13
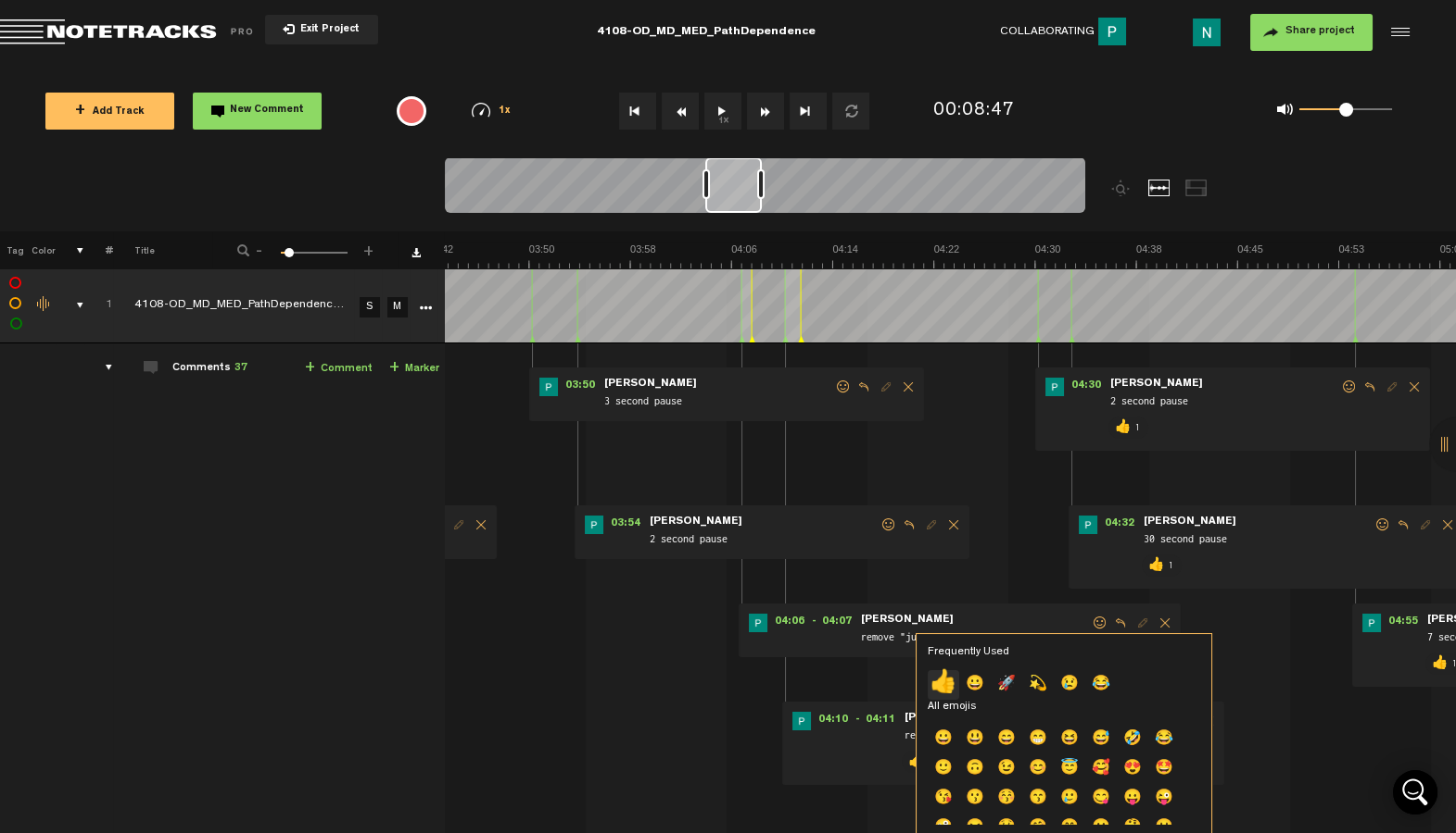
click at [948, 688] on p "👍" at bounding box center [943, 685] width 32 height 30
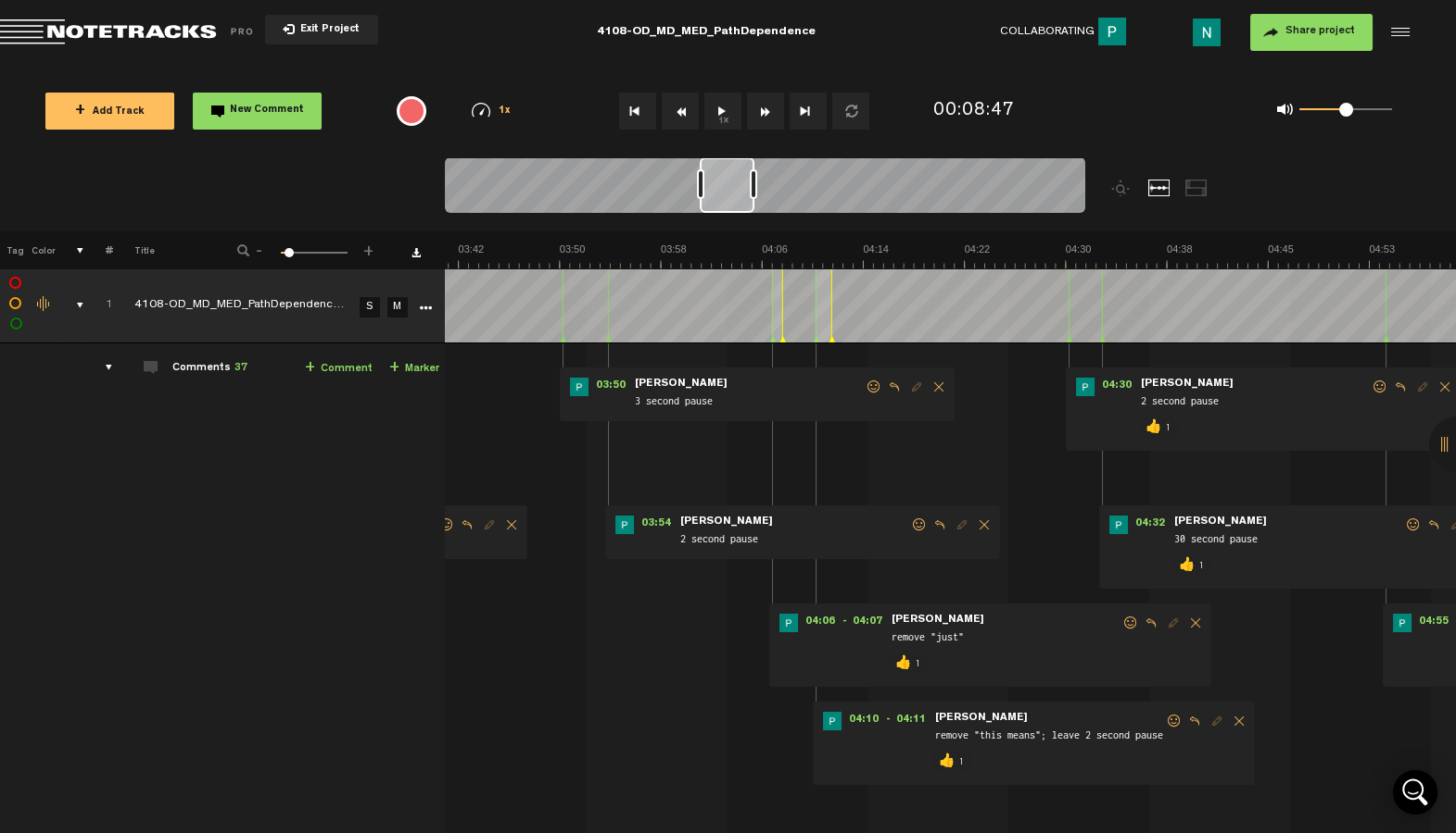
scroll to position [0, 2767]
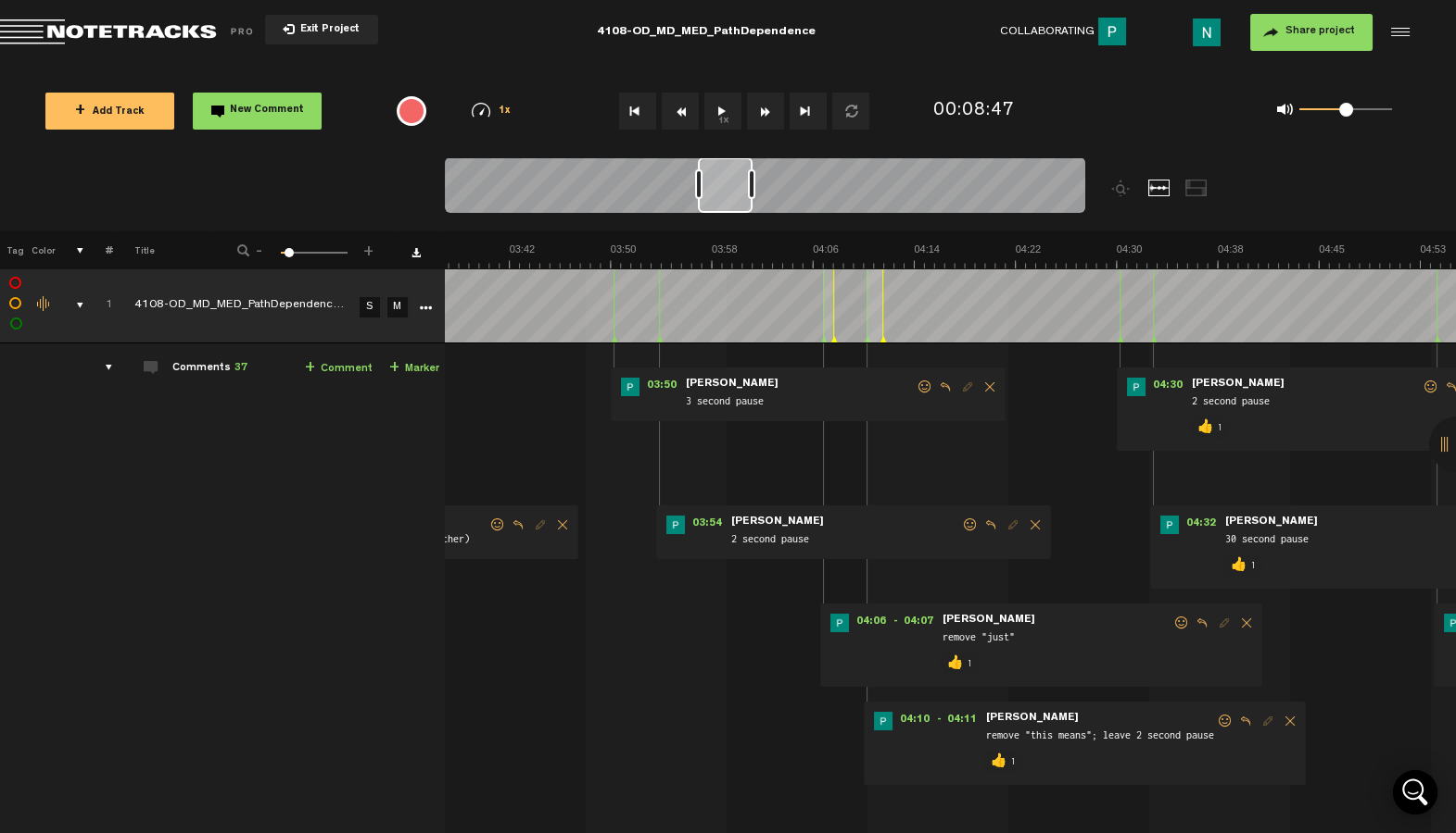
click at [728, 204] on div at bounding box center [725, 185] width 54 height 55
click at [968, 525] on span at bounding box center [970, 525] width 19 height 13
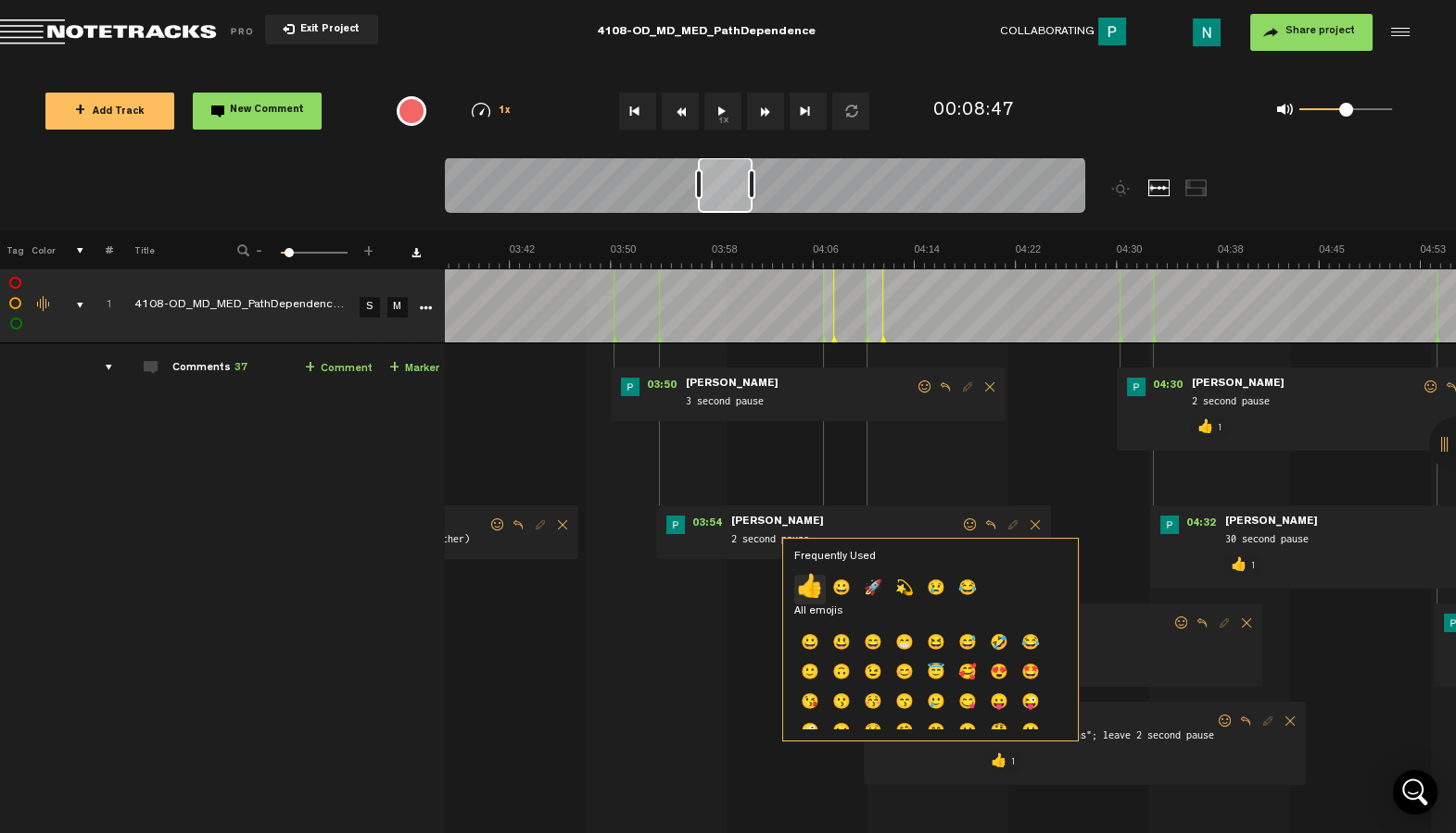
click at [807, 591] on p "👍" at bounding box center [810, 590] width 32 height 30
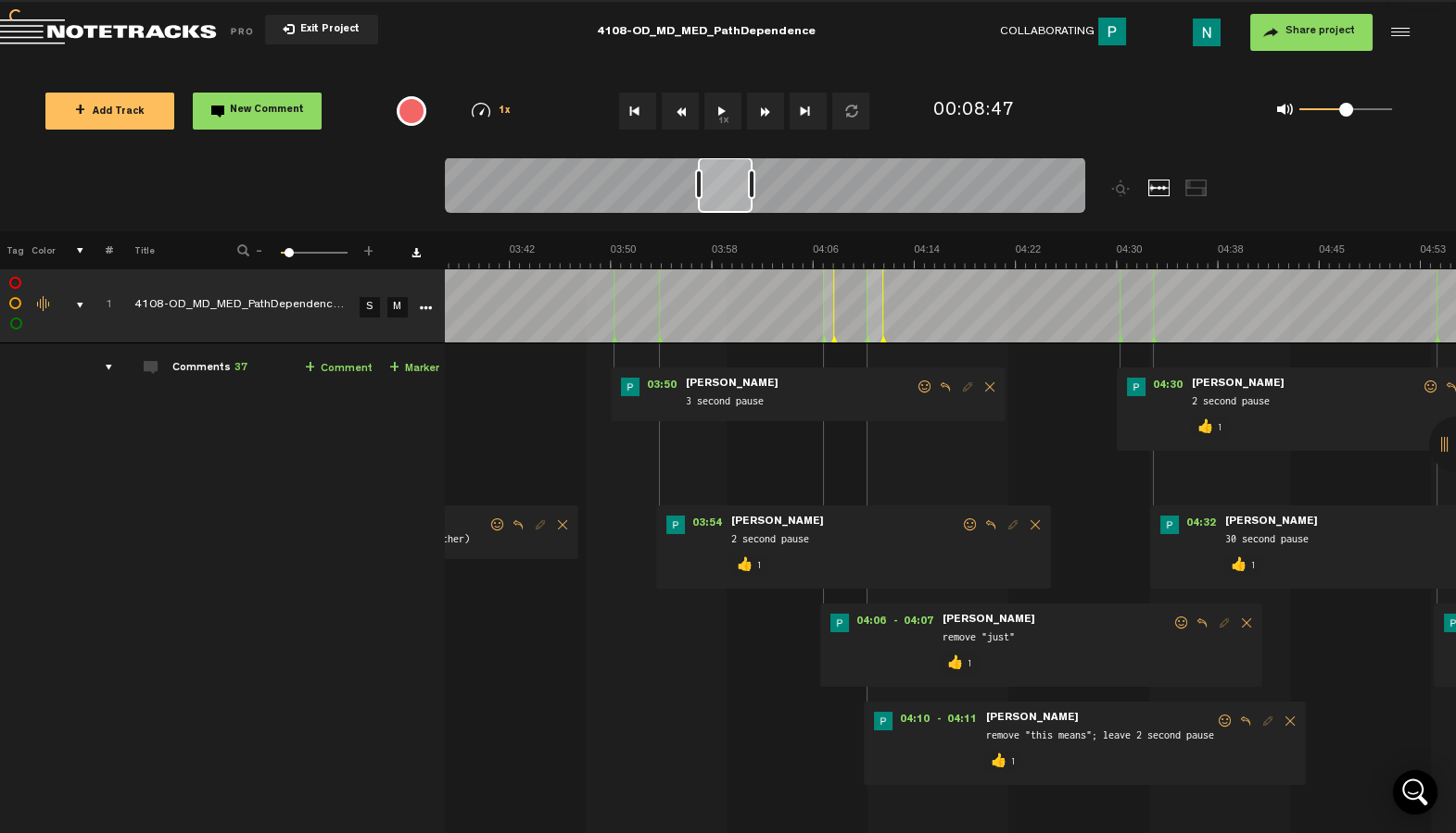
drag, startPoint x: 926, startPoint y: 382, endPoint x: 908, endPoint y: 405, distance: 29.2
click at [926, 382] on span at bounding box center [924, 387] width 19 height 13
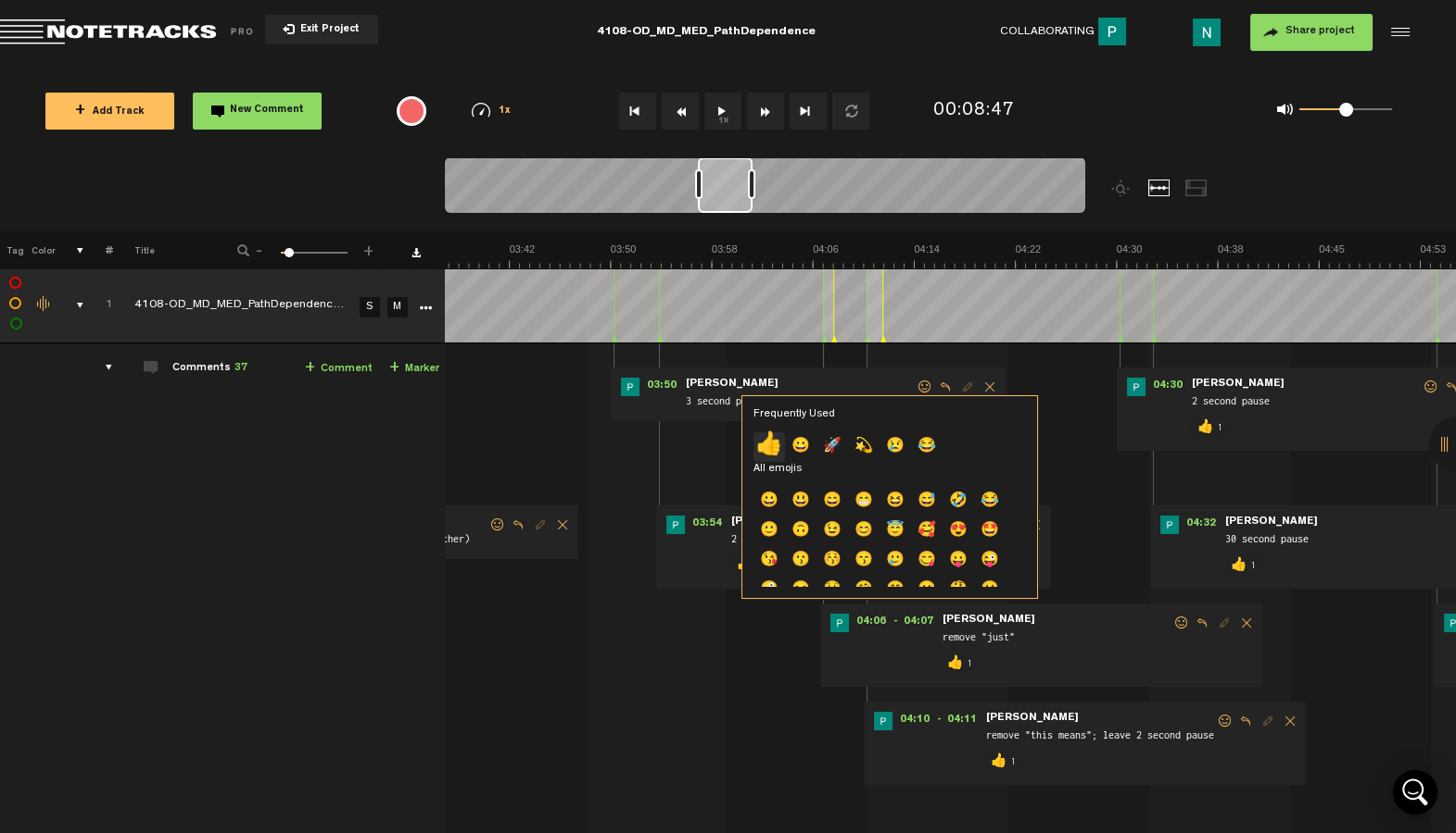
click at [772, 454] on p "👍" at bounding box center [769, 448] width 32 height 30
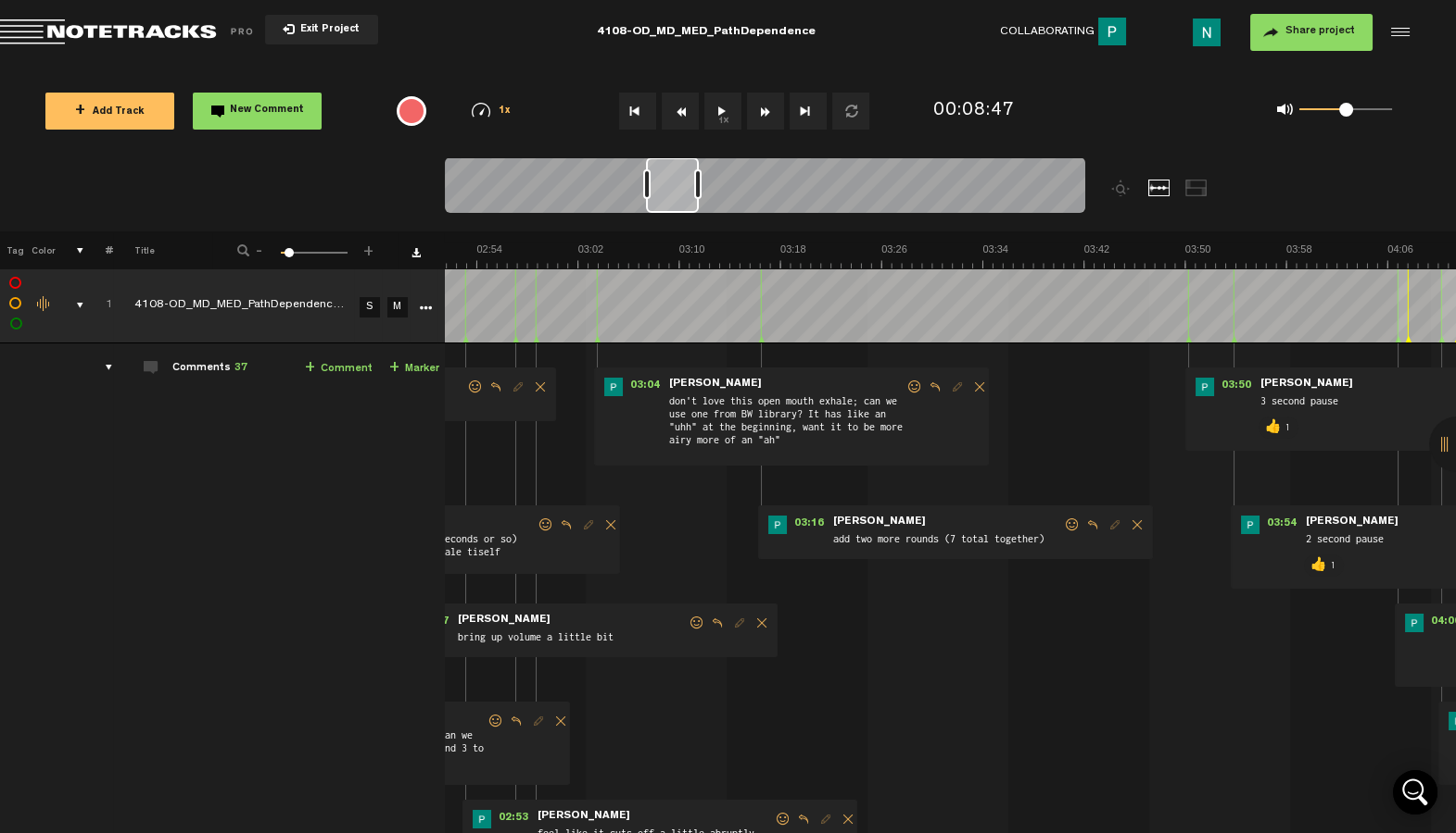
scroll to position [0, 2183]
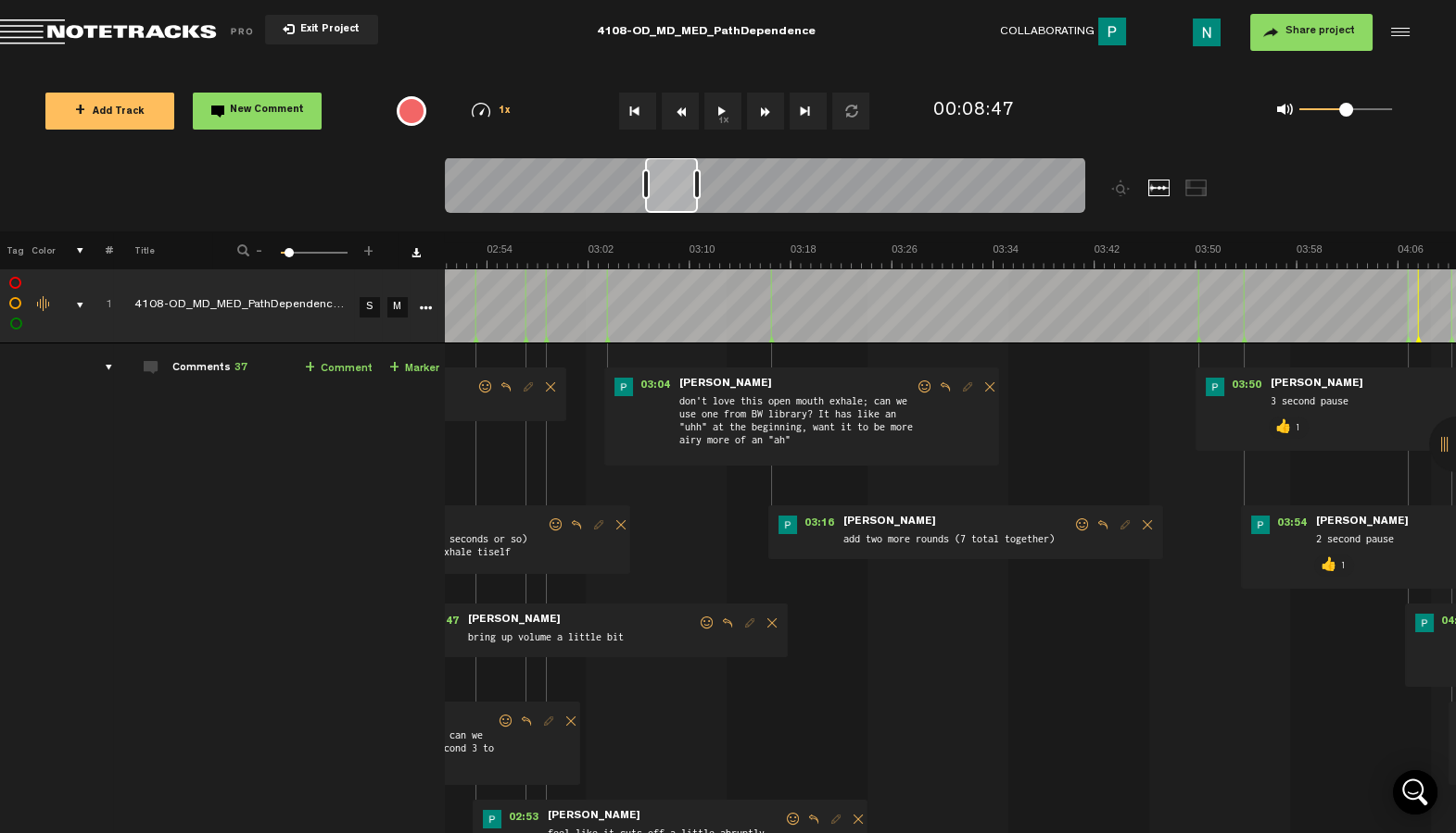
drag, startPoint x: 736, startPoint y: 212, endPoint x: 683, endPoint y: 212, distance: 53.0
click at [683, 212] on div at bounding box center [671, 185] width 53 height 55
click at [915, 384] on span at bounding box center [924, 387] width 19 height 13
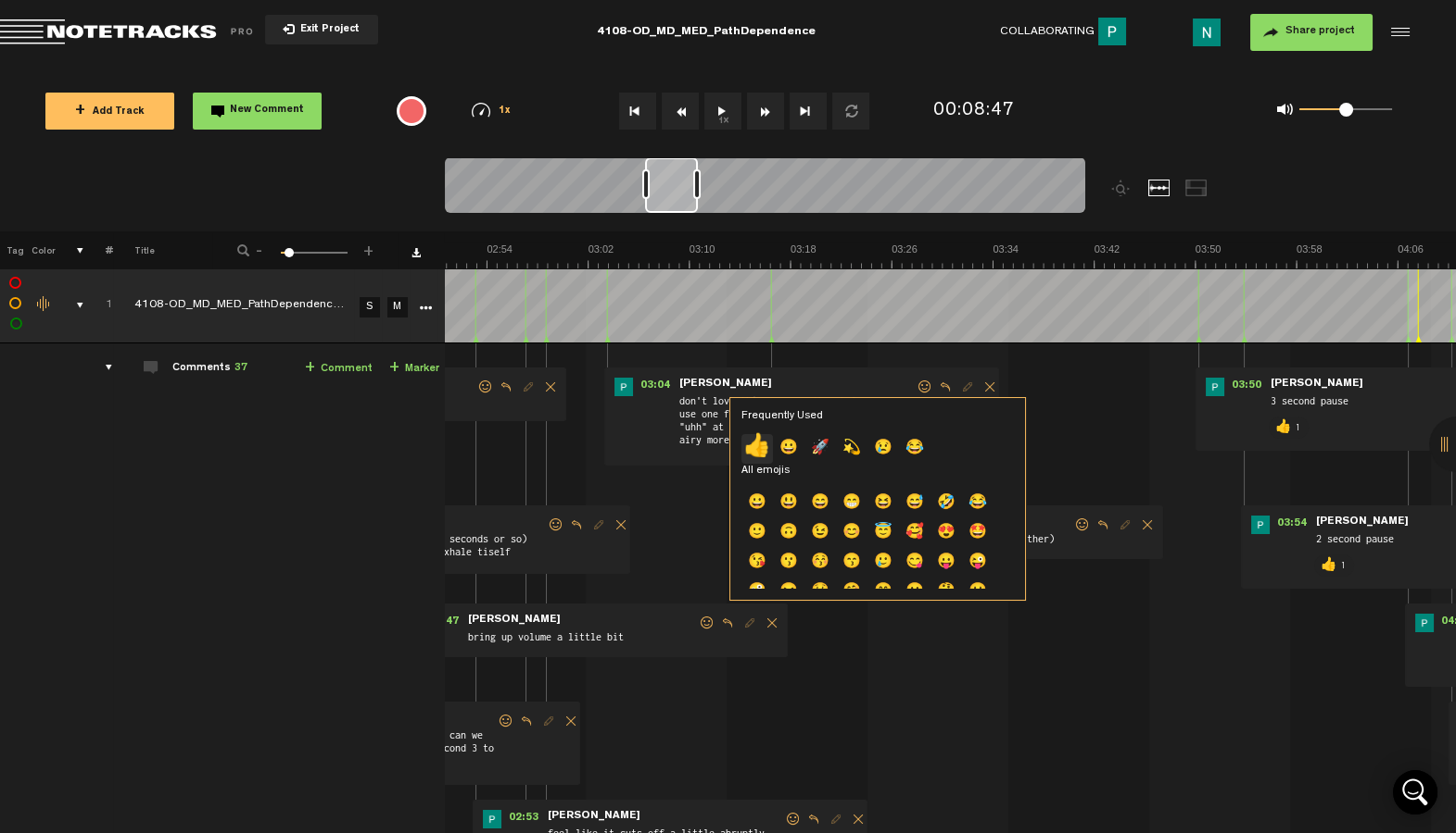
click at [758, 447] on p "👍" at bounding box center [758, 449] width 32 height 30
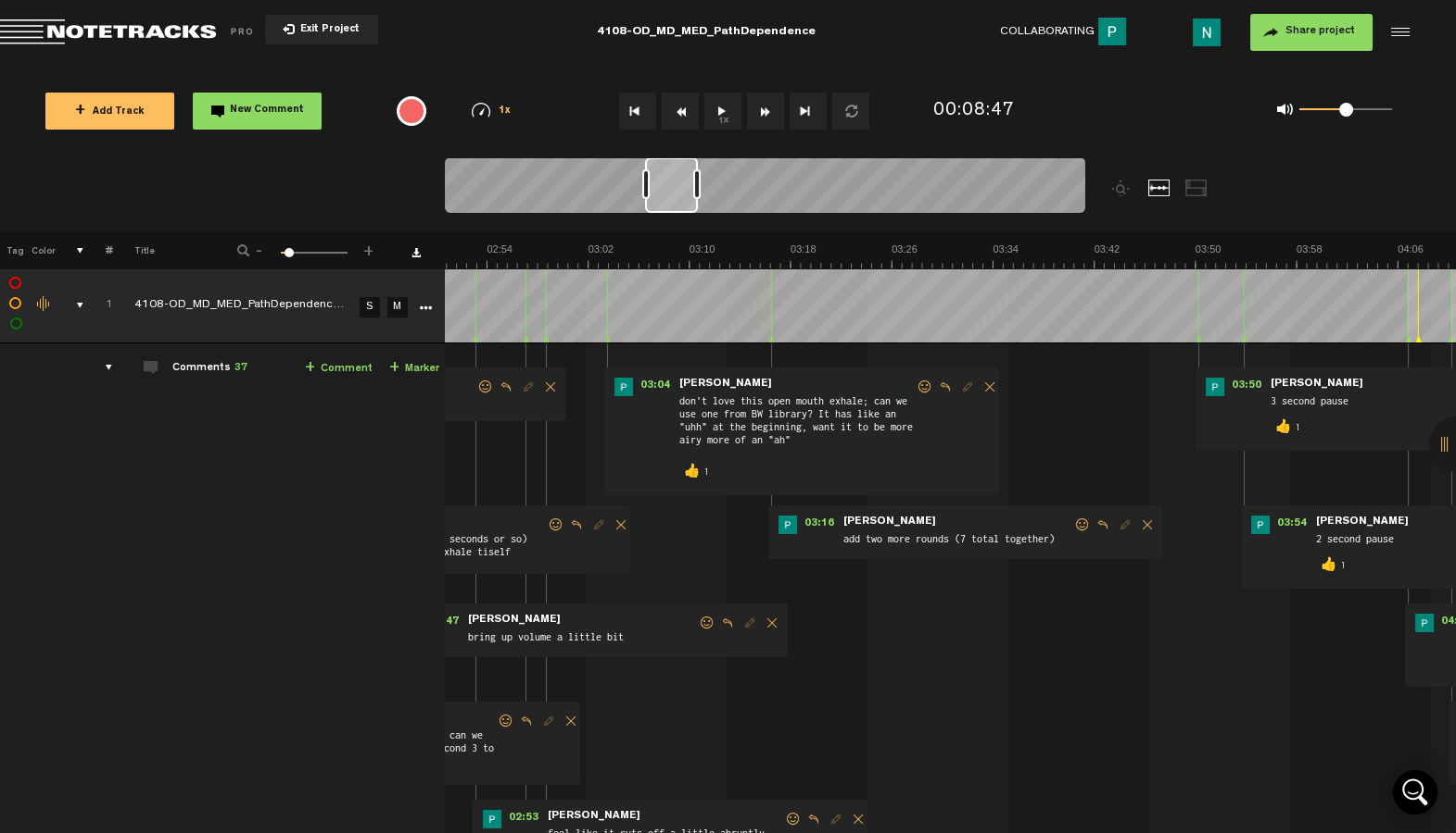
click at [1081, 524] on span at bounding box center [1082, 525] width 19 height 13
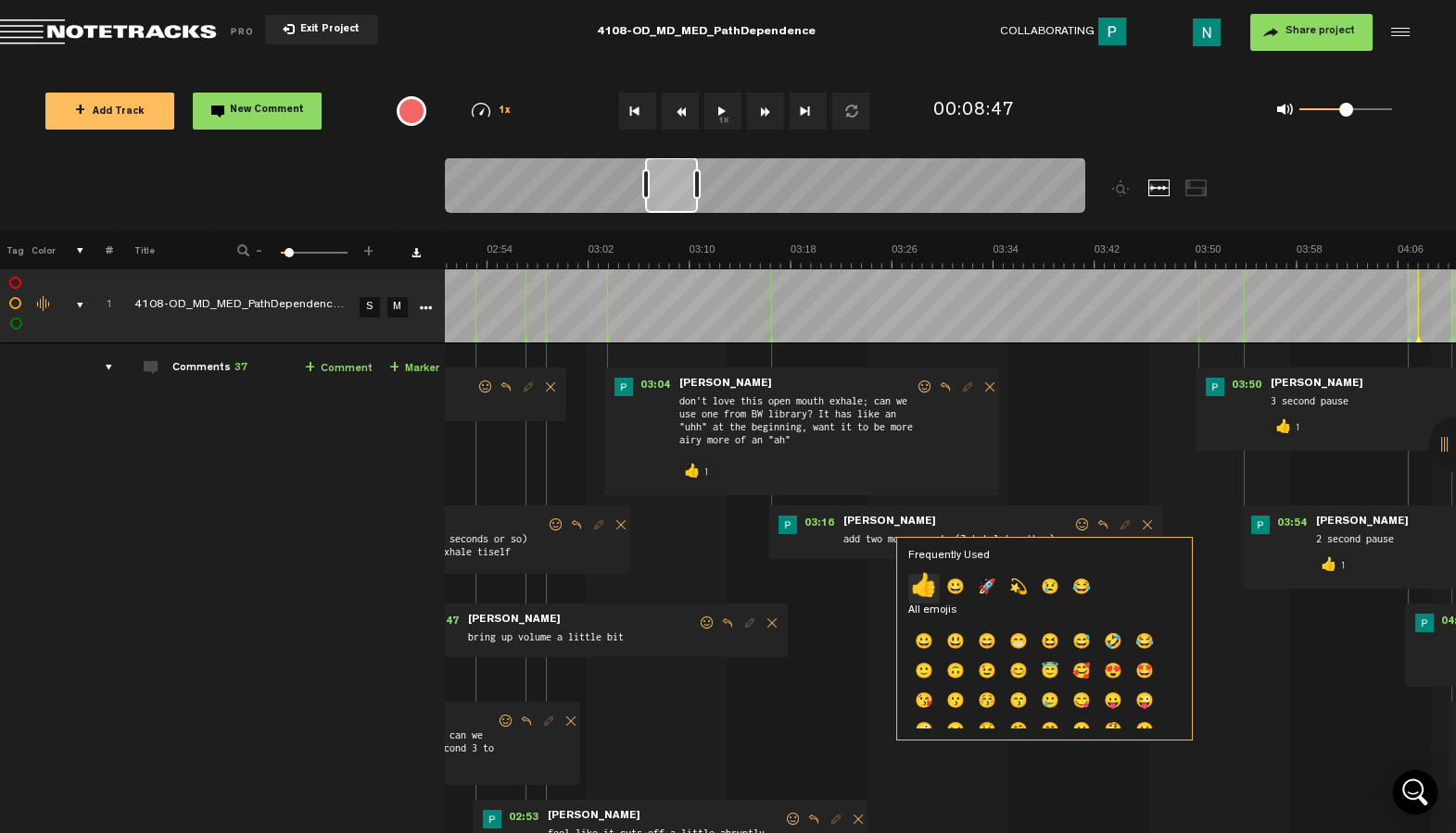
click at [919, 589] on p "👍" at bounding box center [923, 589] width 32 height 30
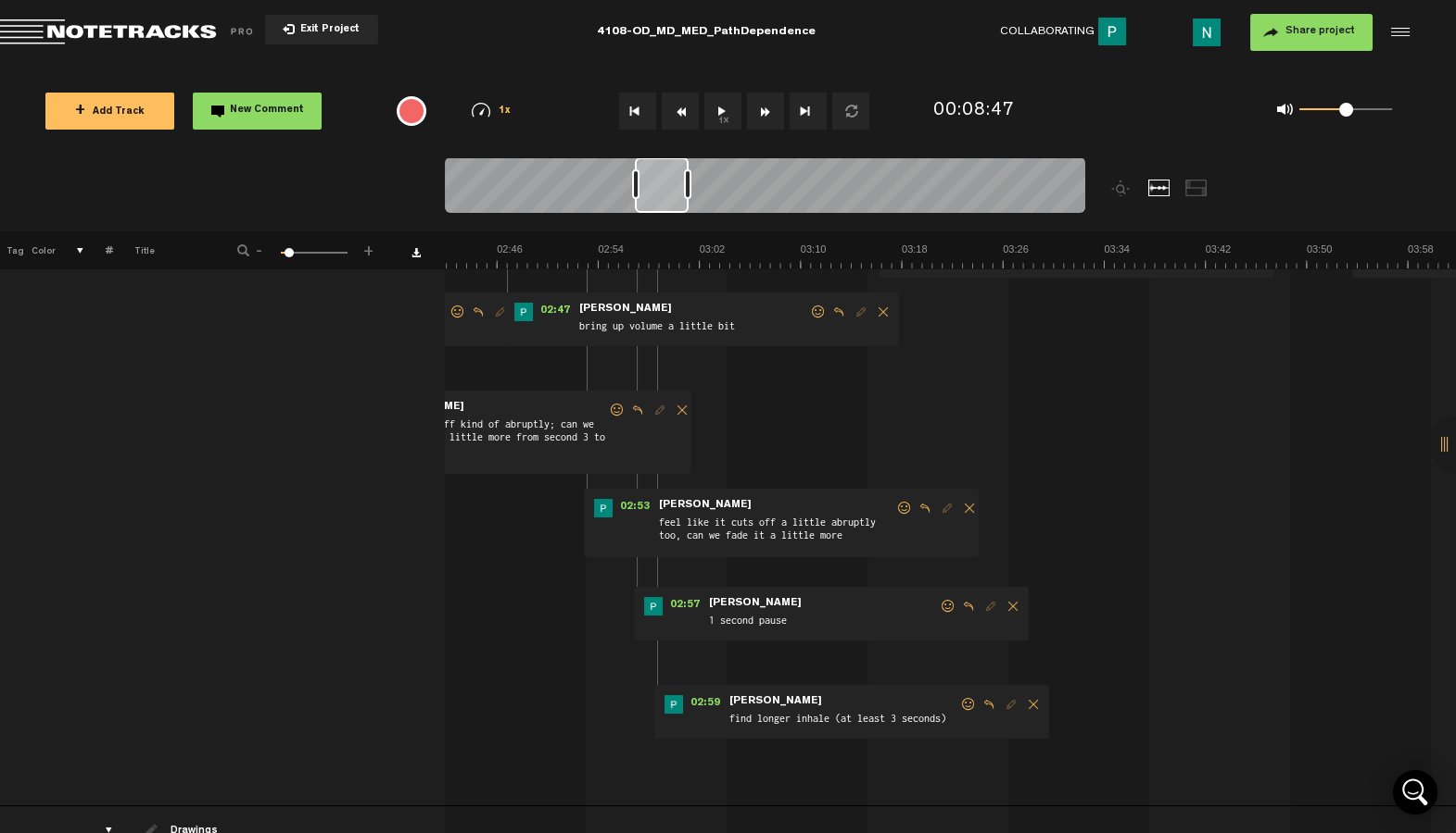
scroll to position [324, 0]
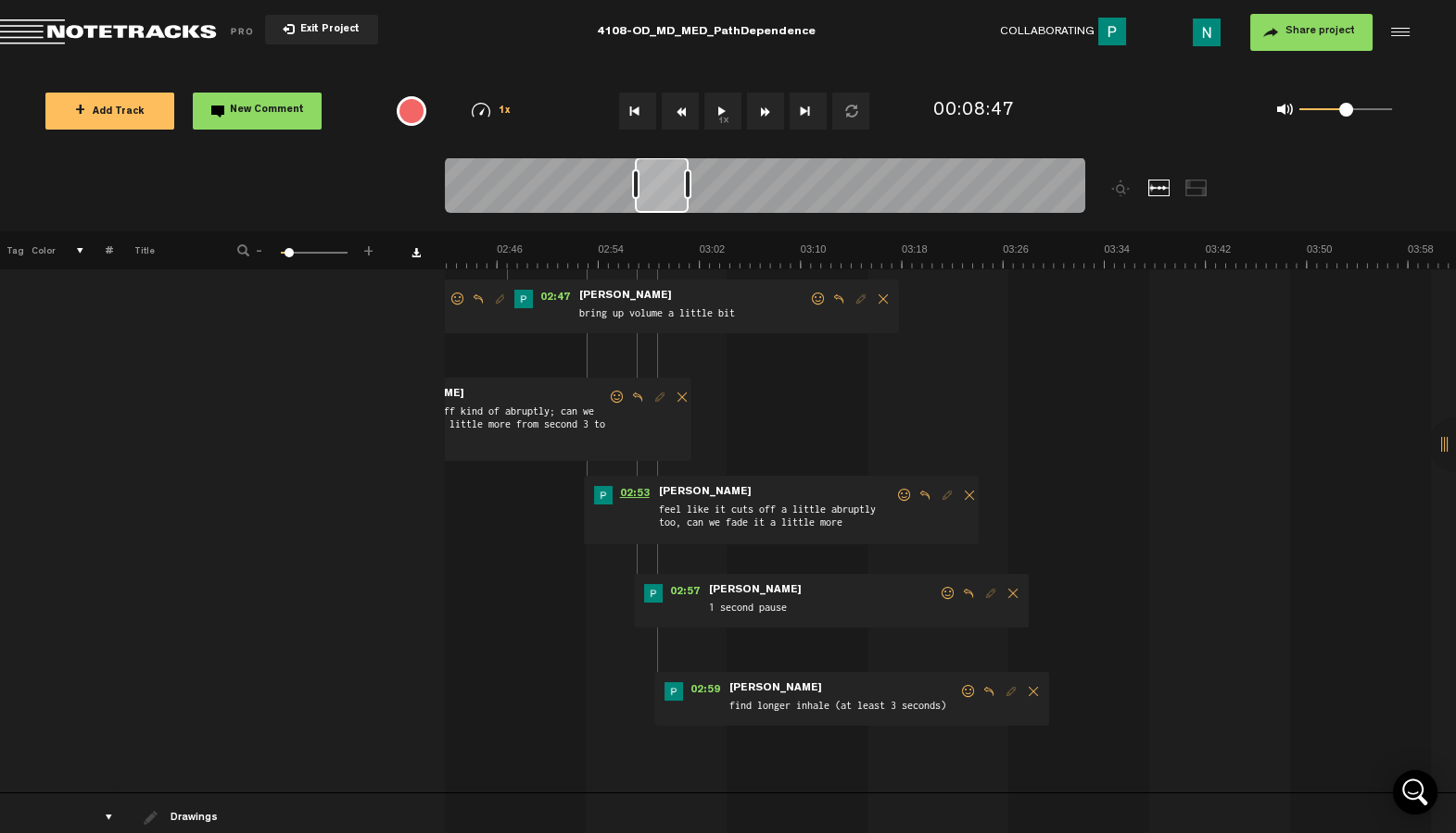
click at [626, 492] on span "02:53" at bounding box center [634, 496] width 44 height 19
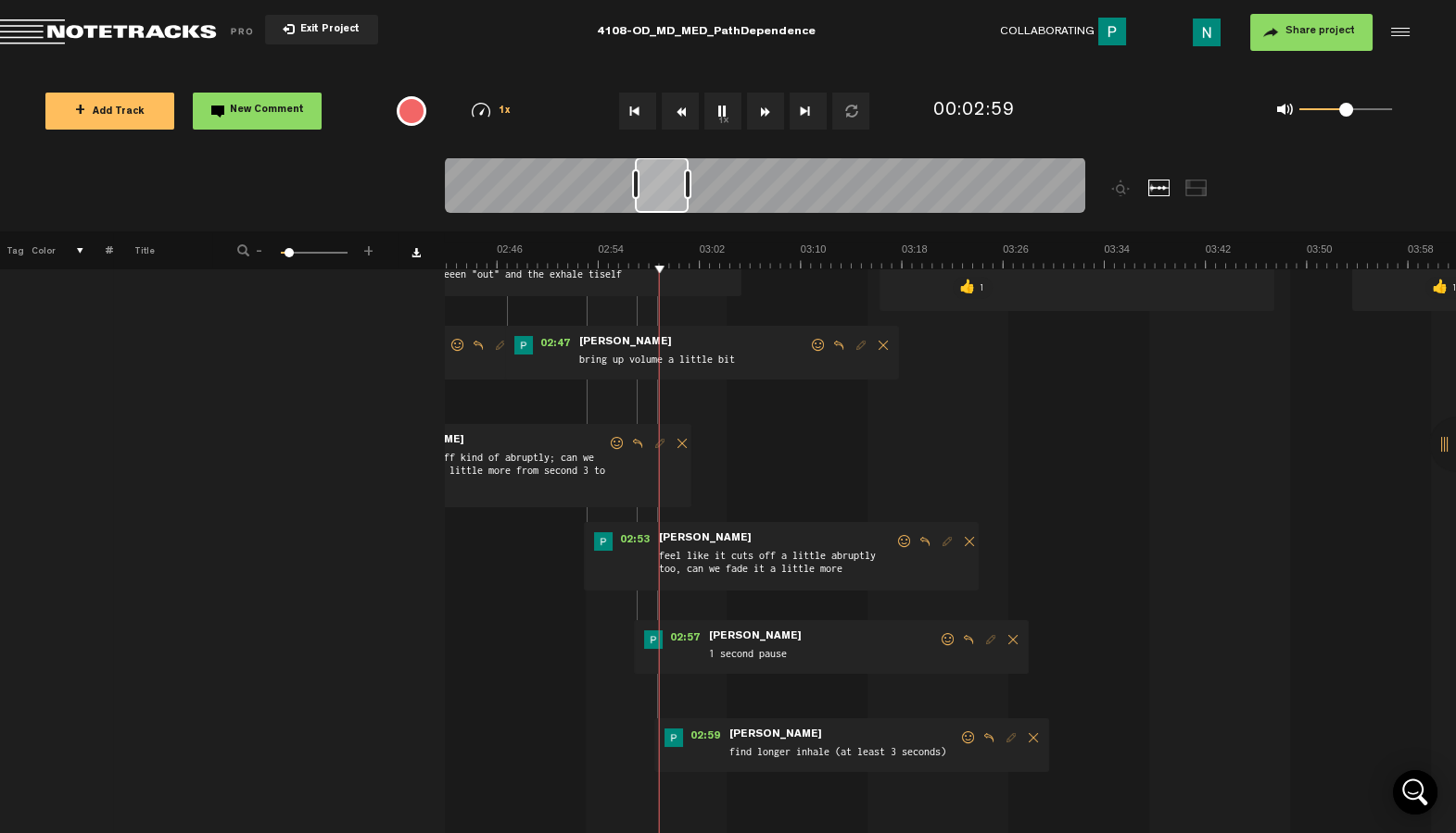
scroll to position [295, 0]
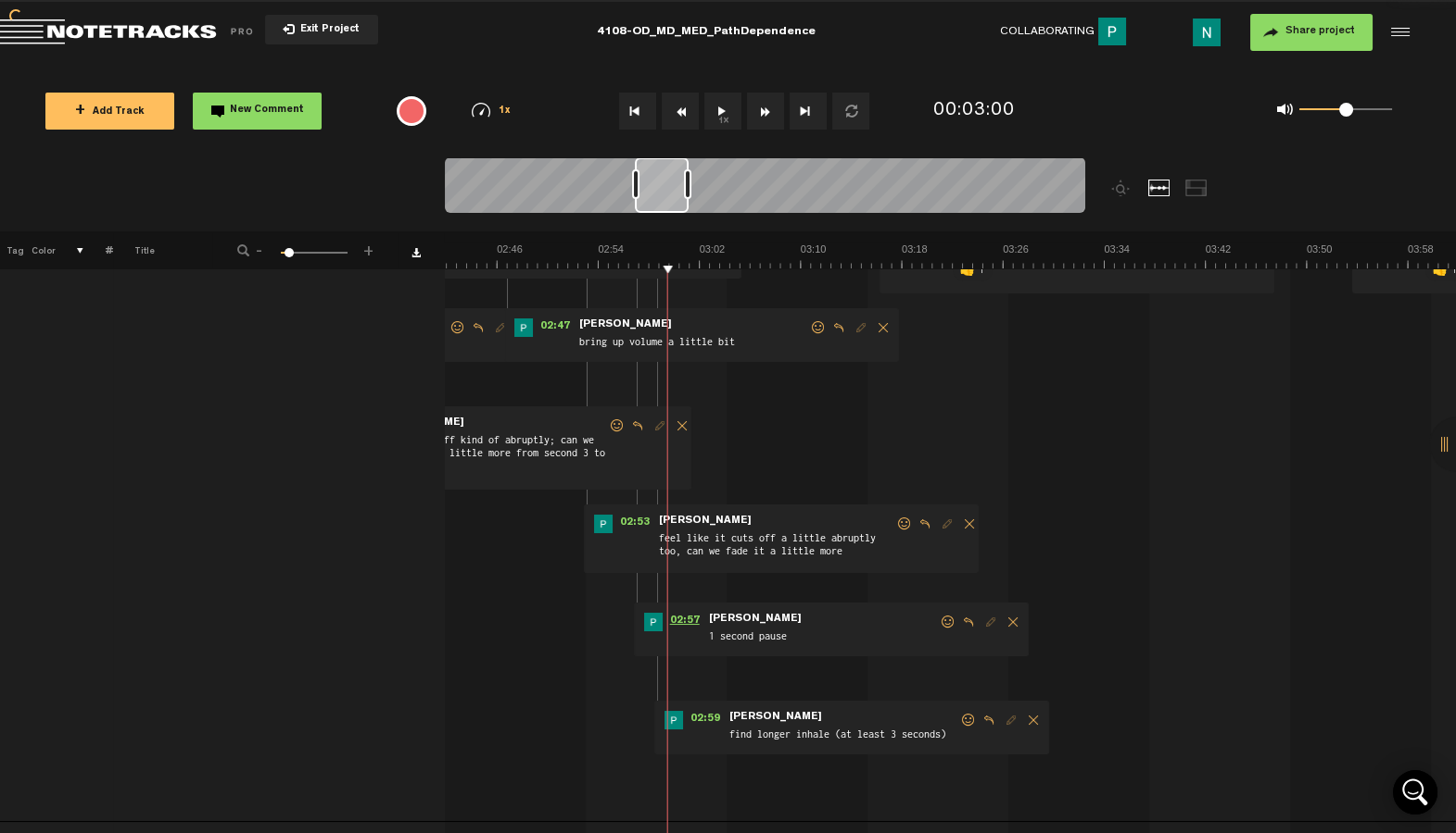
click at [694, 625] on span "02:57" at bounding box center [684, 622] width 44 height 19
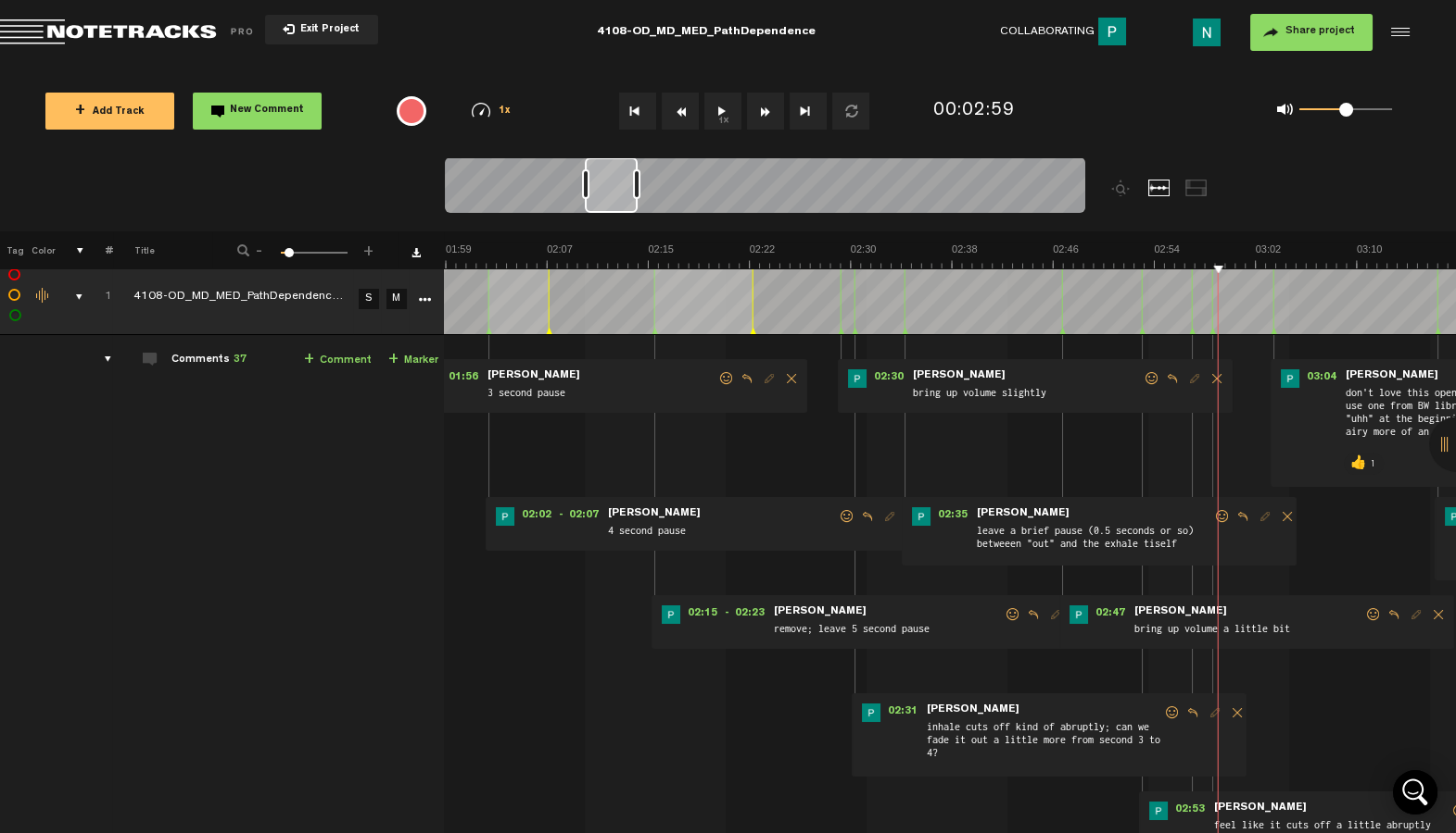
scroll to position [6, 12]
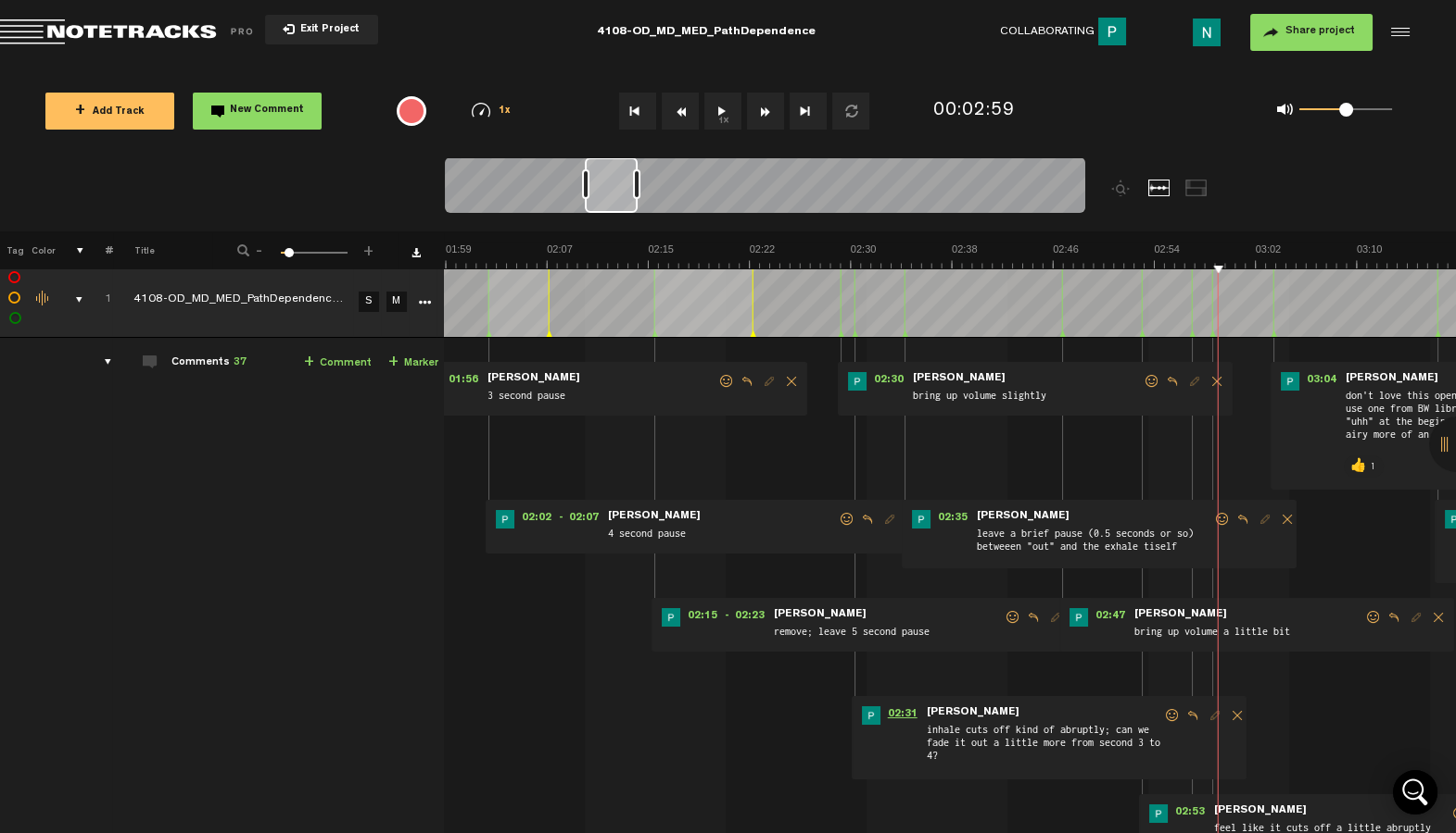
click at [889, 707] on span "02:31" at bounding box center [902, 716] width 44 height 19
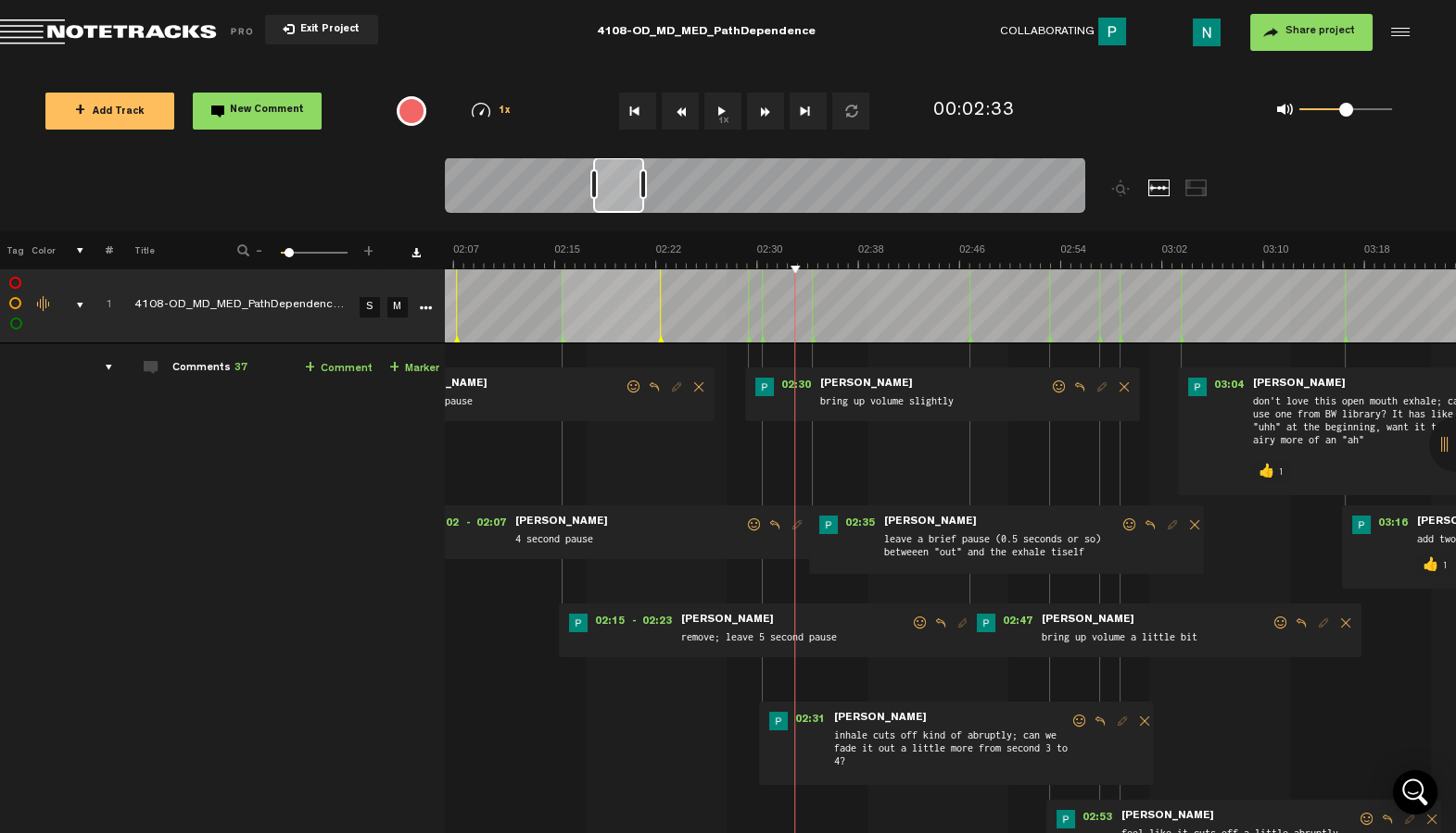
scroll to position [0, 1599]
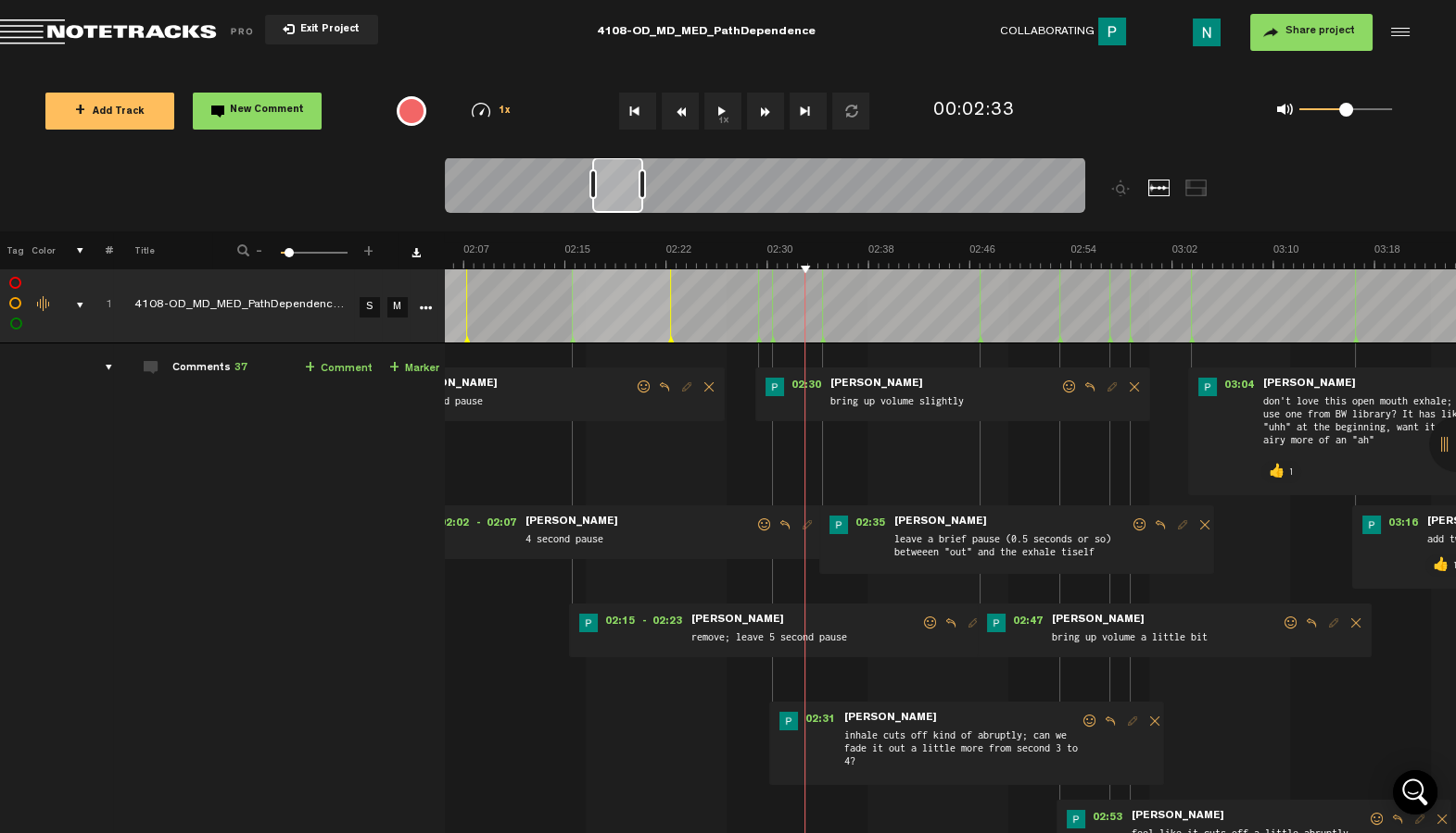
drag, startPoint x: 644, startPoint y: 205, endPoint x: 611, endPoint y: 222, distance: 37.1
click at [611, 222] on div at bounding box center [845, 194] width 801 height 74
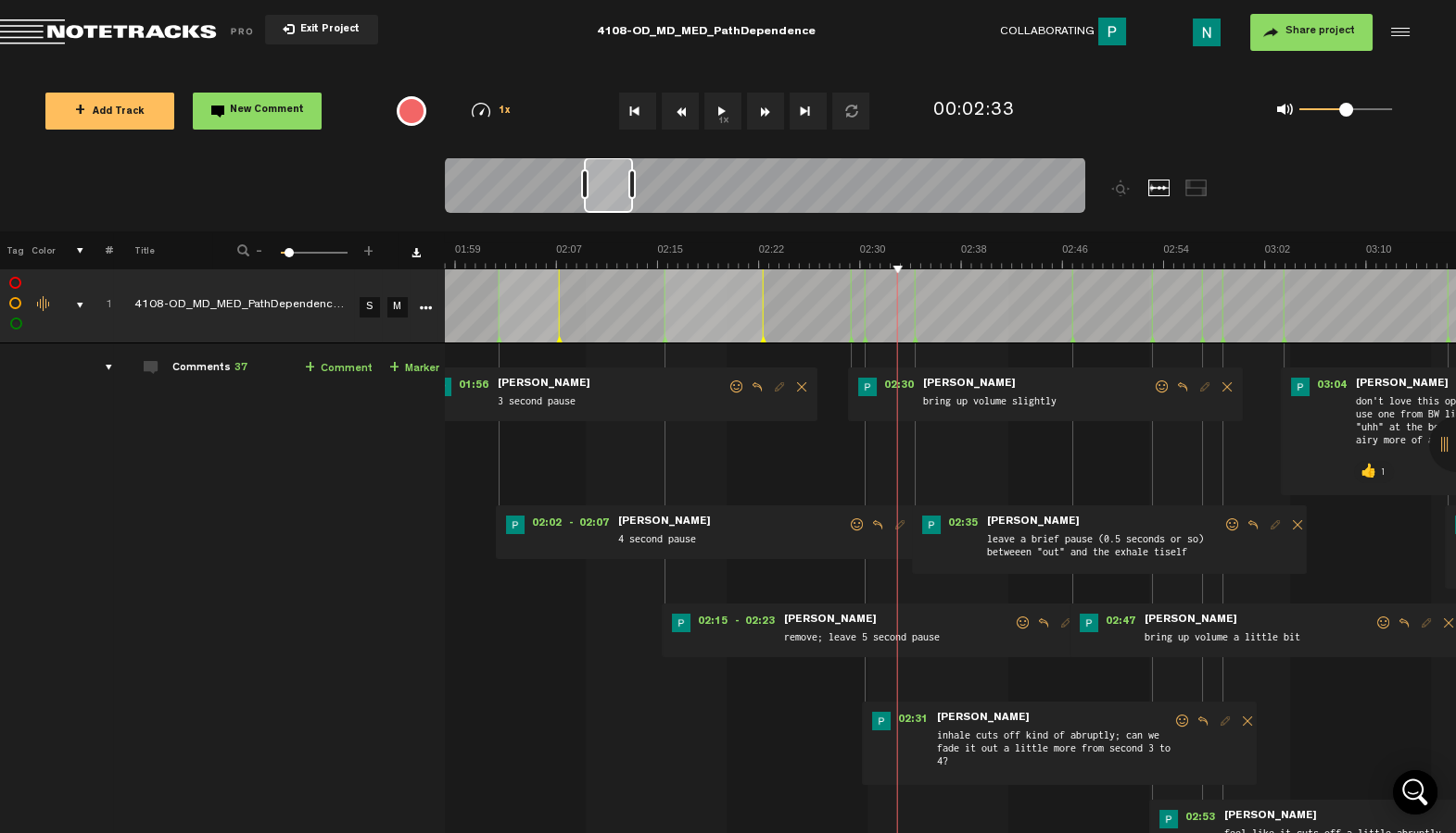
scroll to position [0, 1496]
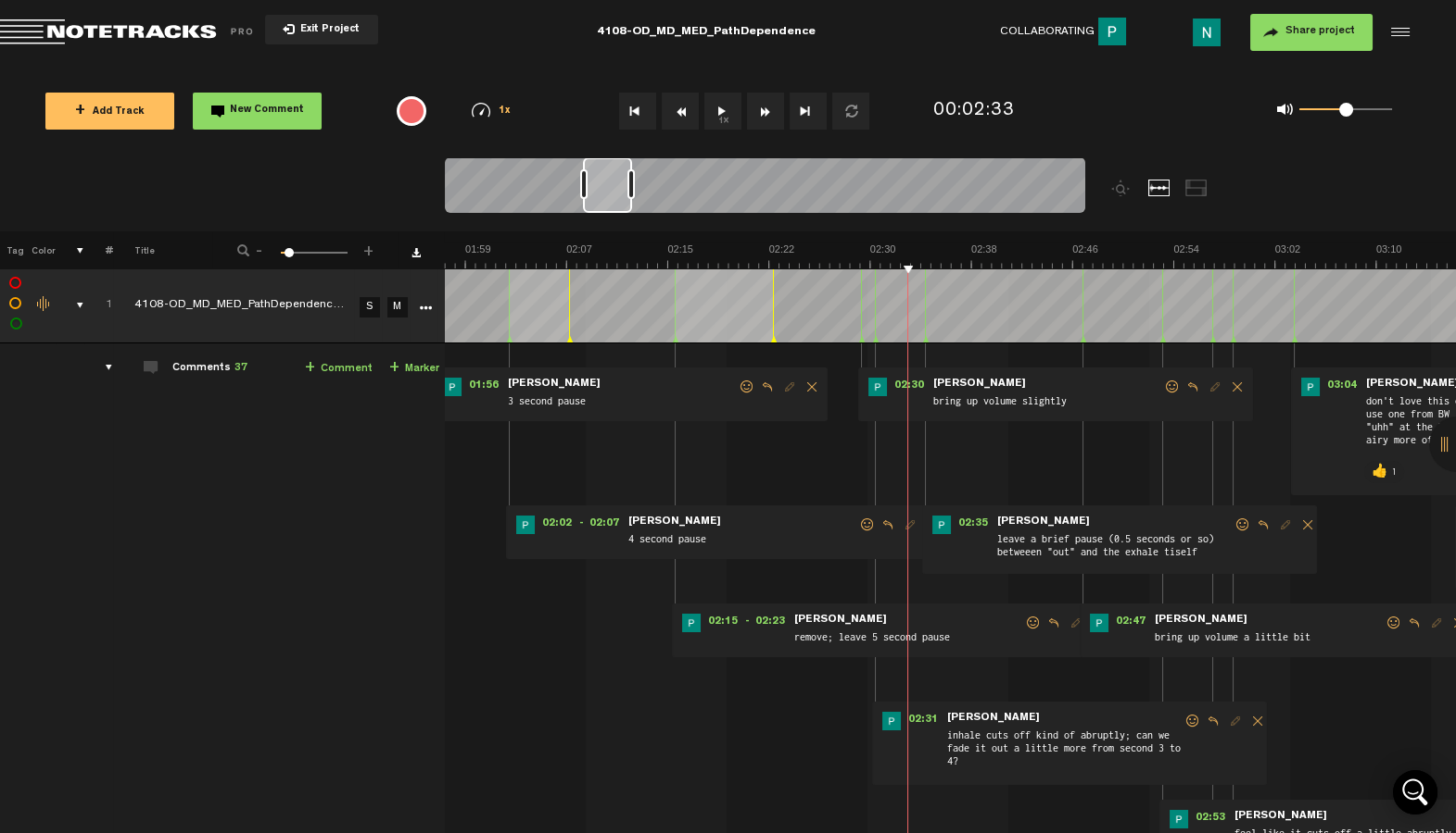
drag, startPoint x: 623, startPoint y: 200, endPoint x: 614, endPoint y: 201, distance: 9.1
click at [614, 201] on div at bounding box center [608, 185] width 49 height 55
click at [713, 612] on div "02:15 - 02:23 • [PERSON_NAME]: "remove; leave 5 second pause" [PERSON_NAME] rem…" at bounding box center [892, 630] width 442 height 53
click at [1033, 626] on span at bounding box center [1033, 623] width 19 height 13
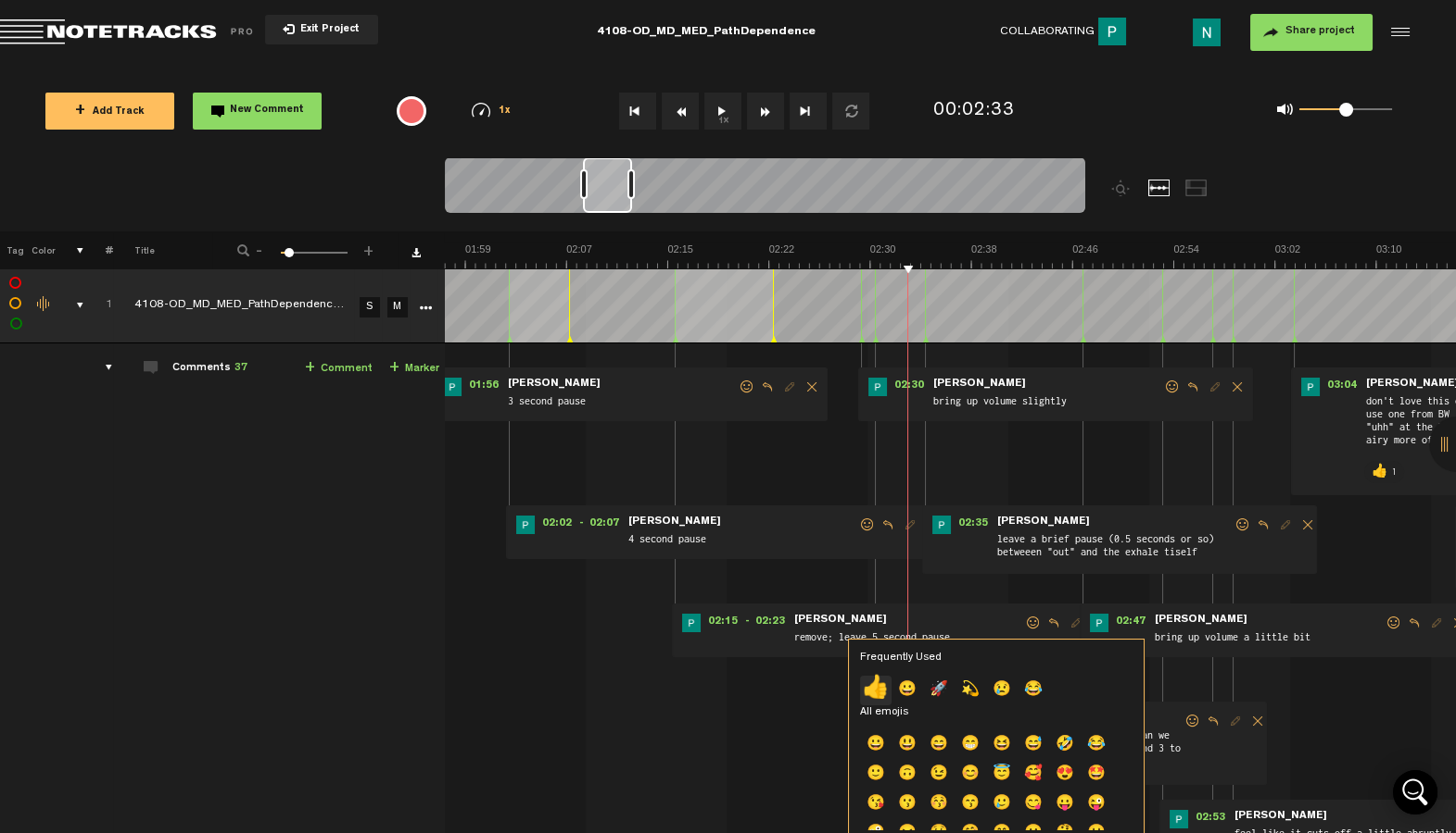
click at [874, 680] on p "👍" at bounding box center [876, 691] width 32 height 30
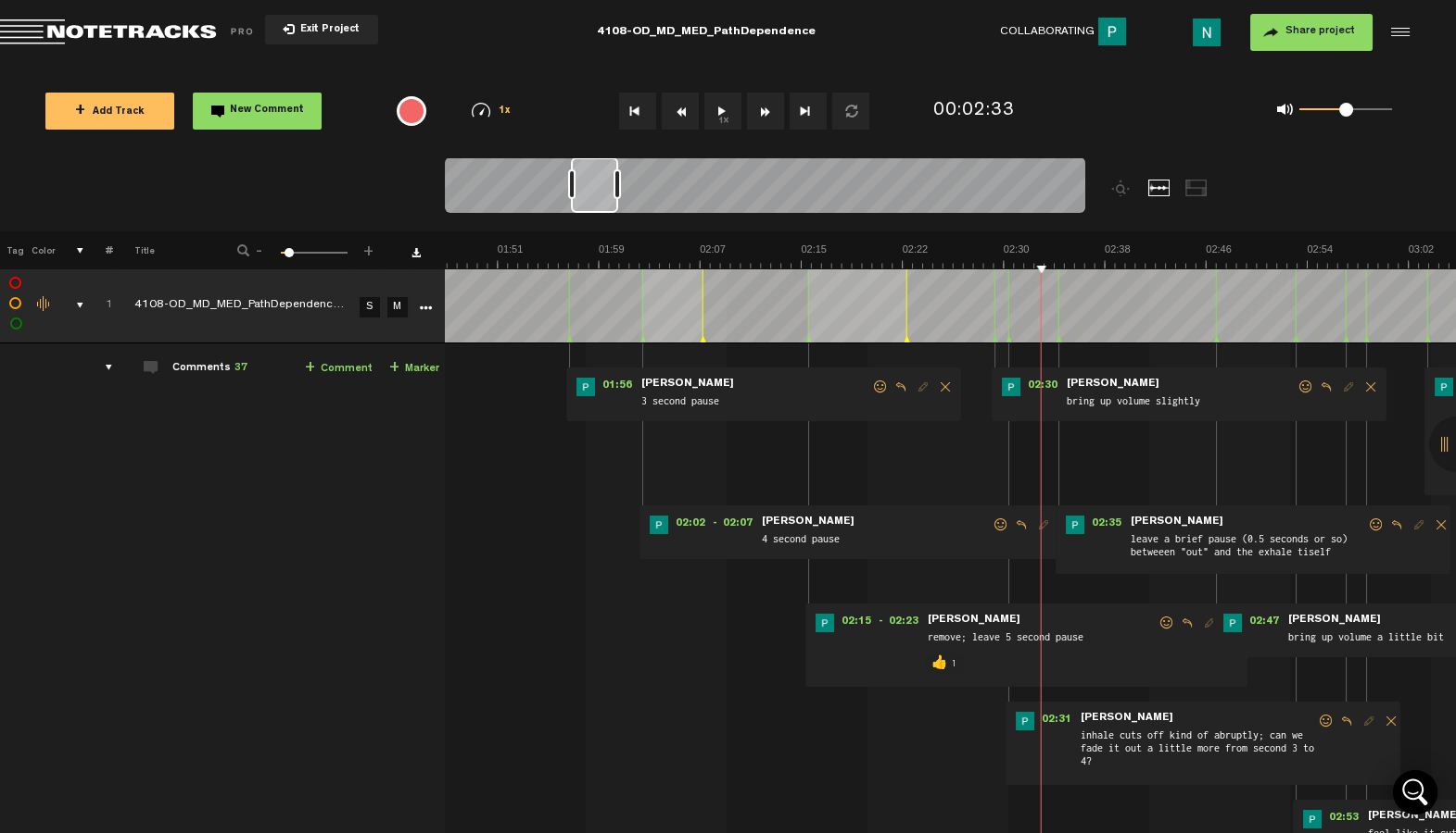
scroll to position [0, 1332]
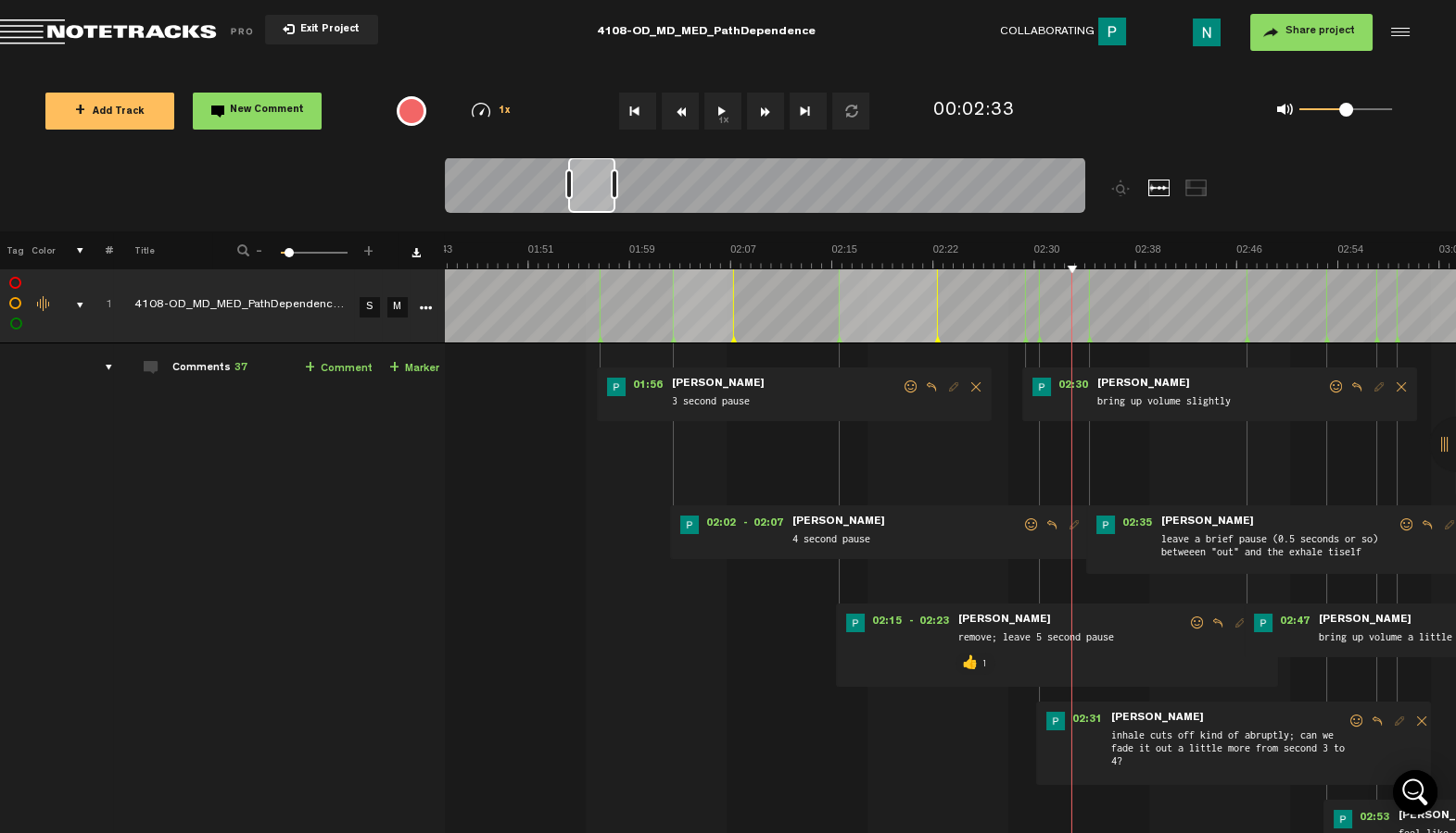
drag, startPoint x: 609, startPoint y: 206, endPoint x: 594, endPoint y: 208, distance: 15.1
click at [594, 208] on div at bounding box center [592, 185] width 47 height 55
click at [725, 528] on span "02:02" at bounding box center [720, 525] width 44 height 19
click at [1034, 523] on span at bounding box center [1031, 525] width 19 height 13
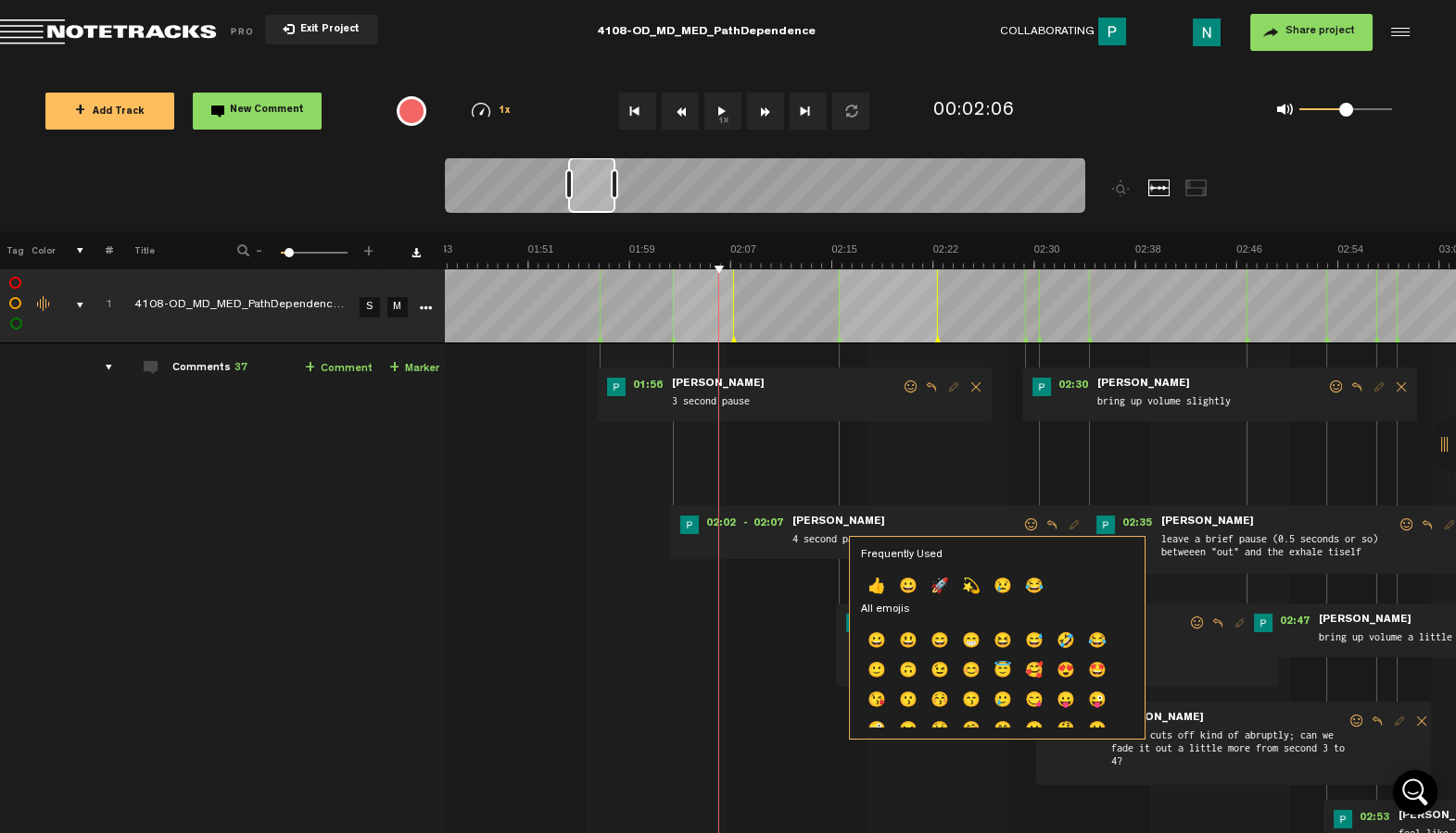
click at [871, 580] on p "👍" at bounding box center [877, 588] width 32 height 30
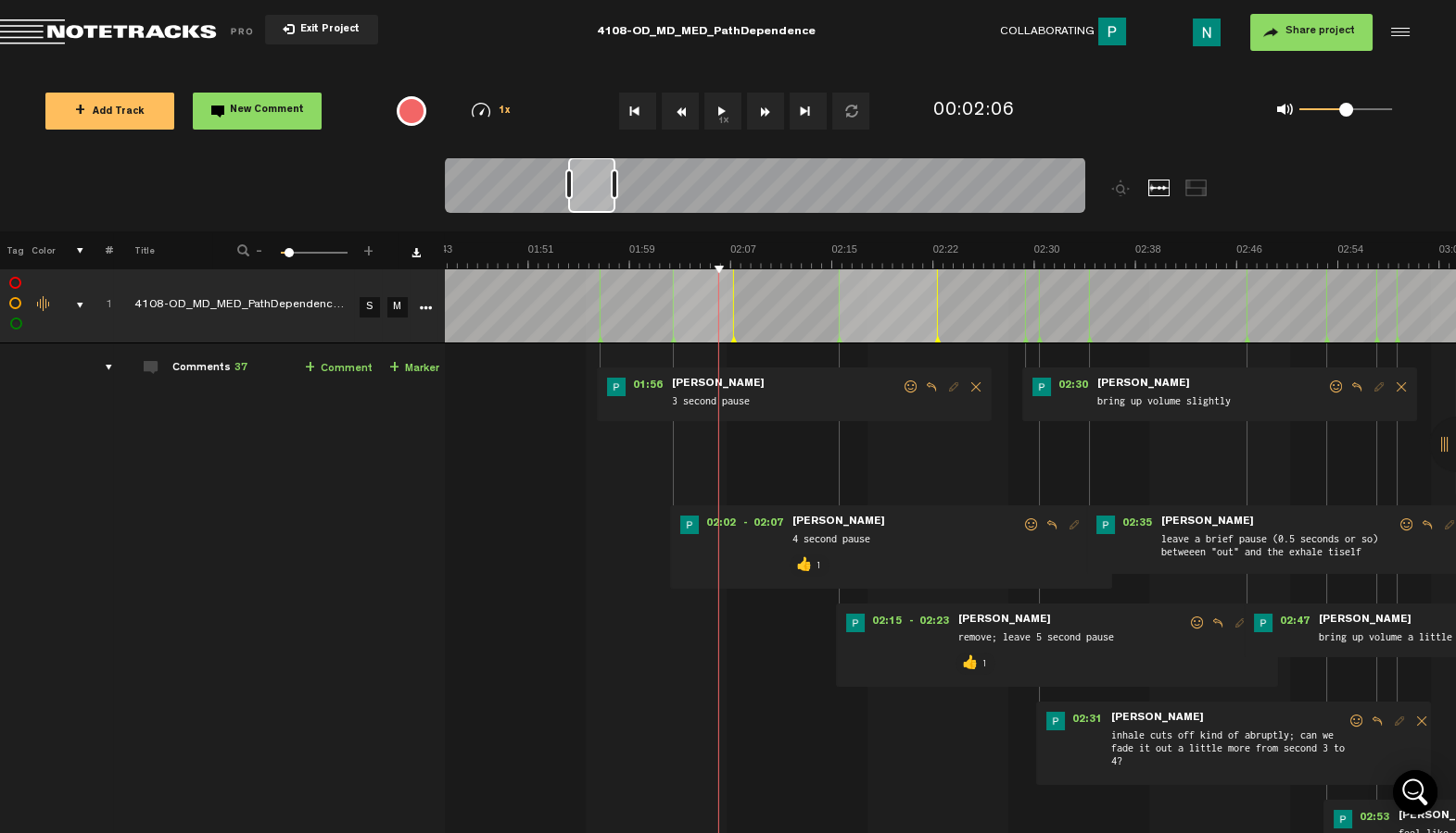
click at [909, 383] on span at bounding box center [911, 387] width 19 height 13
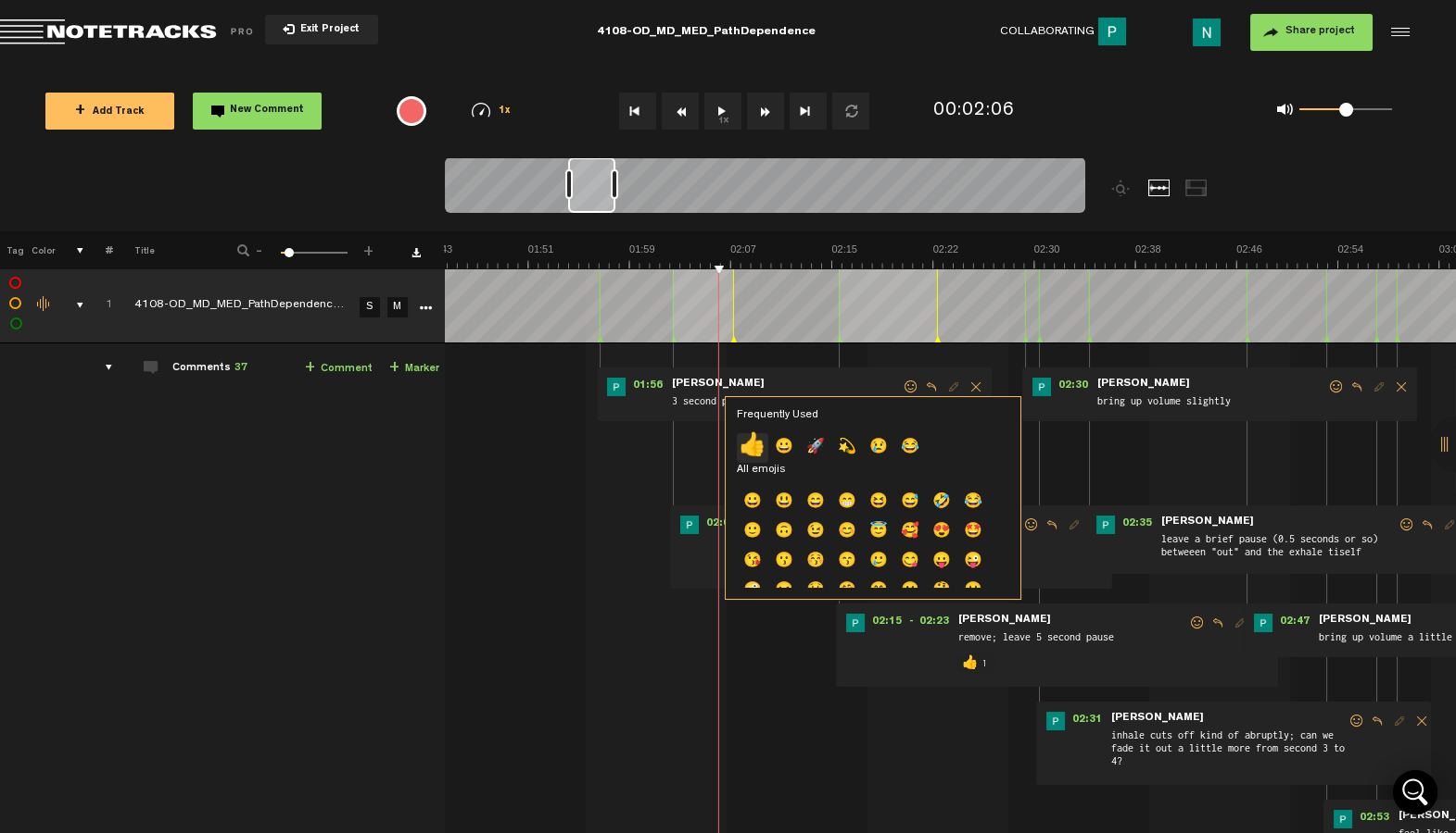
click at [750, 442] on p "👍" at bounding box center [753, 448] width 32 height 30
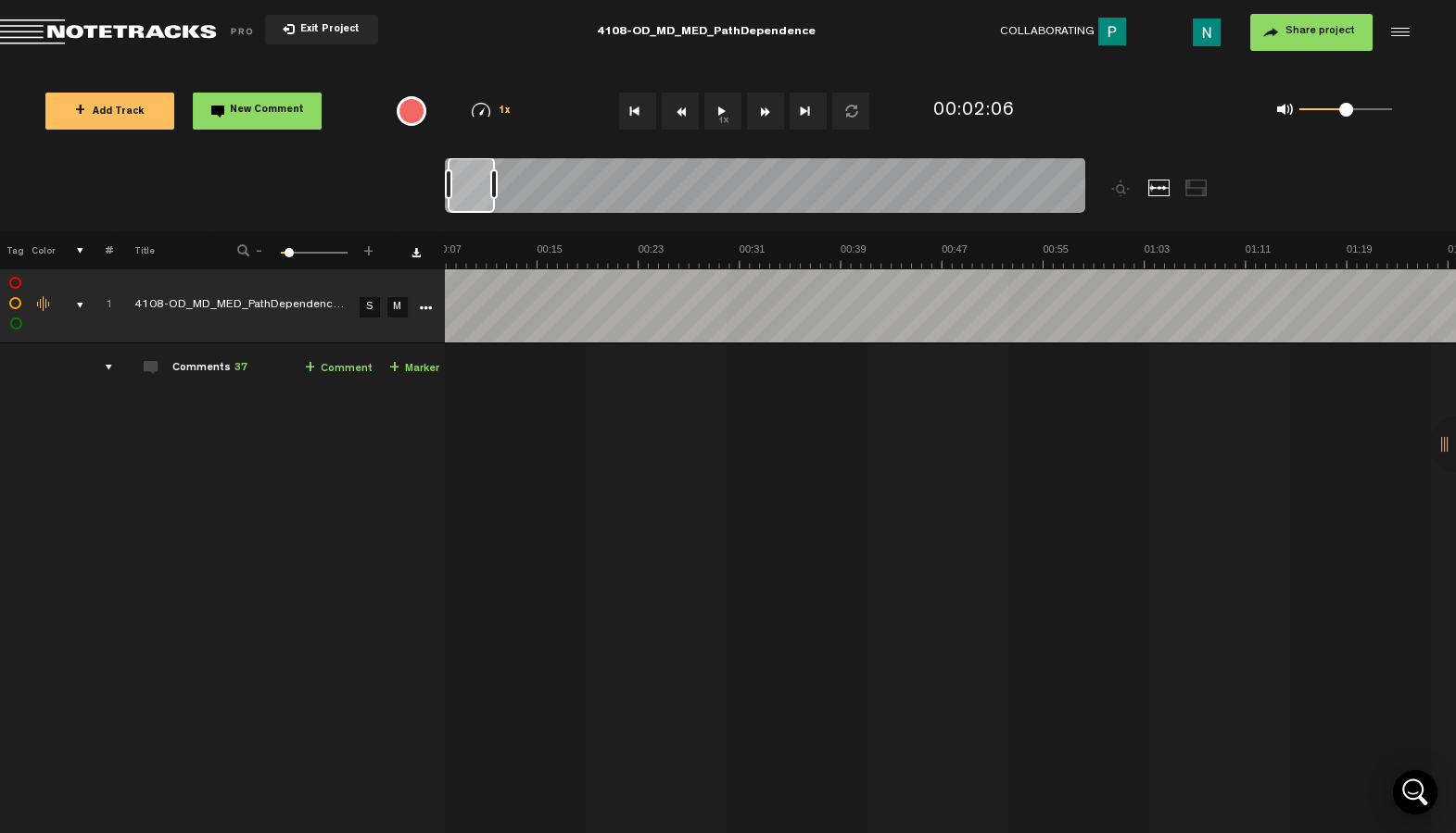
scroll to position [0, 0]
click at [79, 306] on div "comments, stamps & drawings" at bounding box center [72, 305] width 29 height 19
